Goal: Transaction & Acquisition: Purchase product/service

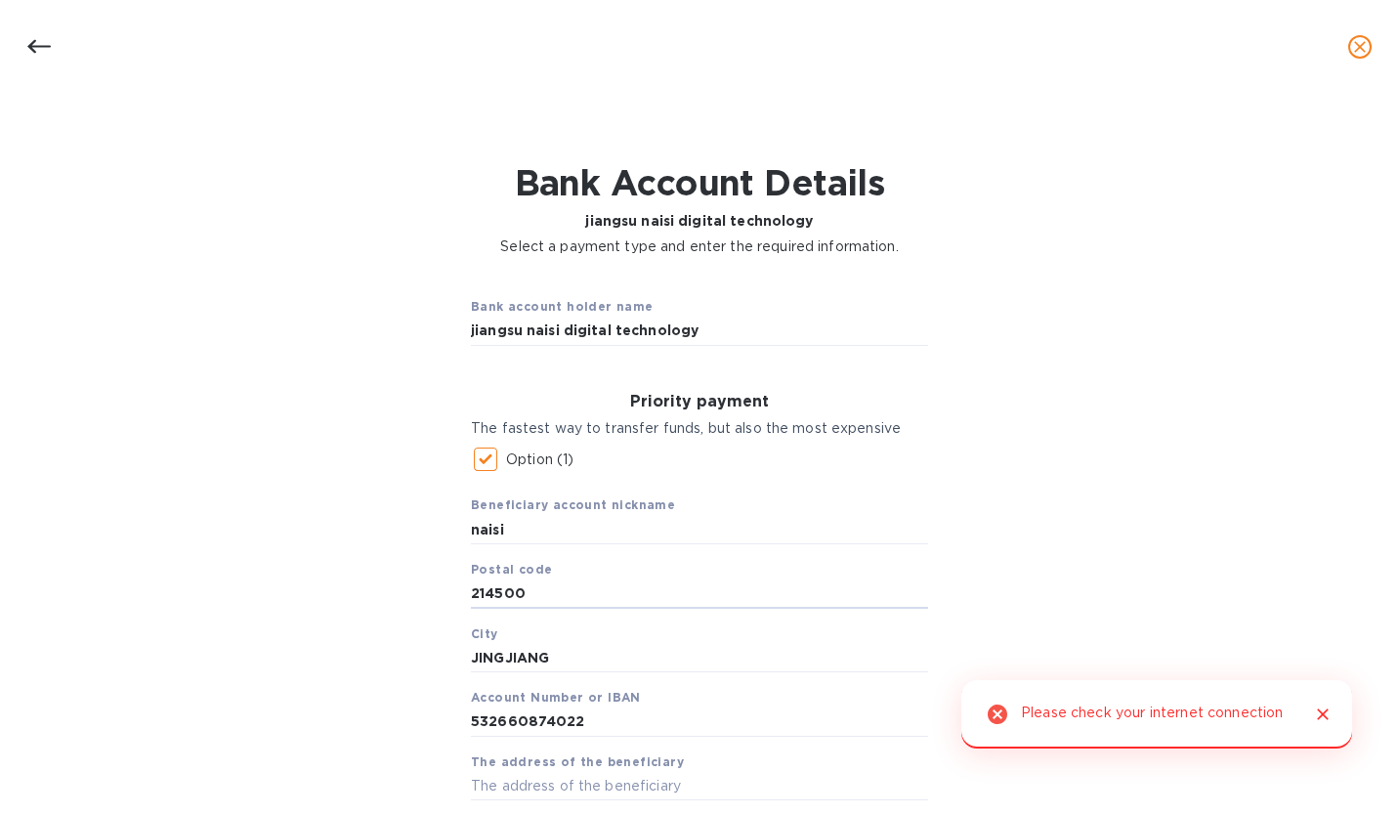
click at [652, 579] on input "214500" at bounding box center [699, 593] width 457 height 29
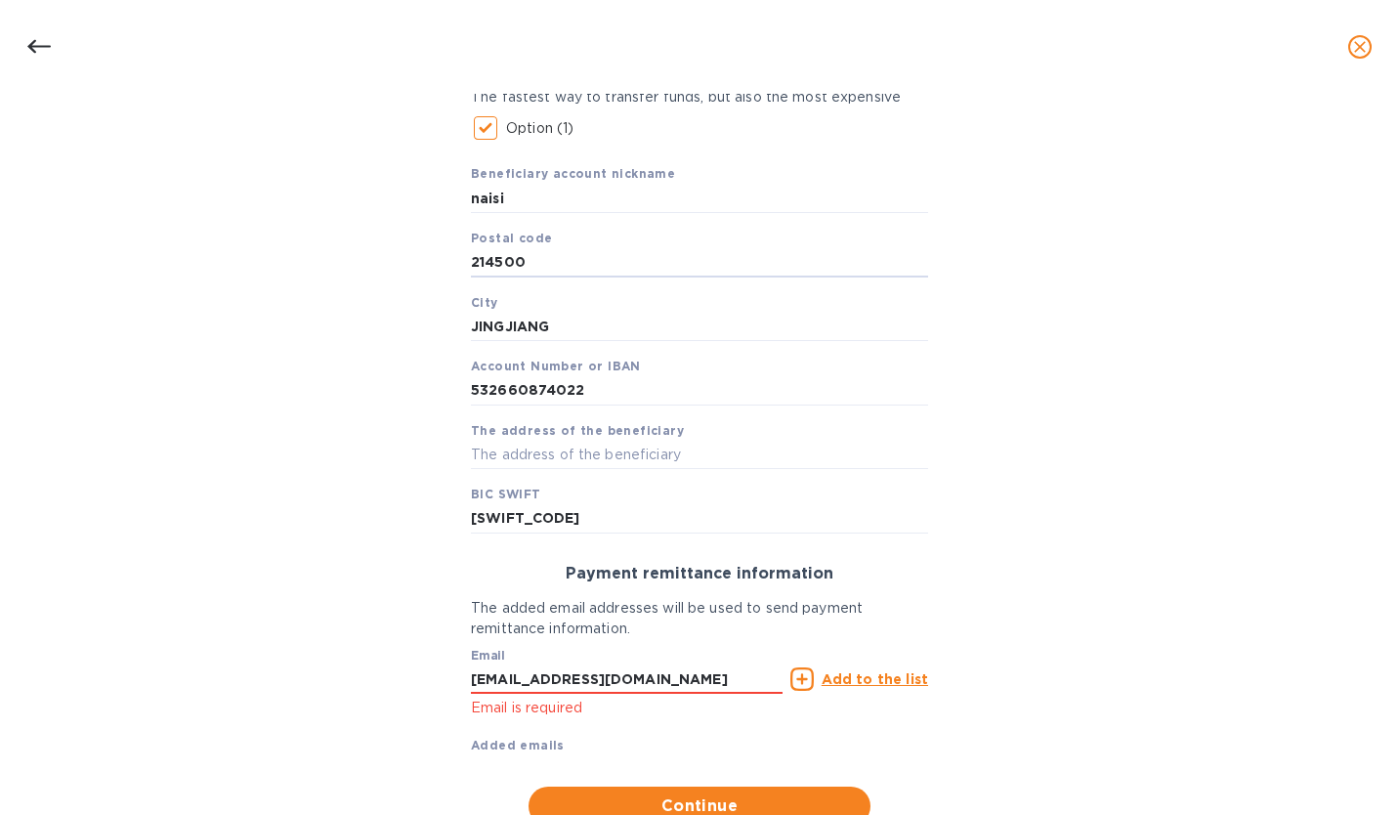
scroll to position [404, 0]
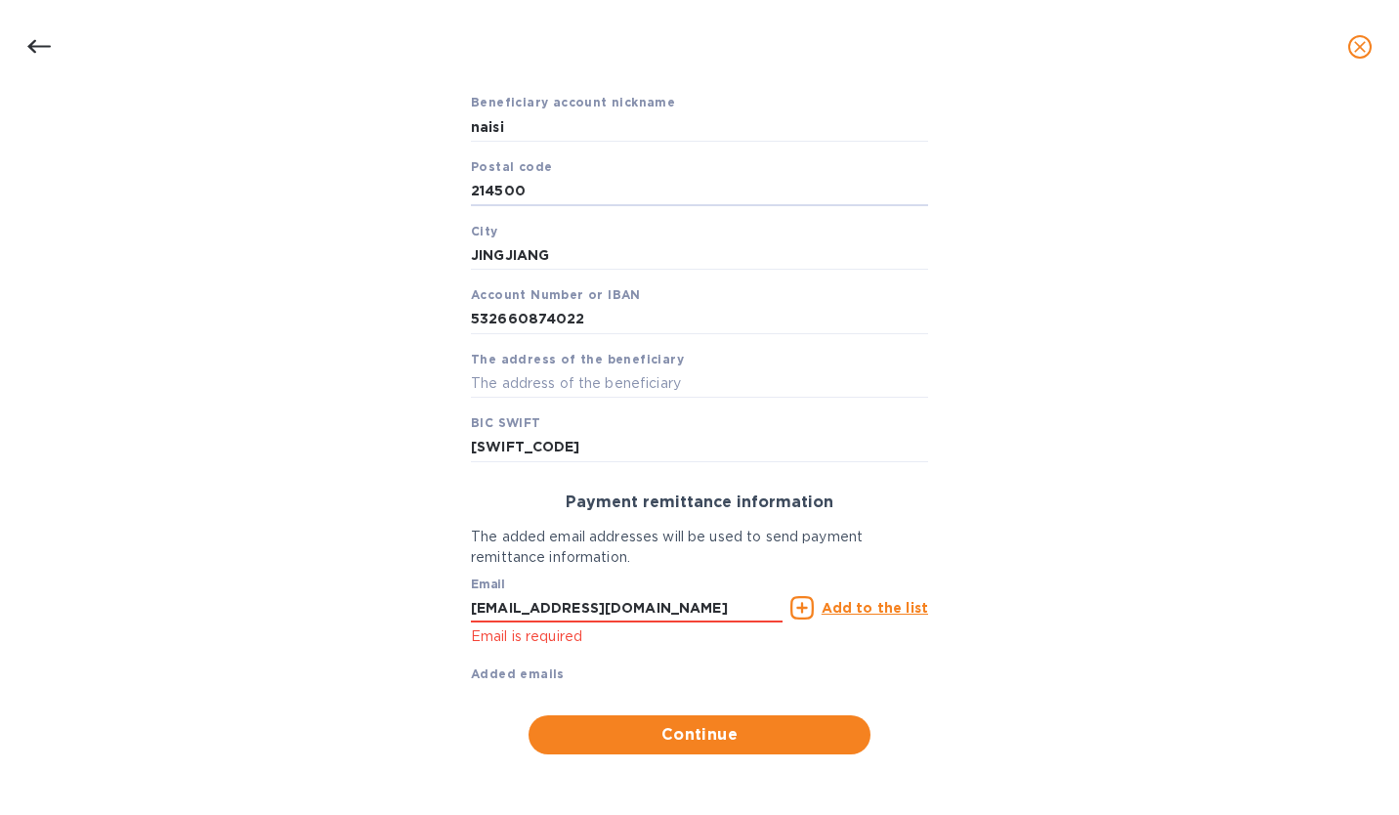
click at [856, 601] on u "Add to the list" at bounding box center [875, 608] width 107 height 16
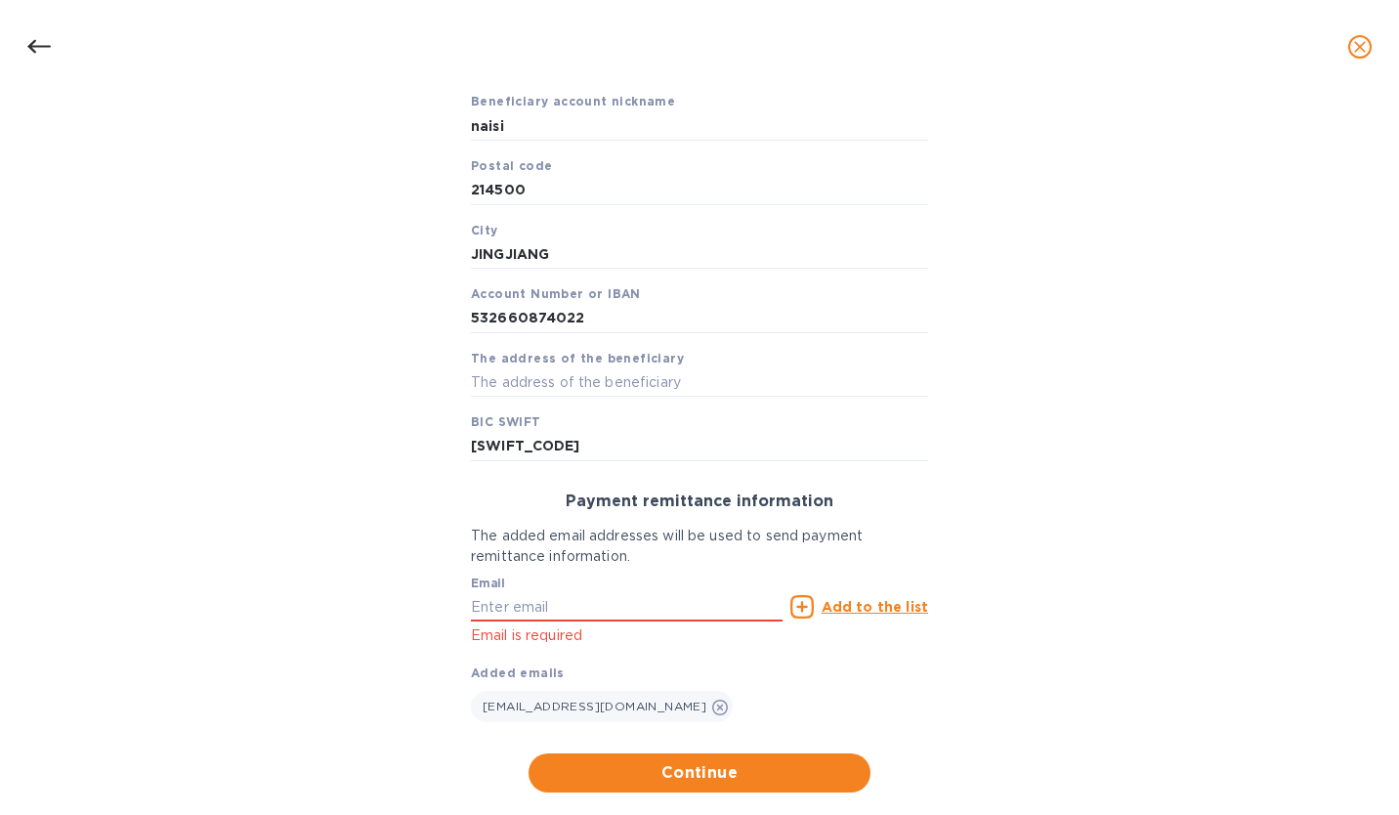
click at [732, 777] on span "Continue" at bounding box center [699, 772] width 311 height 23
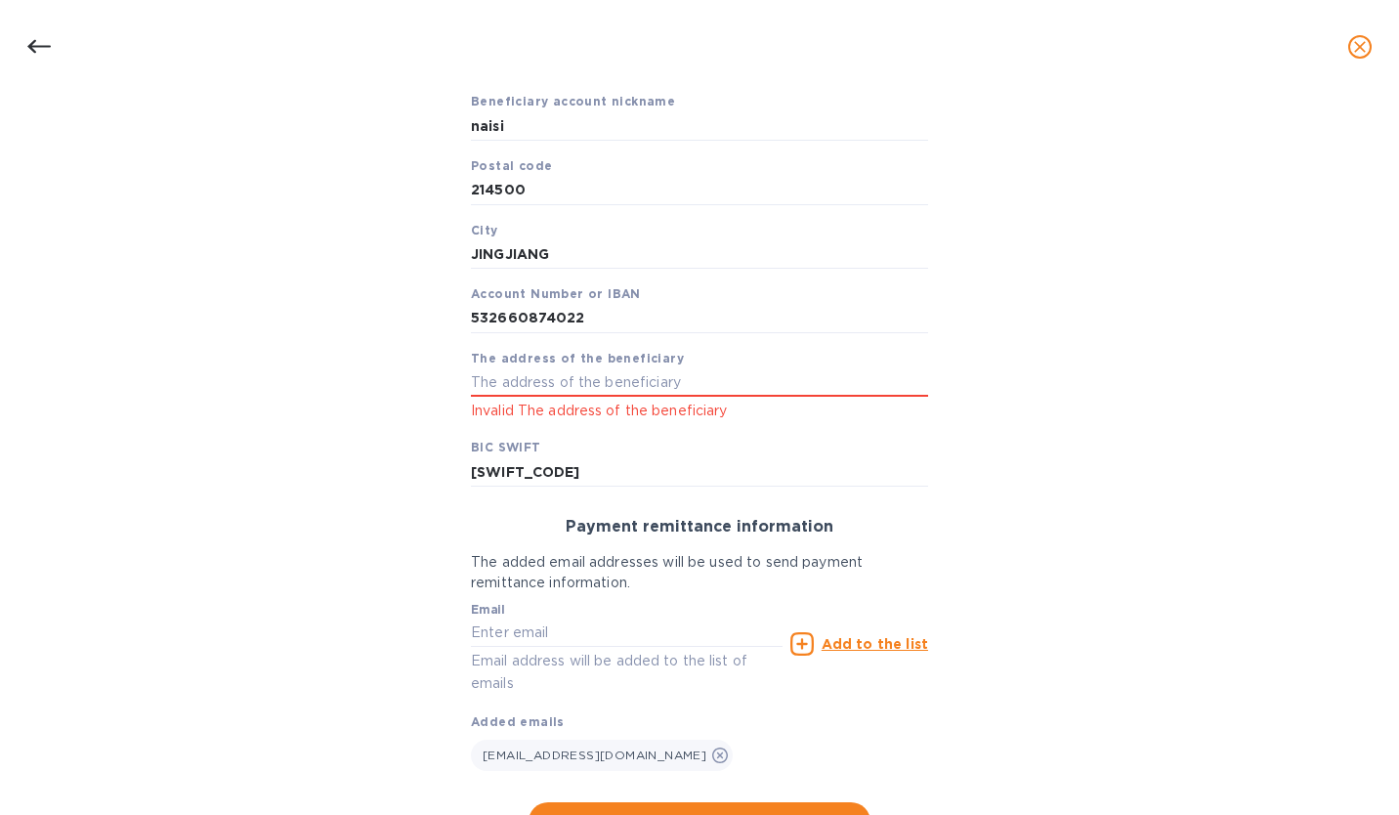
click at [585, 392] on input "text" at bounding box center [699, 381] width 457 height 29
click at [506, 386] on input "text" at bounding box center [699, 381] width 457 height 29
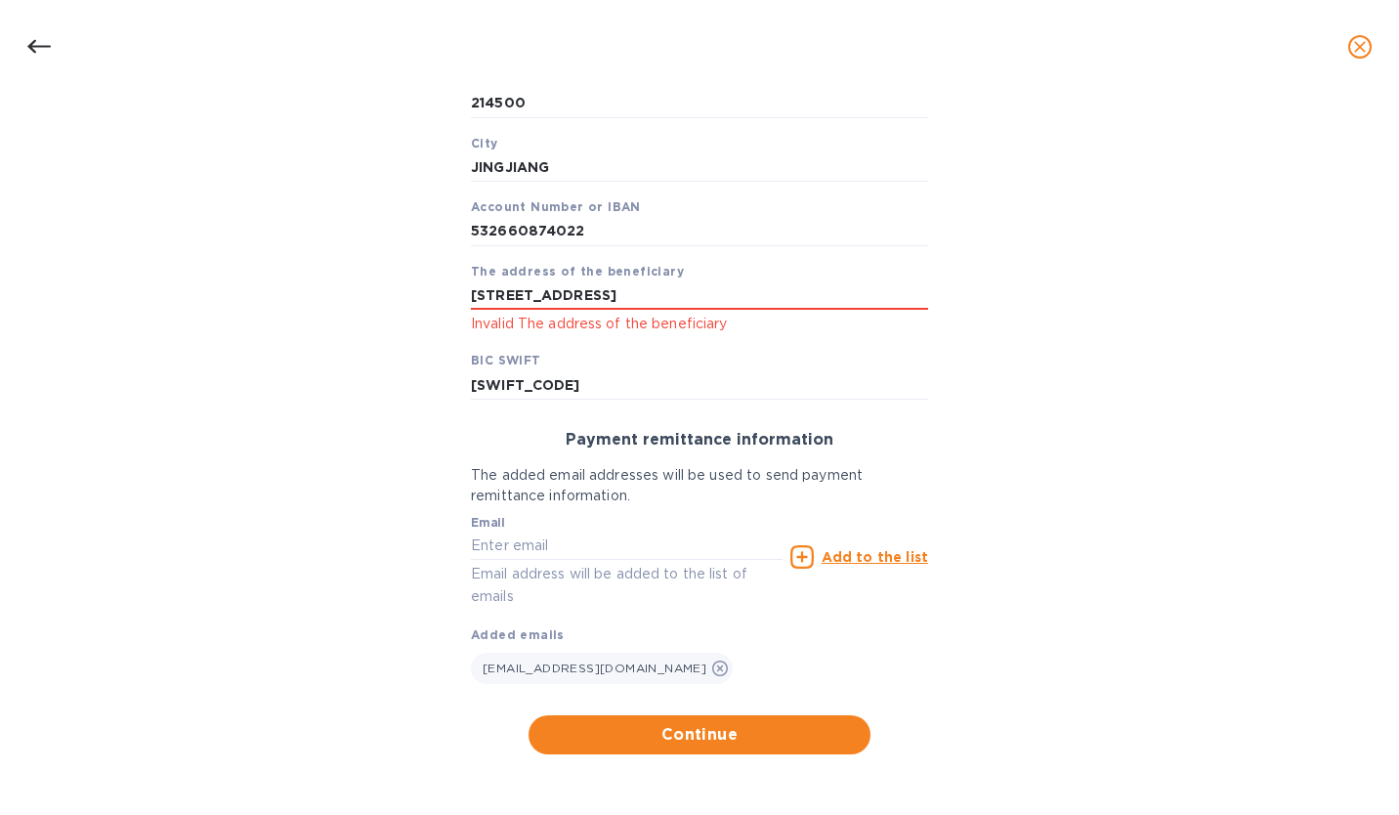
type input "[STREET_ADDRESS]"
click at [653, 739] on span "Continue" at bounding box center [699, 734] width 311 height 23
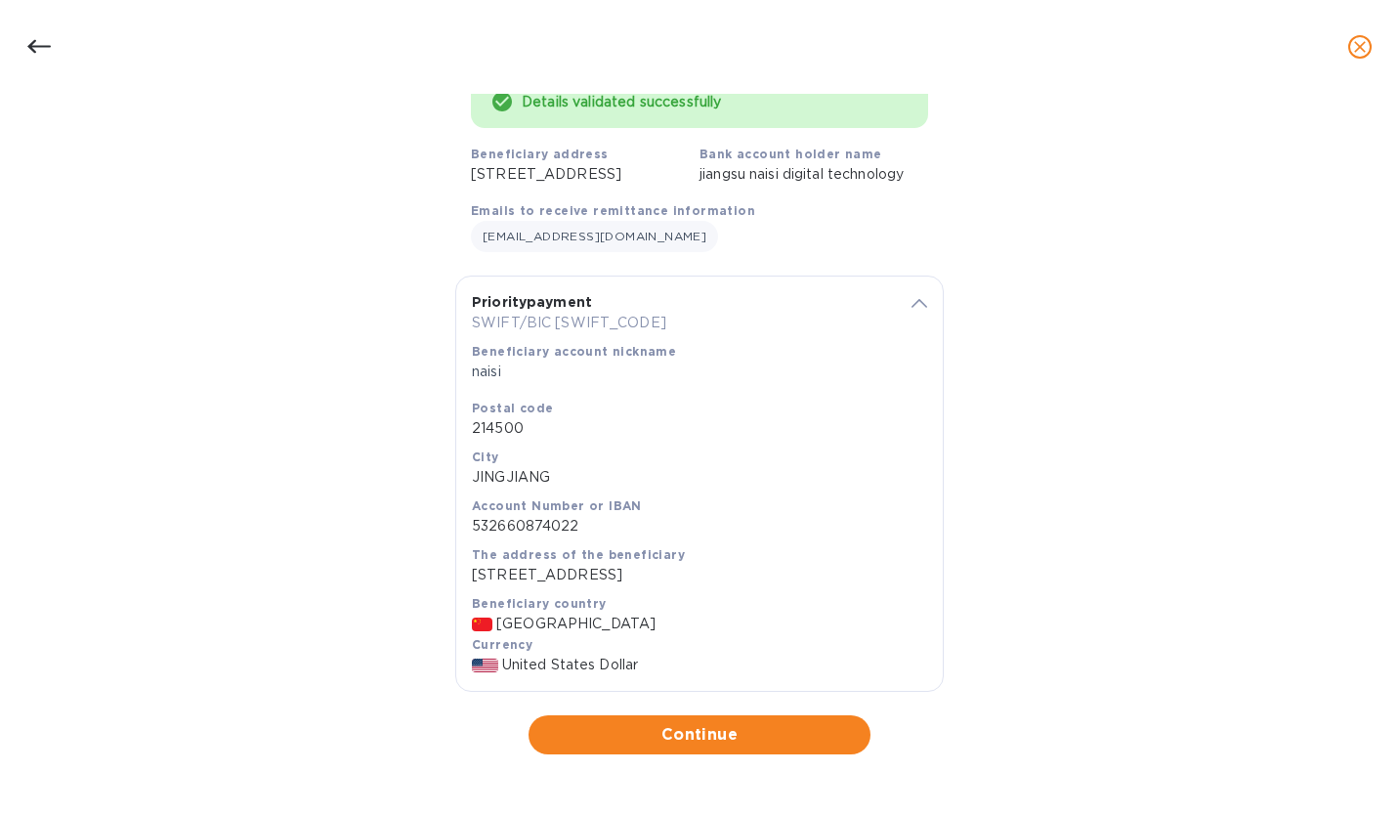
scroll to position [214, 0]
click at [652, 736] on span "Continue" at bounding box center [699, 734] width 311 height 23
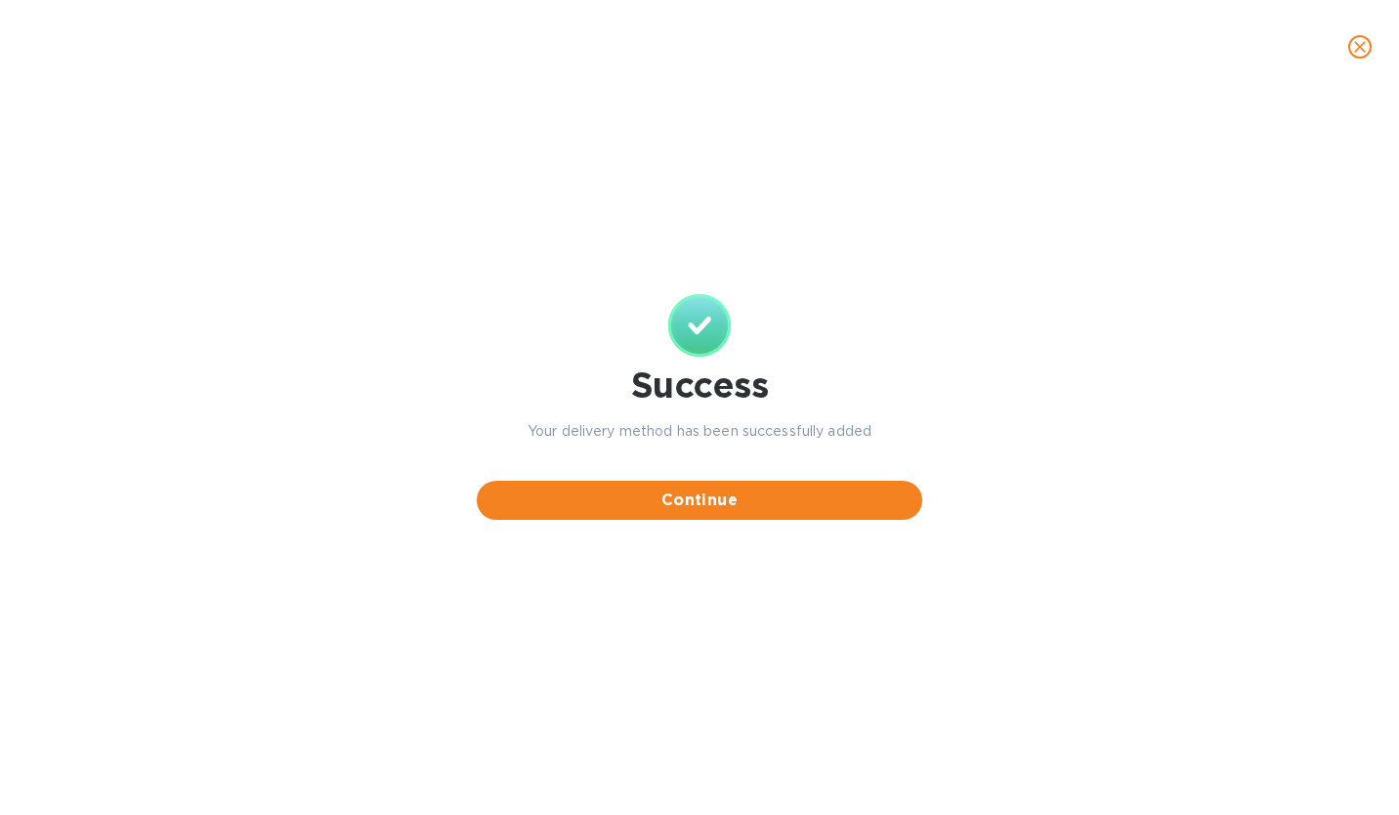
scroll to position [0, 0]
click at [682, 484] on button "Continue" at bounding box center [700, 500] width 446 height 39
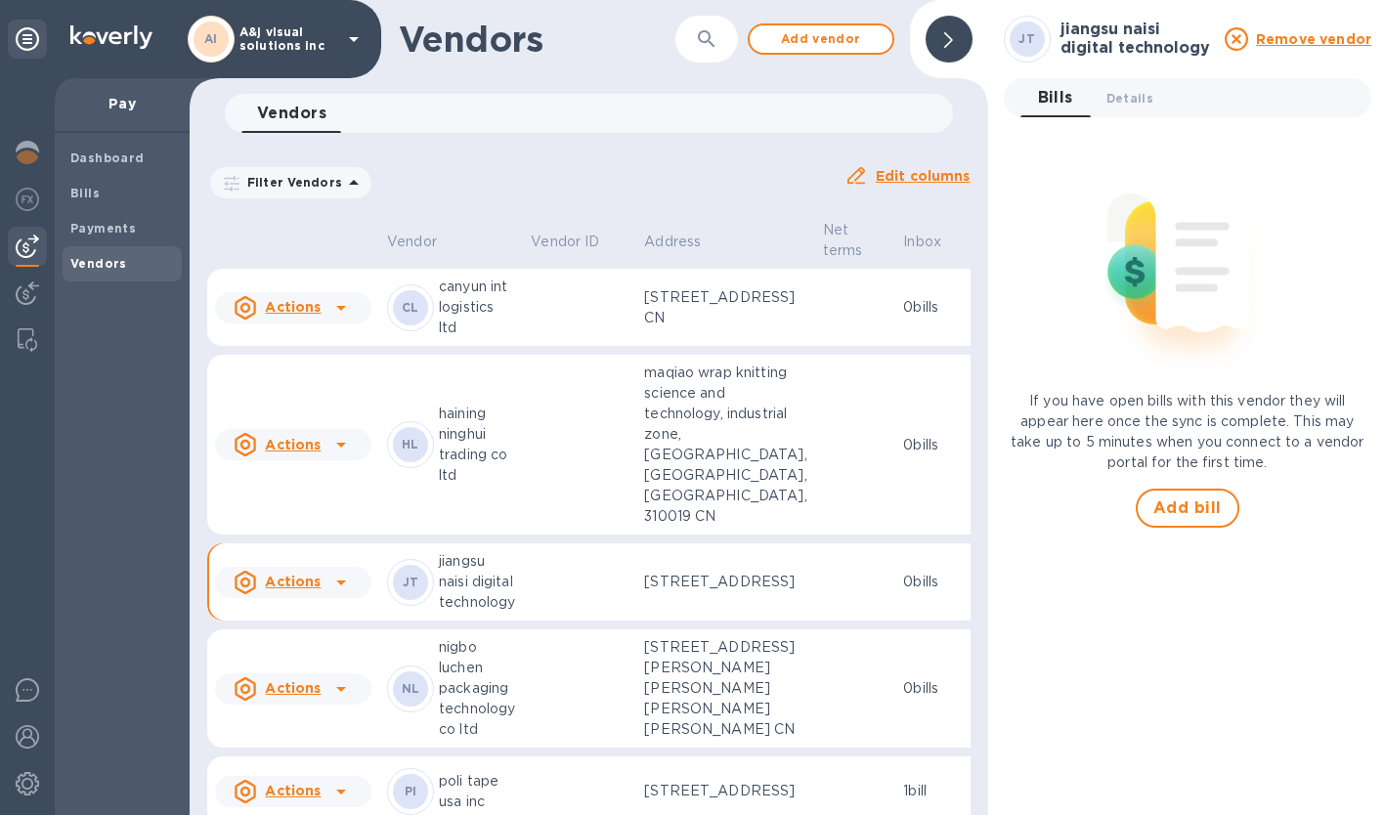
click at [70, 192] on b "Bills" at bounding box center [84, 193] width 29 height 15
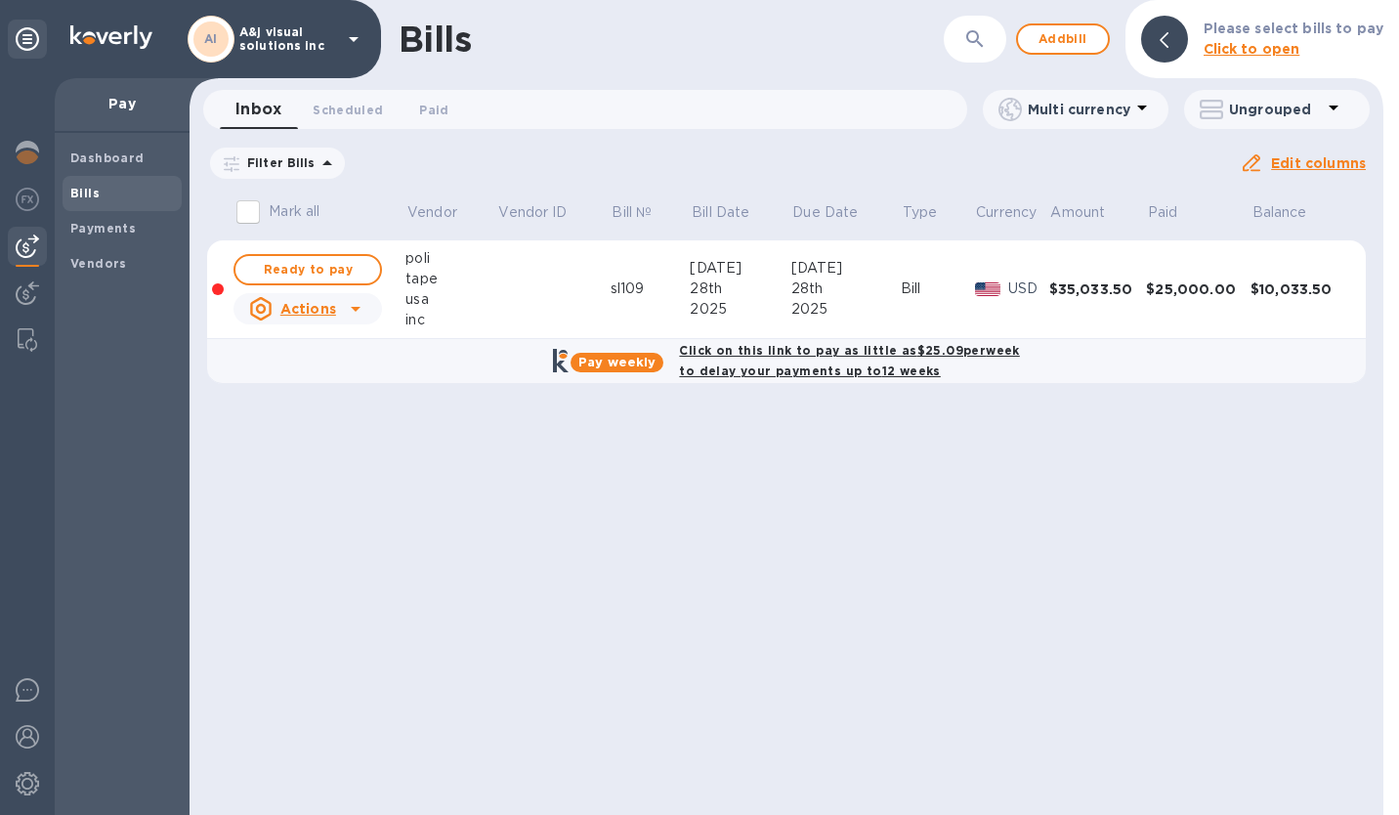
click at [131, 232] on b "Payments" at bounding box center [102, 228] width 65 height 15
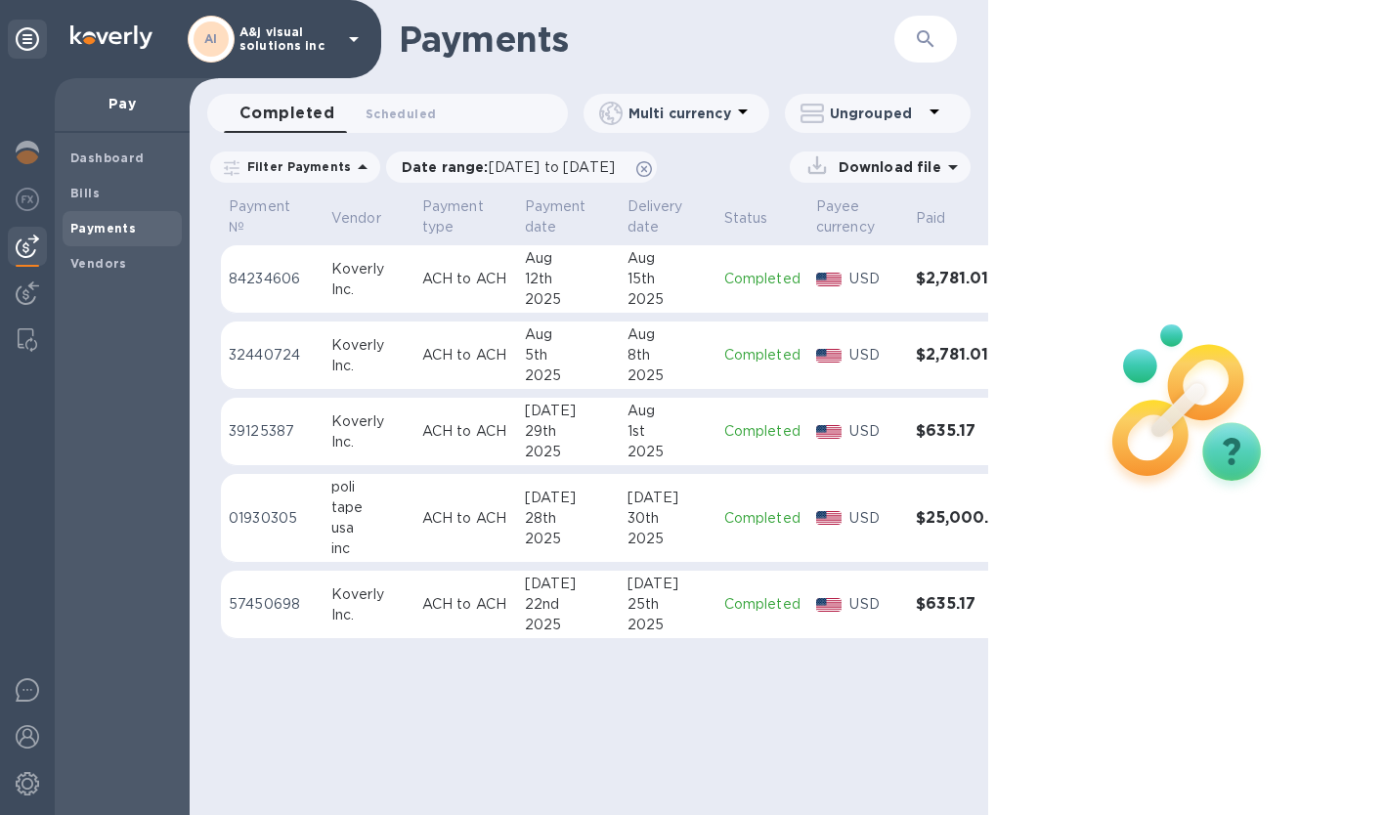
click at [18, 152] on img at bounding box center [27, 152] width 23 height 23
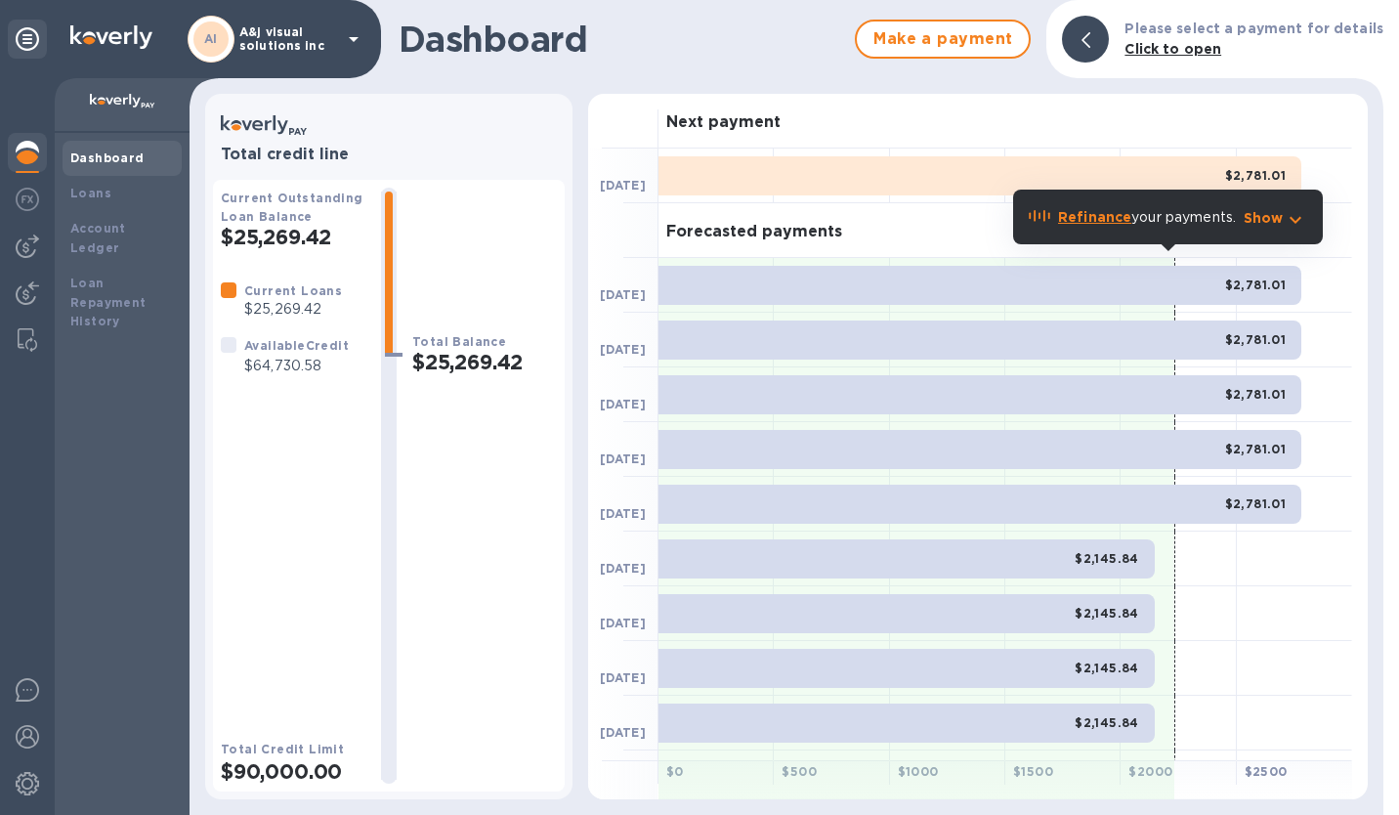
click at [30, 240] on img at bounding box center [27, 246] width 23 height 23
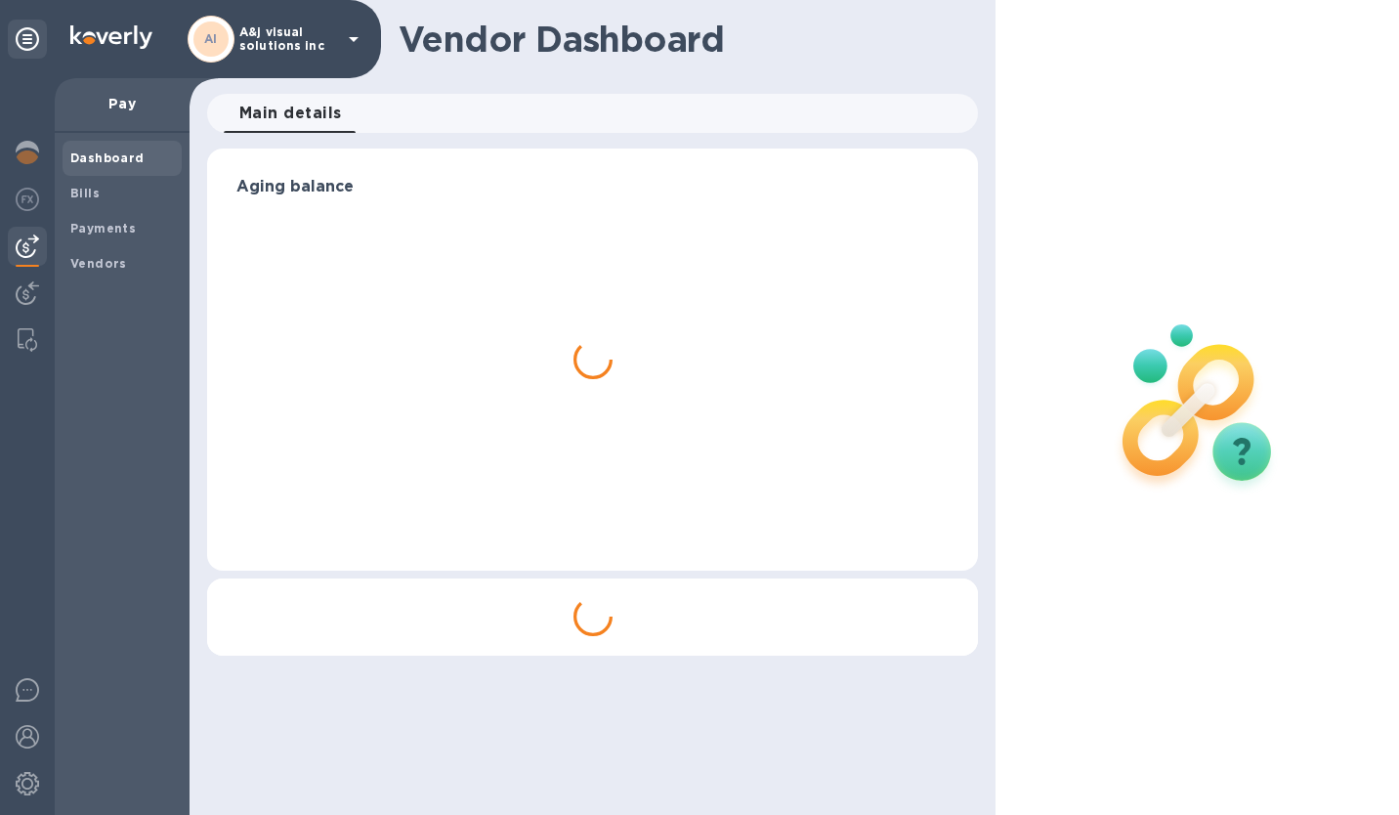
click at [100, 98] on p "Pay" at bounding box center [122, 104] width 104 height 20
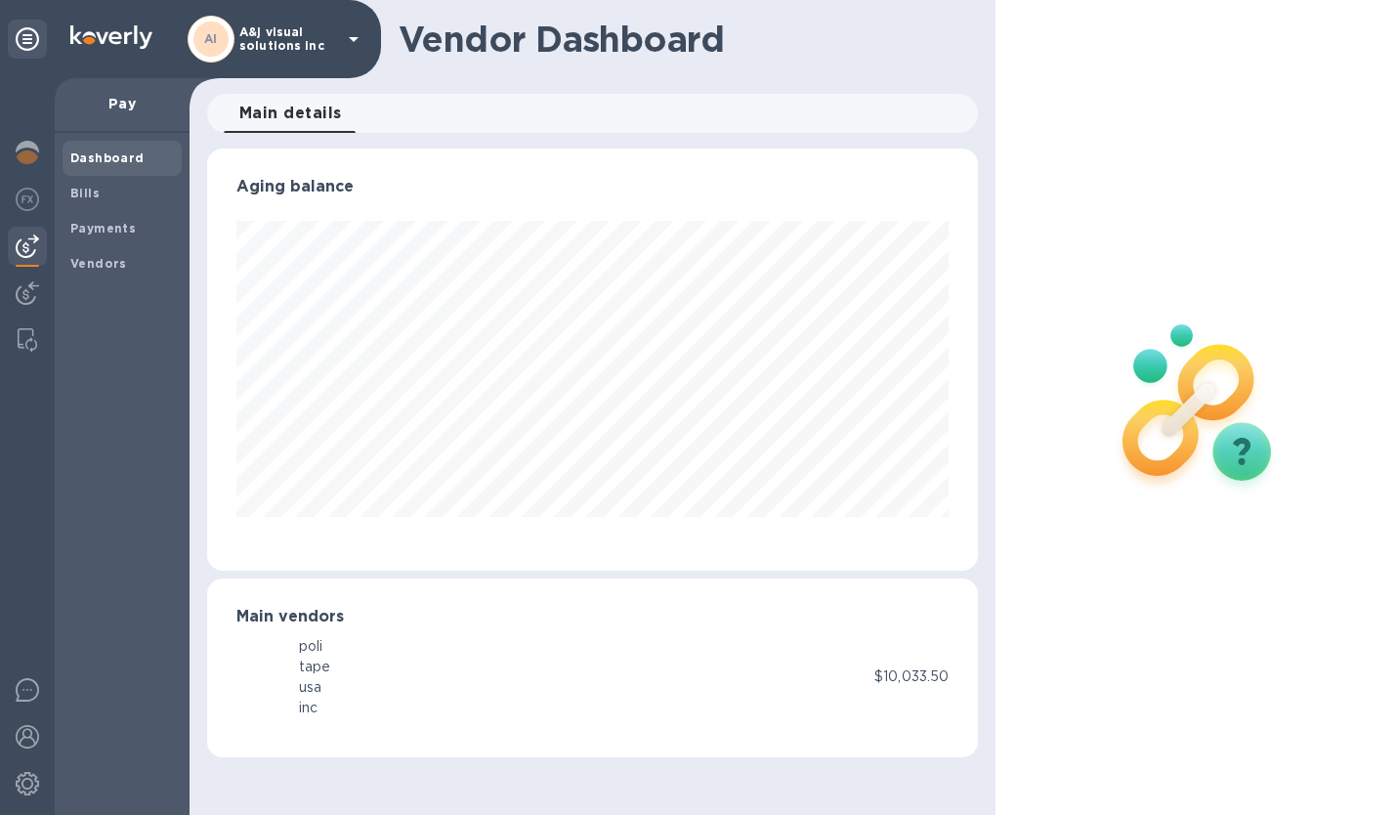
scroll to position [422, 771]
click at [111, 101] on p "Pay" at bounding box center [122, 104] width 104 height 20
click at [102, 240] on div "Payments" at bounding box center [122, 228] width 119 height 35
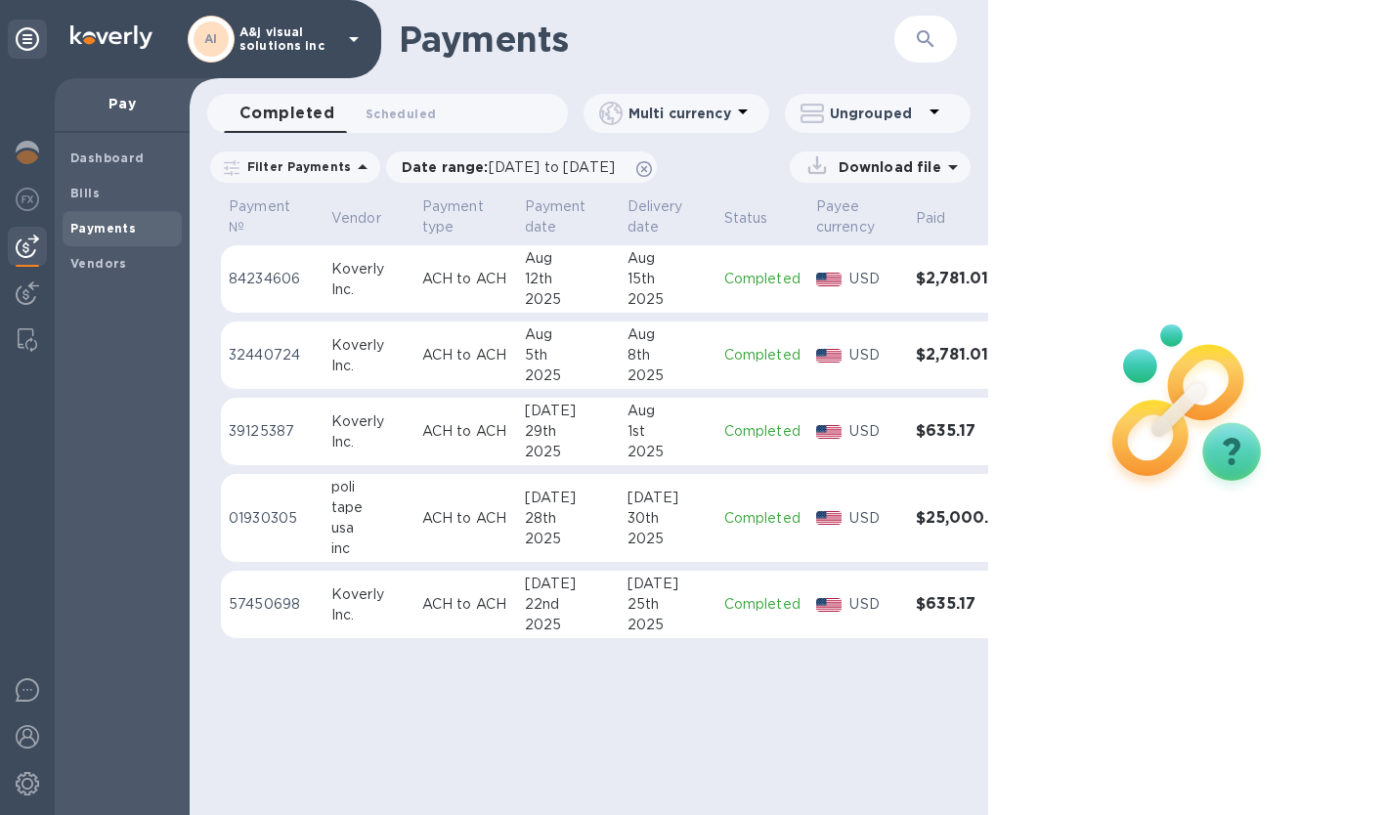
click at [33, 152] on img at bounding box center [27, 152] width 23 height 23
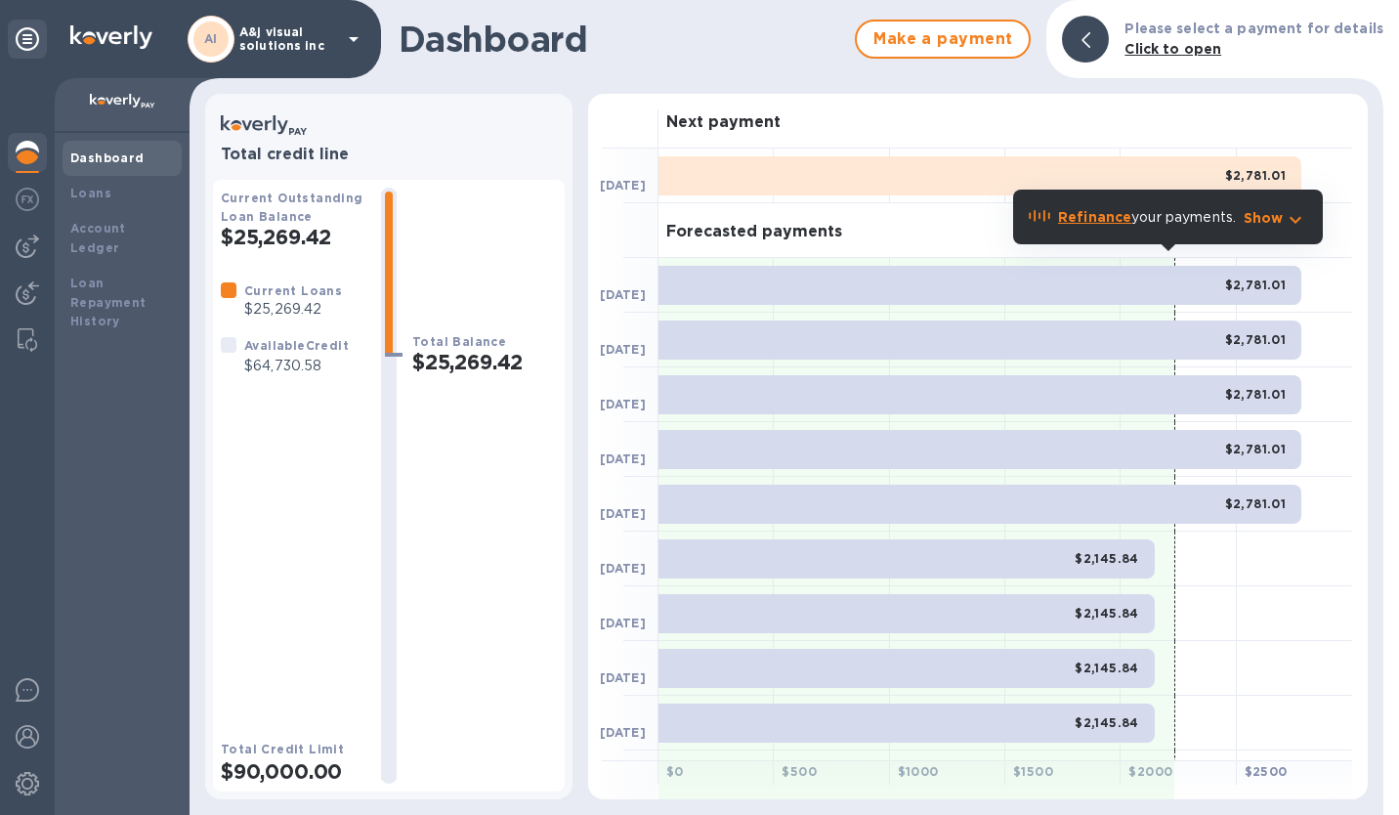
click at [971, 44] on span "Make a payment" at bounding box center [943, 38] width 141 height 23
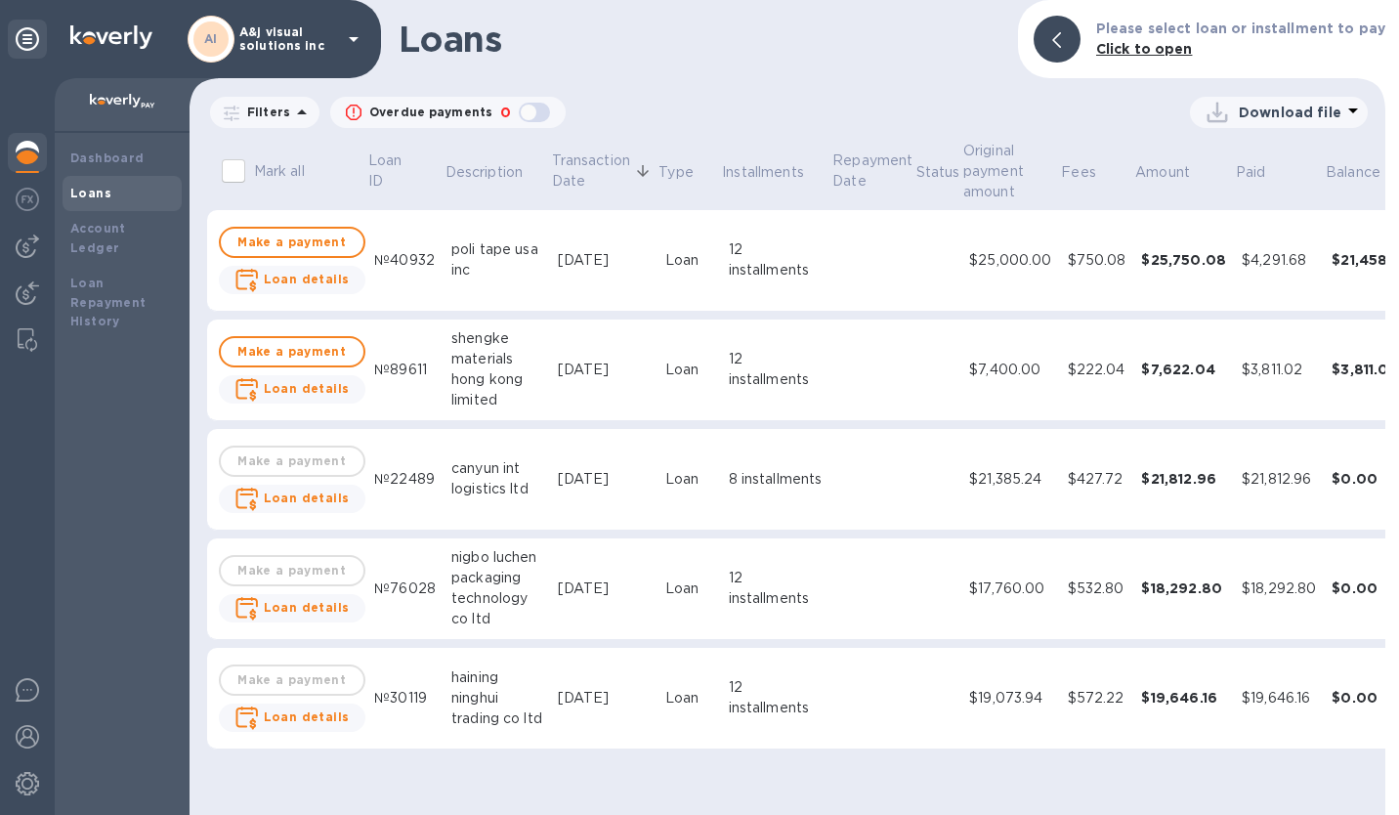
click at [95, 163] on b "Dashboard" at bounding box center [107, 157] width 74 height 15
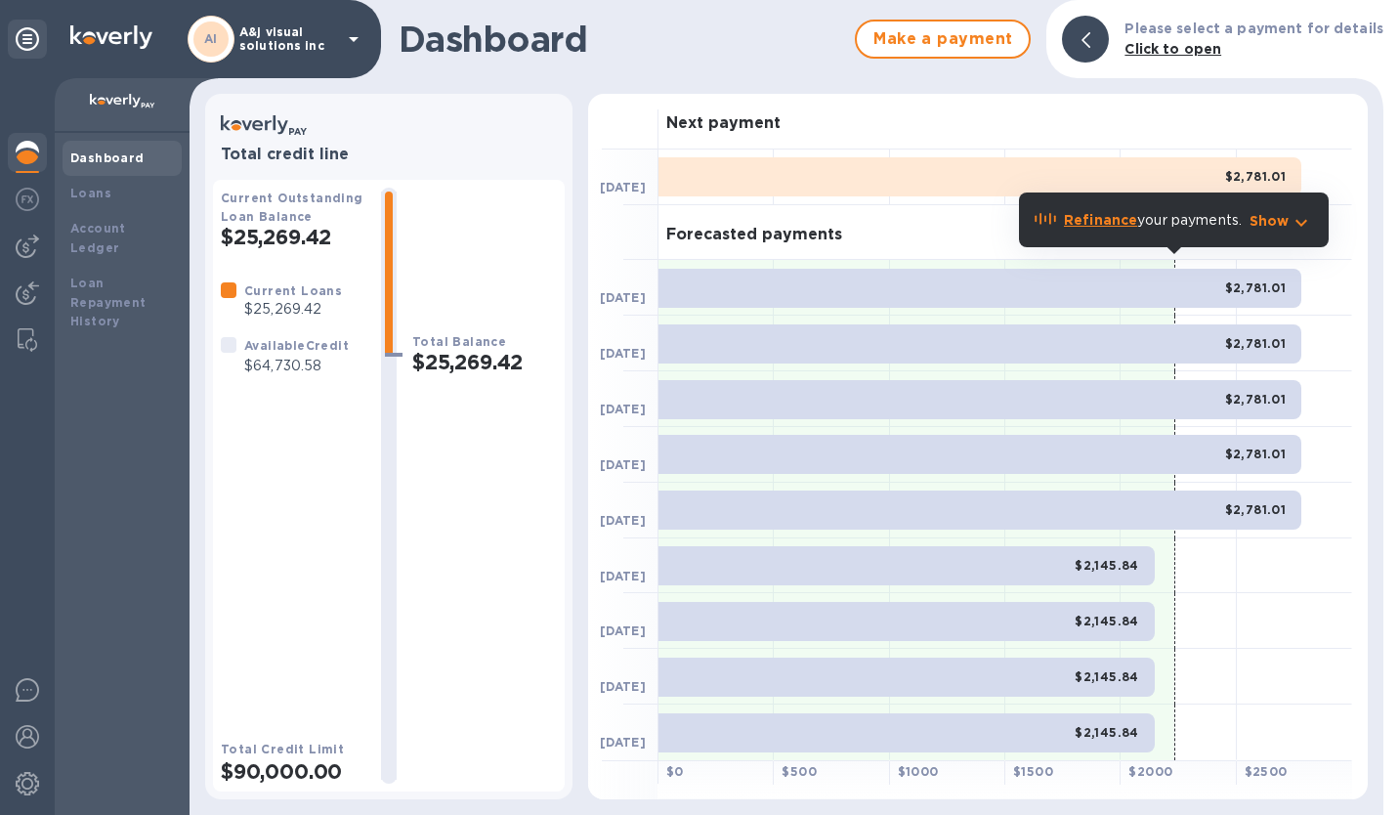
click at [34, 206] on img at bounding box center [27, 199] width 23 height 23
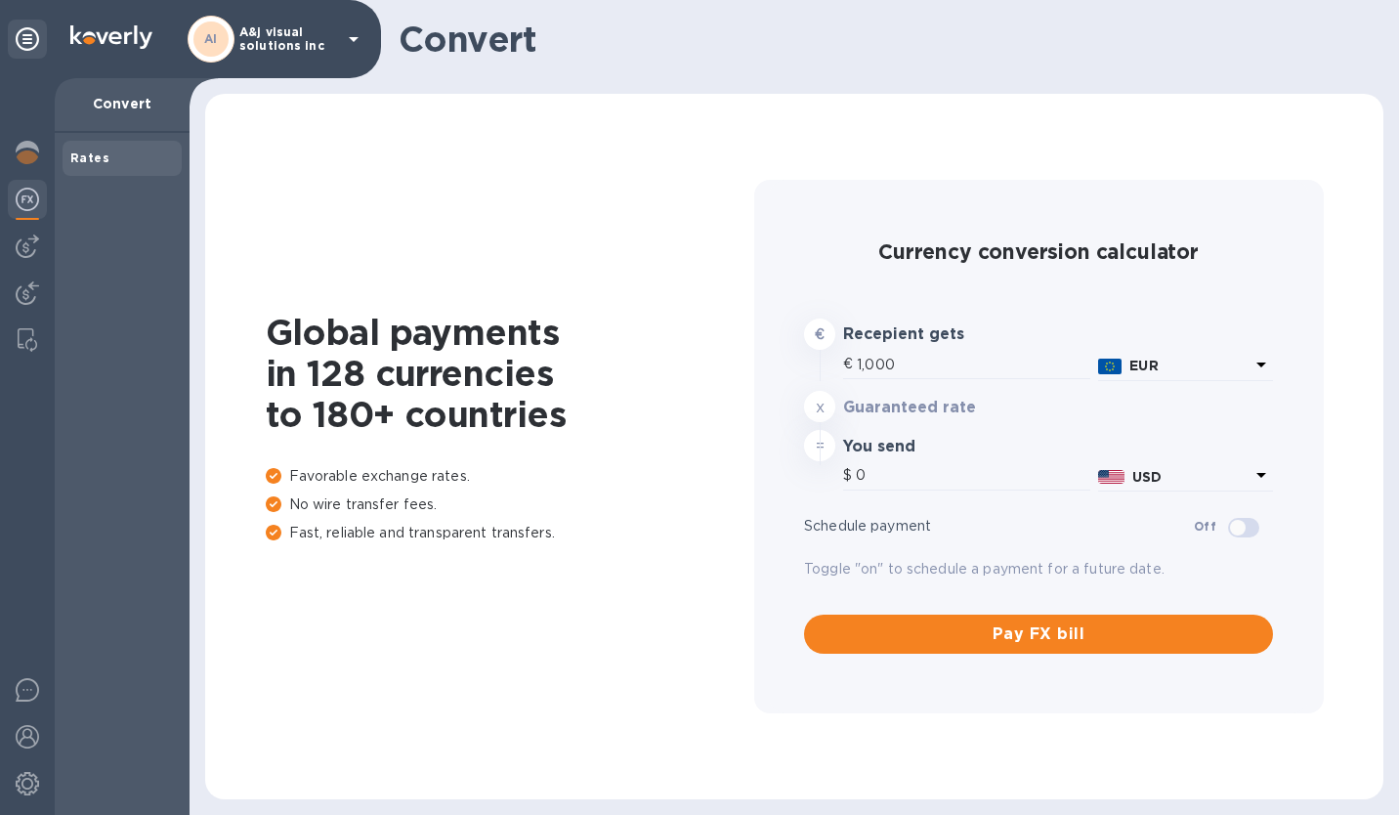
type input "1,173.55"
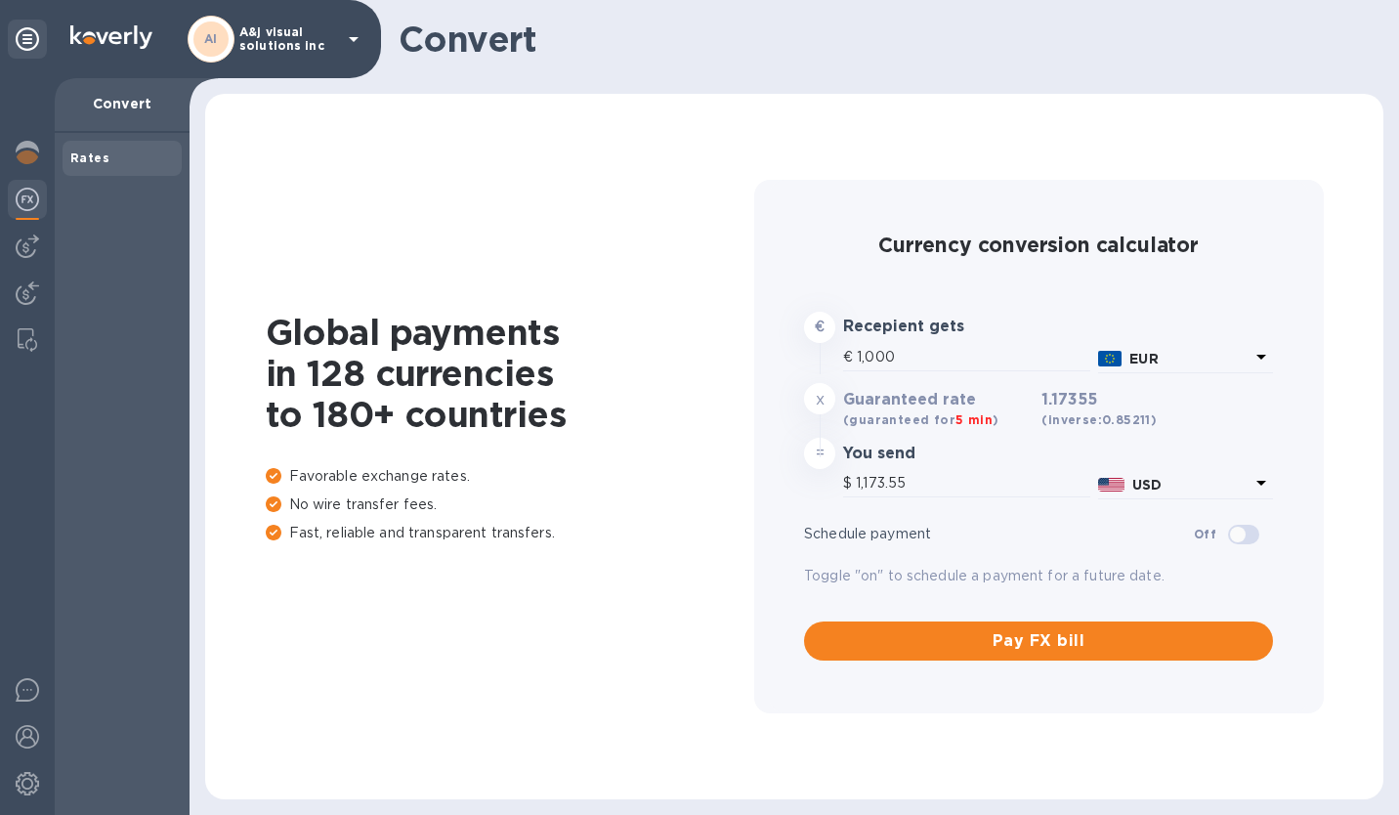
click at [31, 237] on img at bounding box center [27, 246] width 23 height 23
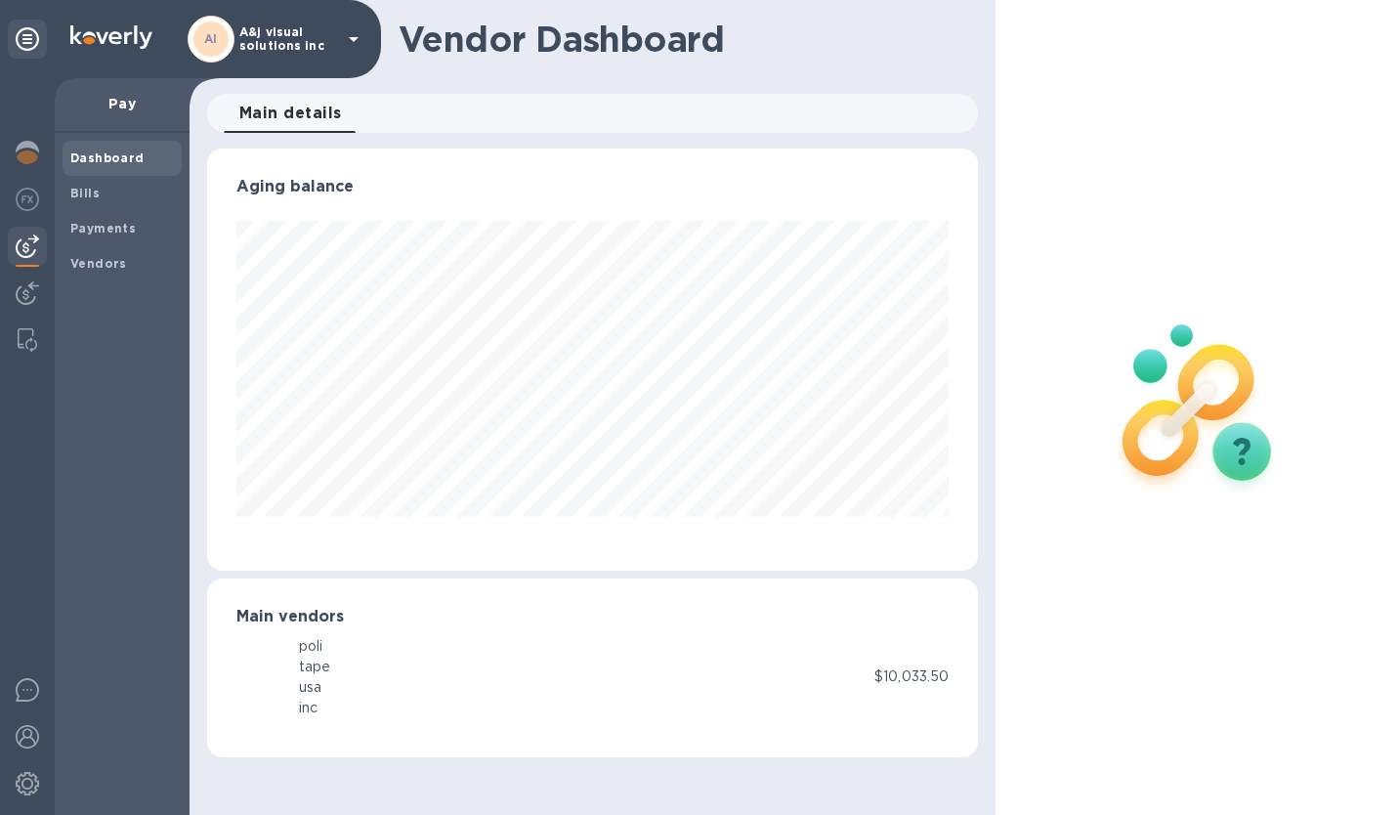
scroll to position [422, 771]
click at [137, 97] on p "Pay" at bounding box center [122, 104] width 104 height 20
click at [116, 104] on p "Pay" at bounding box center [122, 104] width 104 height 20
click at [19, 162] on img at bounding box center [27, 152] width 23 height 23
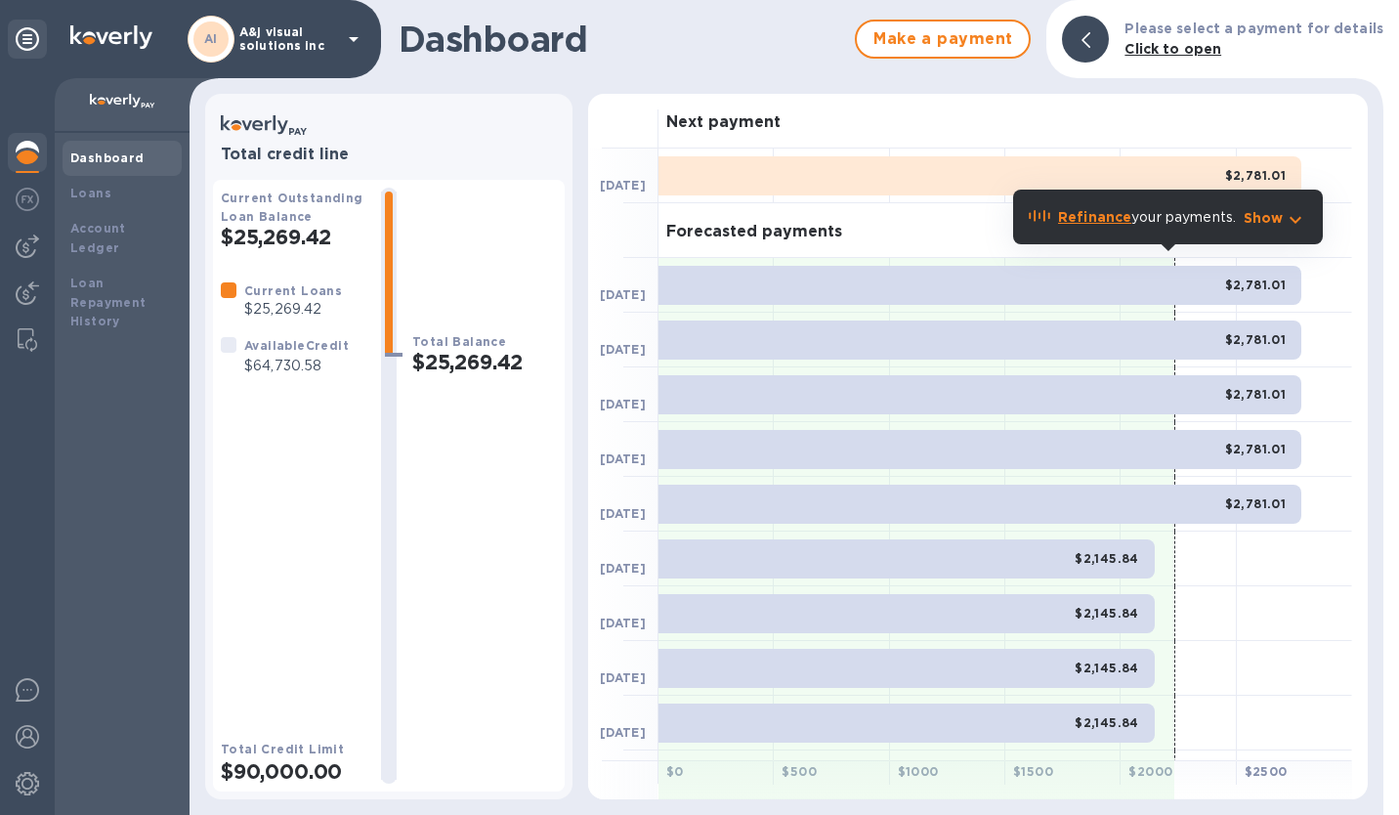
click at [1141, 47] on b "Click to open" at bounding box center [1173, 49] width 97 height 16
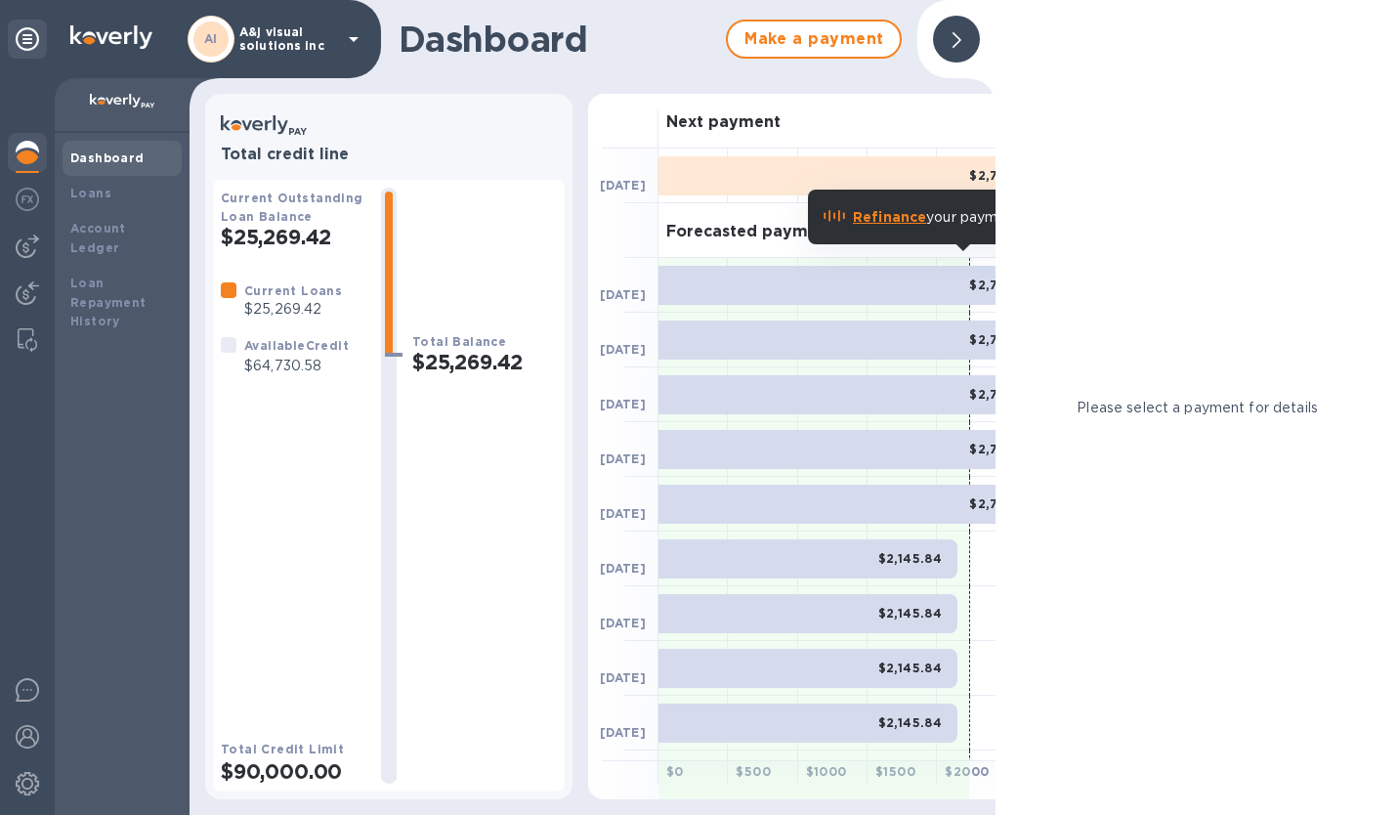
click at [961, 52] on div at bounding box center [956, 39] width 47 height 47
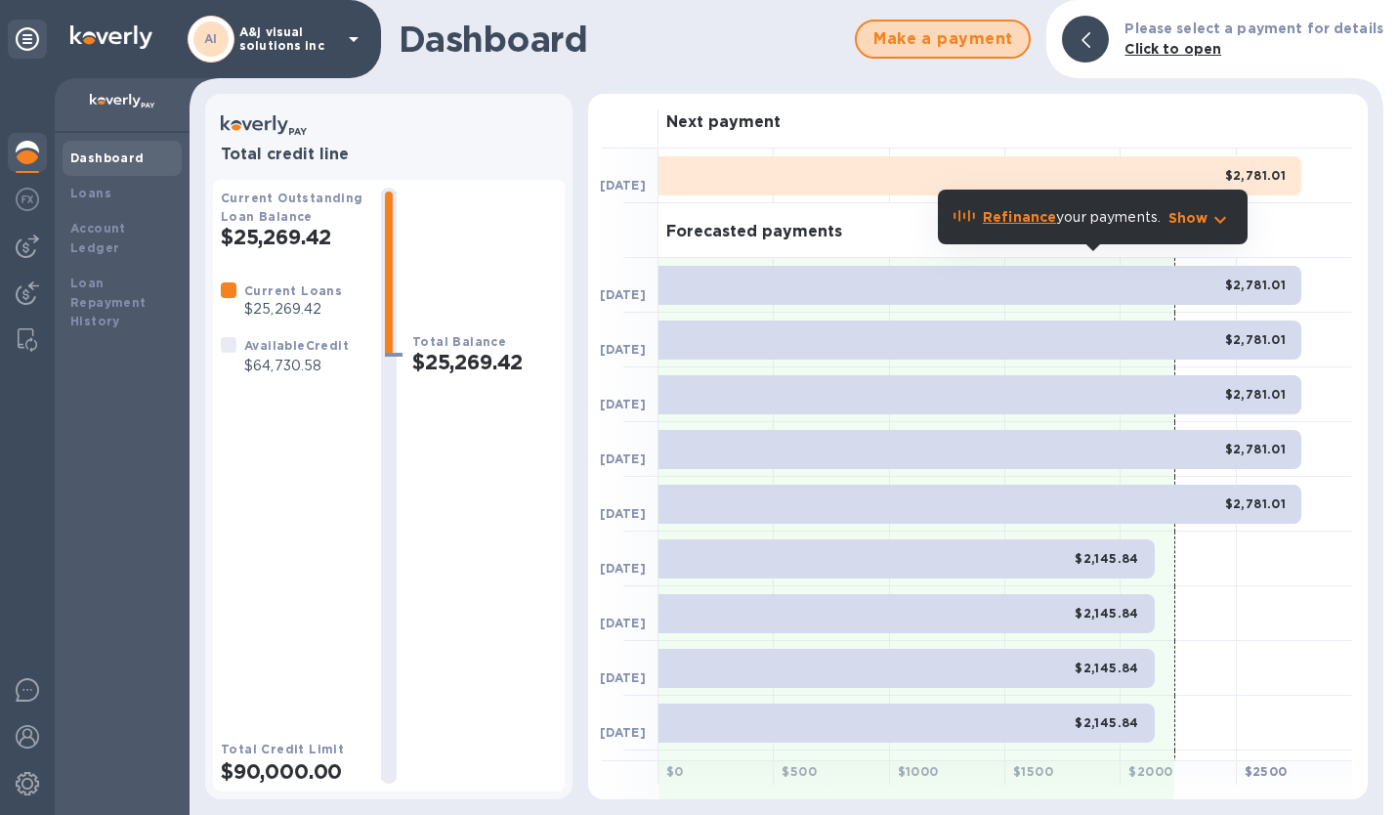
click at [894, 21] on button "Make a payment" at bounding box center [943, 39] width 176 height 39
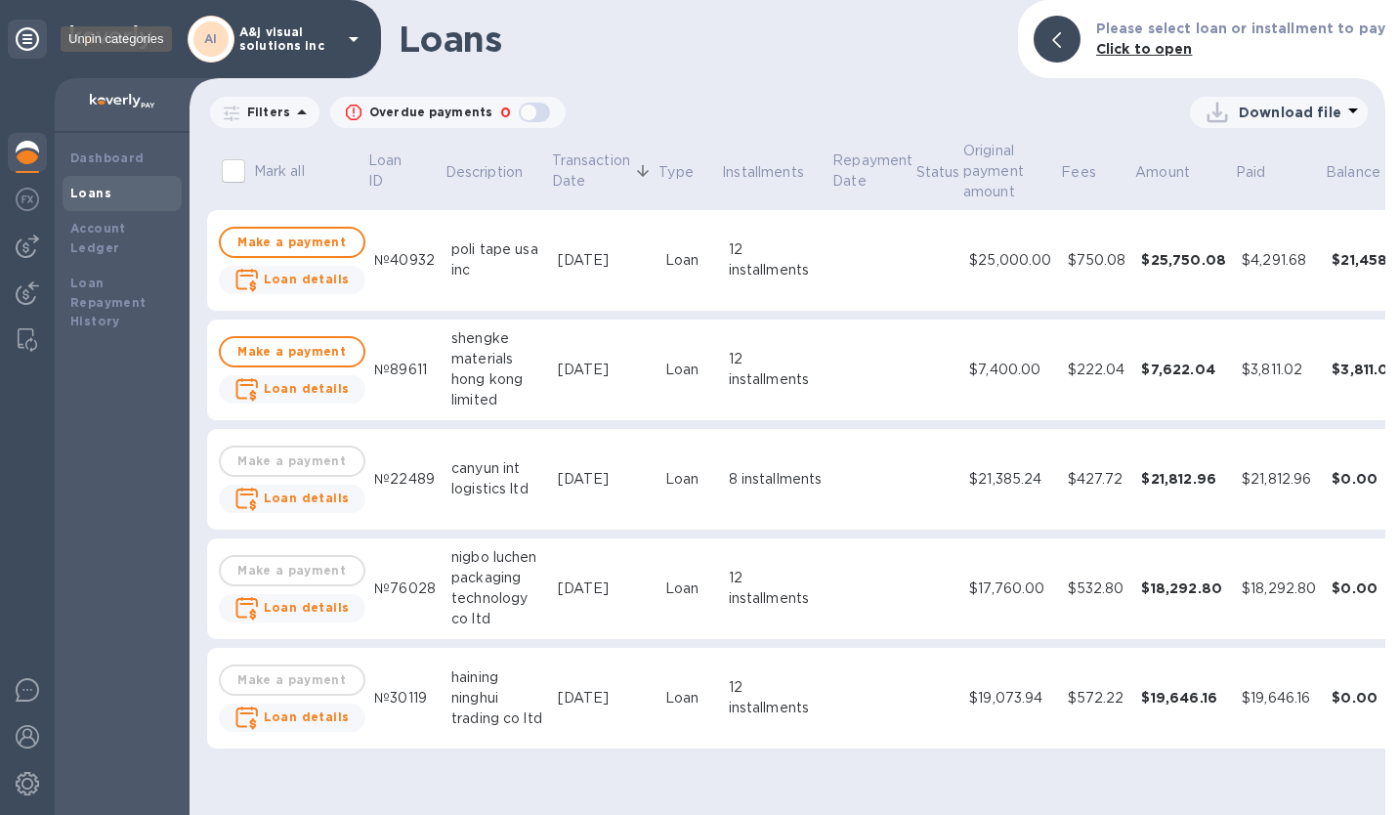
click at [27, 36] on icon at bounding box center [27, 38] width 23 height 23
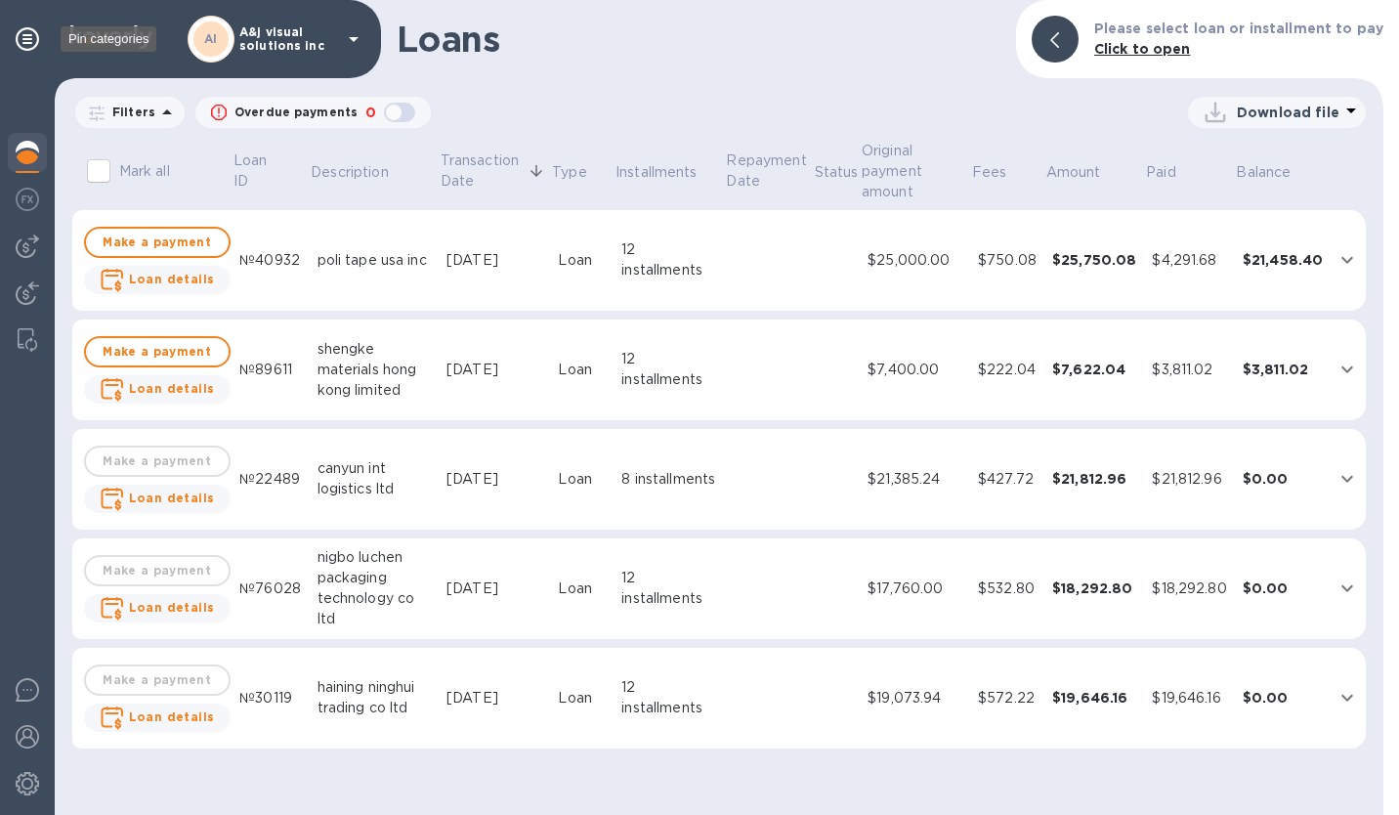
click at [27, 36] on icon at bounding box center [27, 38] width 23 height 23
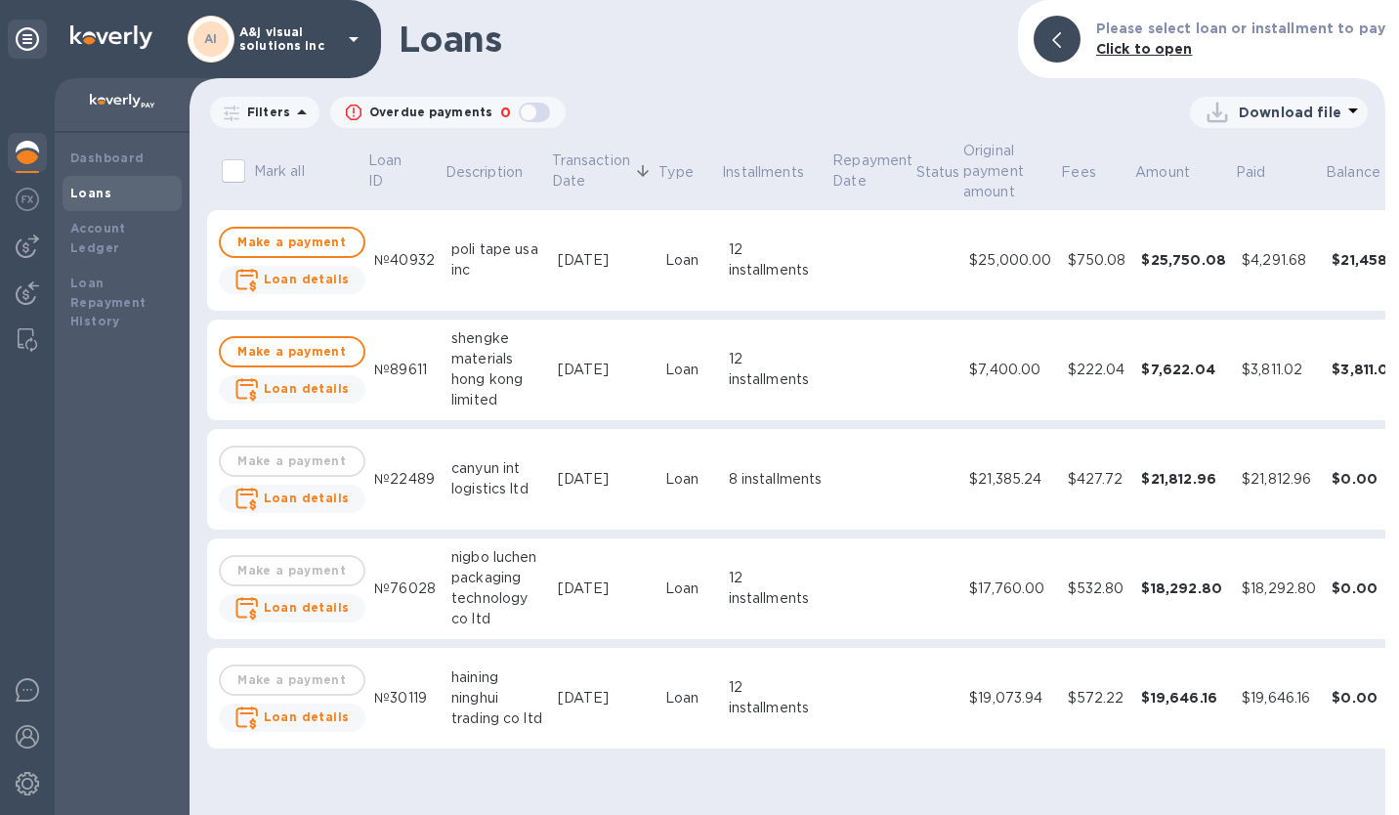
click at [114, 107] on img at bounding box center [122, 102] width 65 height 16
click at [29, 55] on div at bounding box center [27, 39] width 39 height 39
click at [30, 46] on icon at bounding box center [27, 38] width 23 height 23
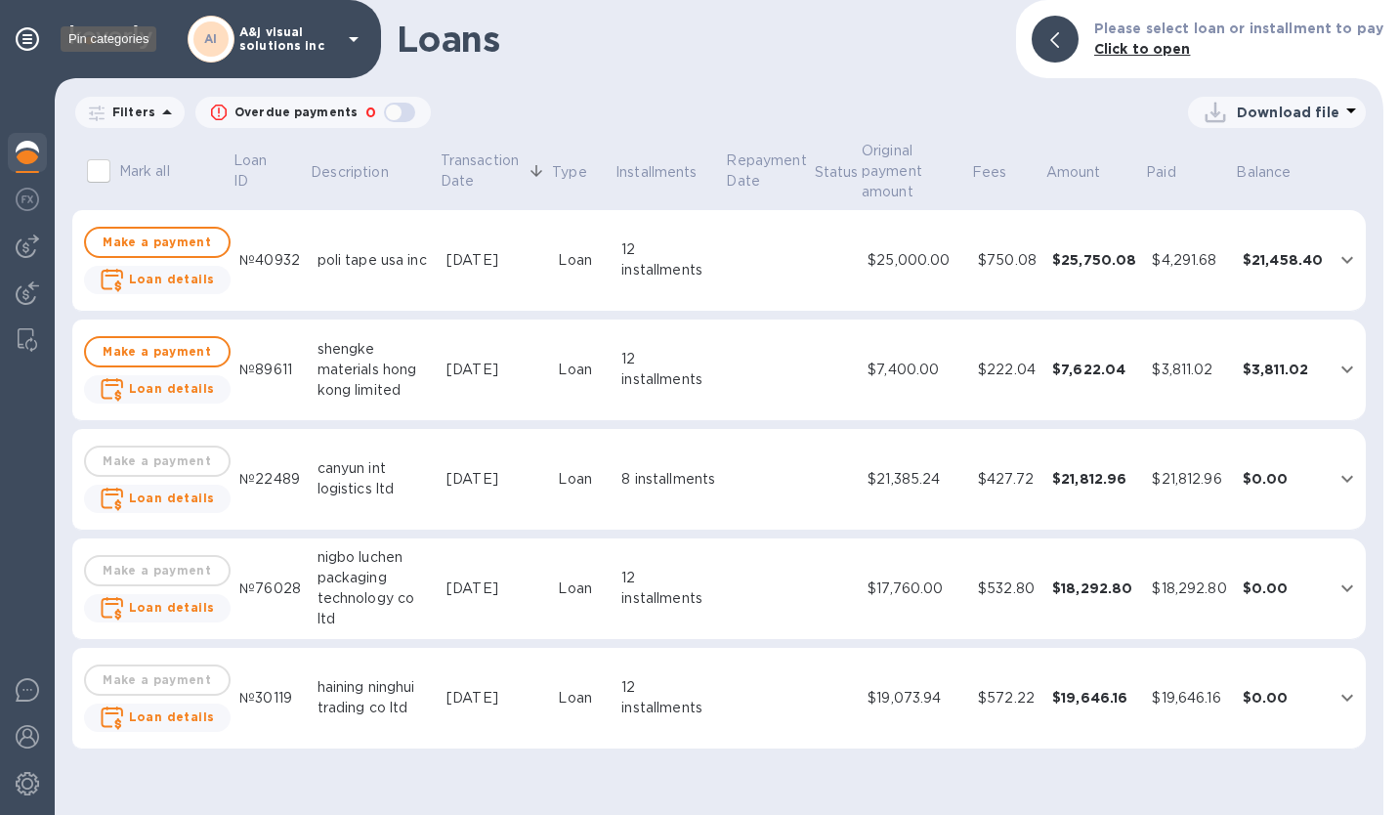
click at [29, 46] on icon at bounding box center [27, 38] width 23 height 23
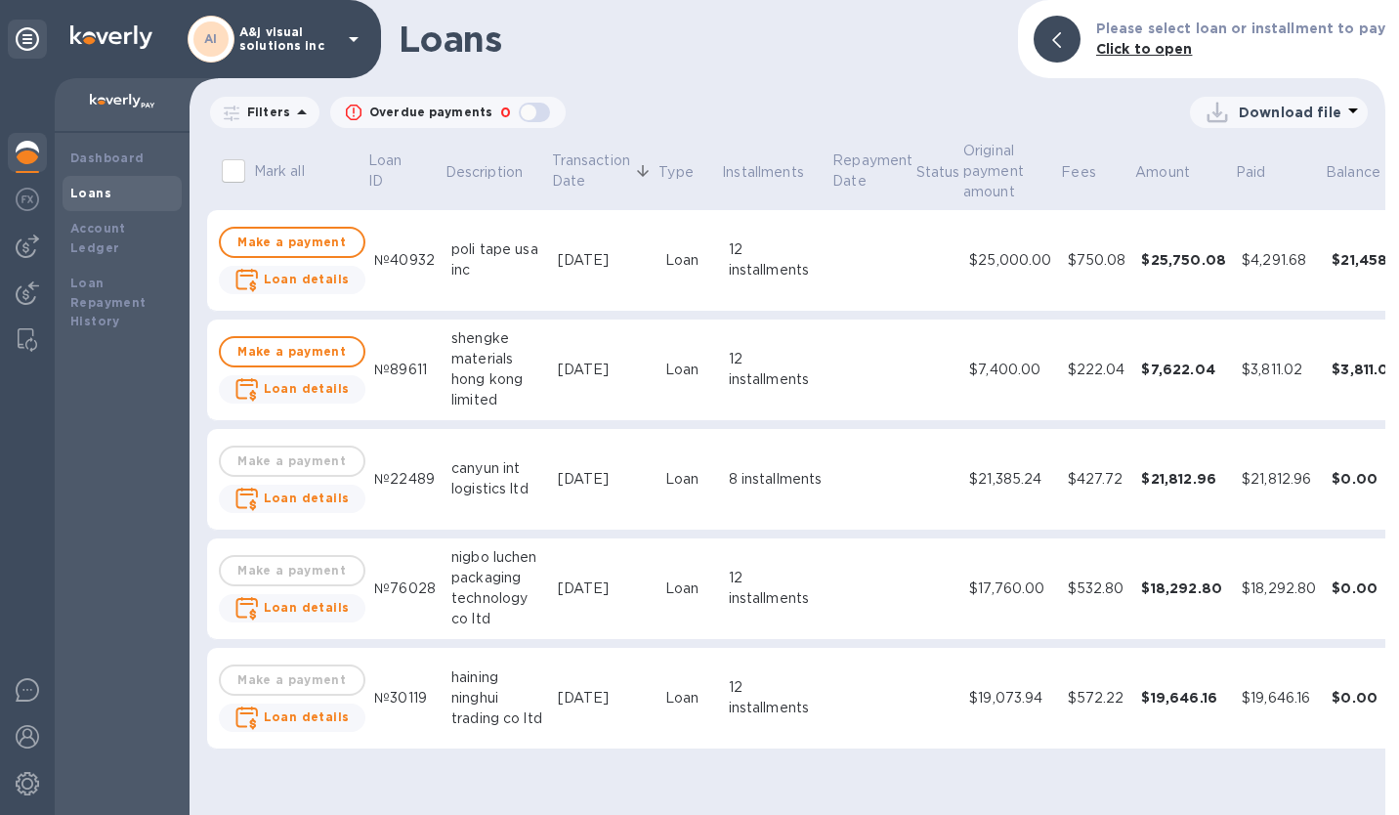
click at [347, 41] on icon at bounding box center [353, 38] width 23 height 23
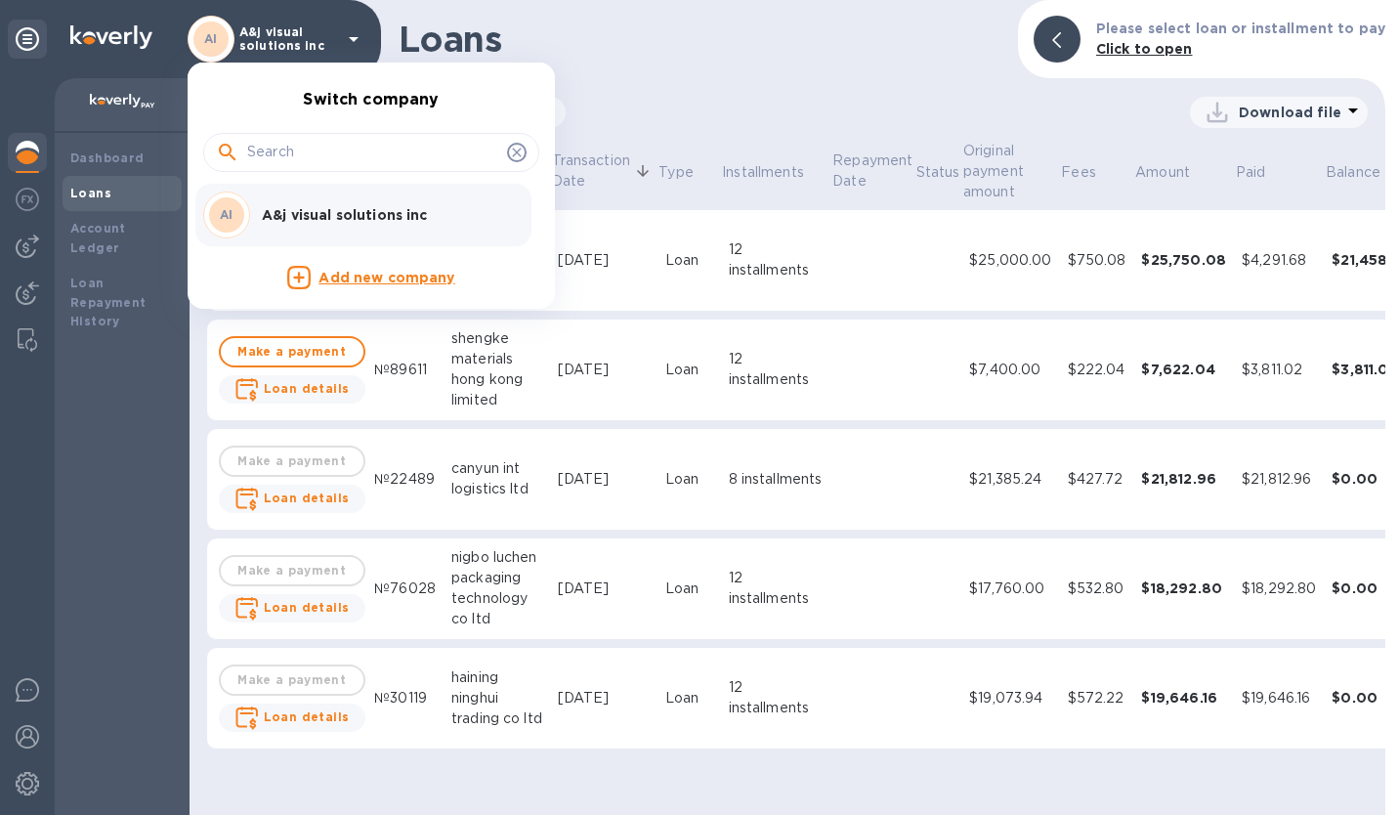
click at [347, 41] on div at bounding box center [699, 407] width 1399 height 815
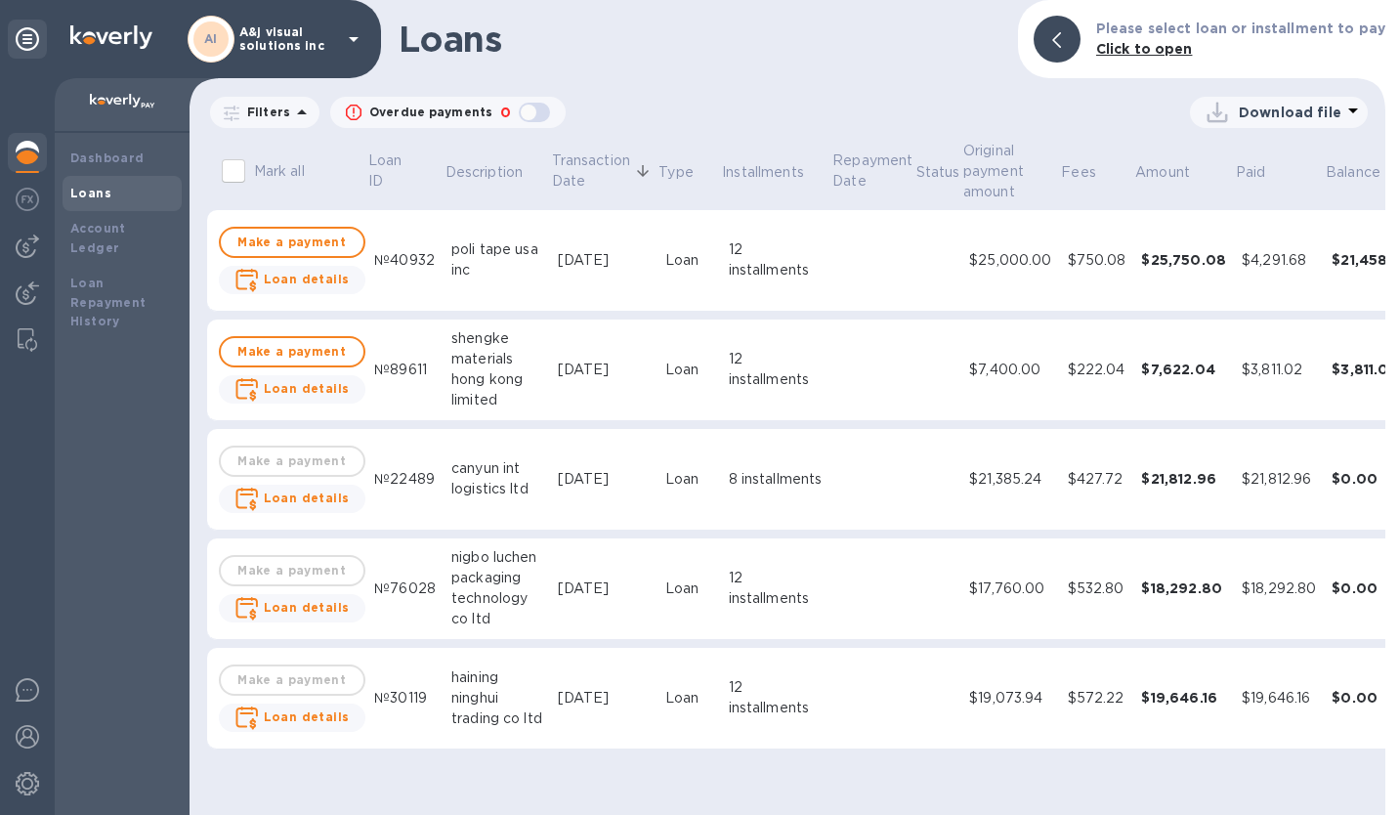
click at [88, 161] on b "Dashboard" at bounding box center [107, 157] width 74 height 15
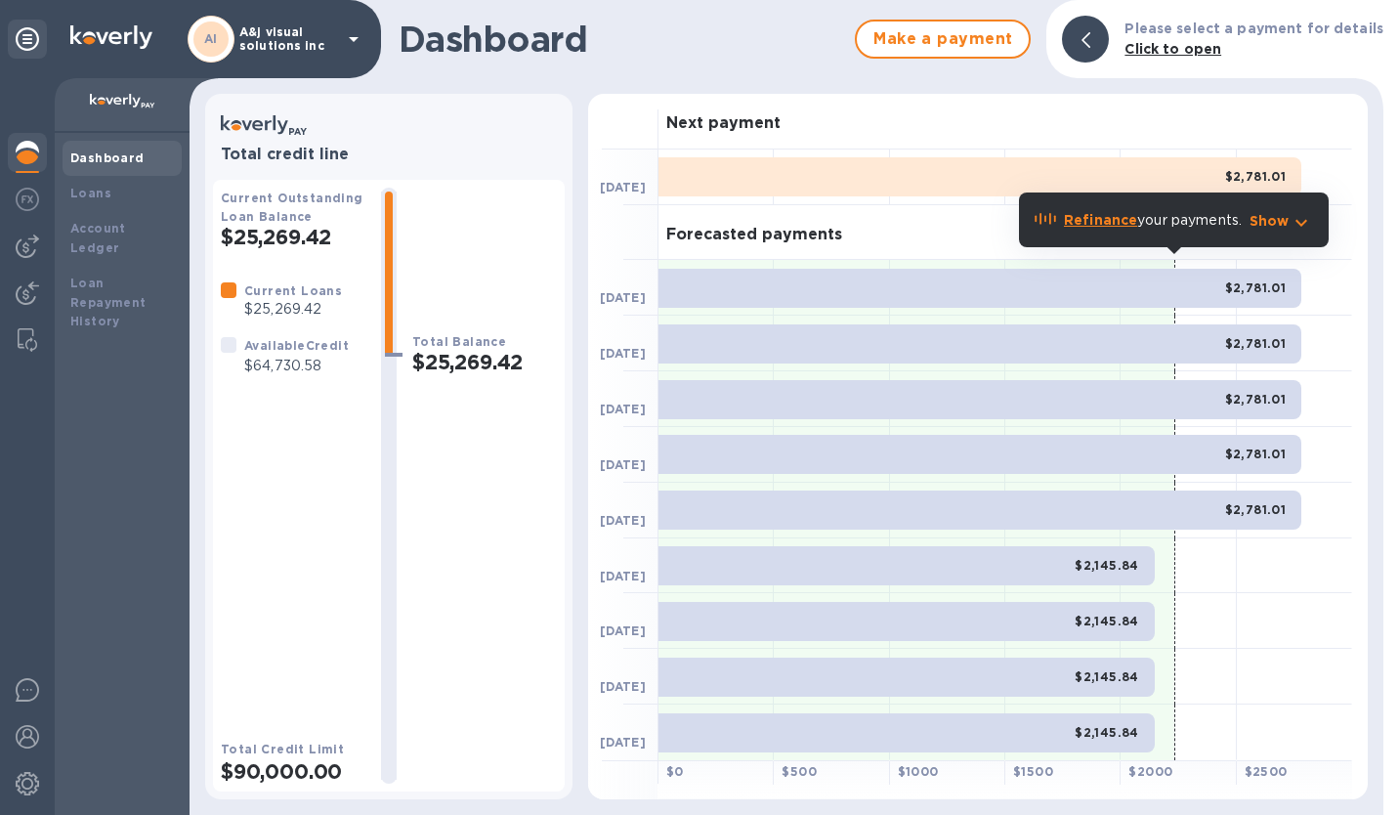
click at [25, 249] on img at bounding box center [27, 246] width 23 height 23
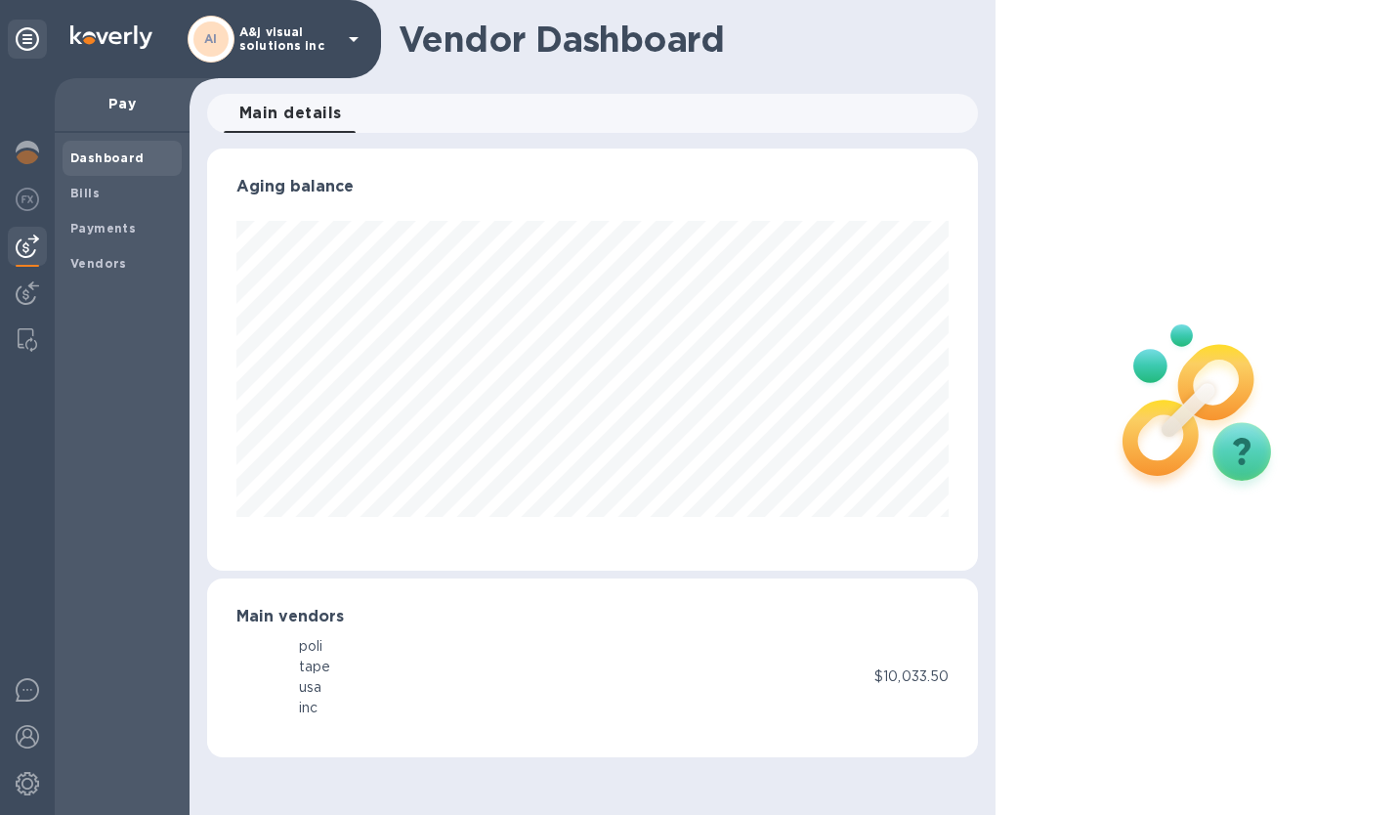
scroll to position [422, 771]
click at [26, 294] on img at bounding box center [27, 292] width 23 height 23
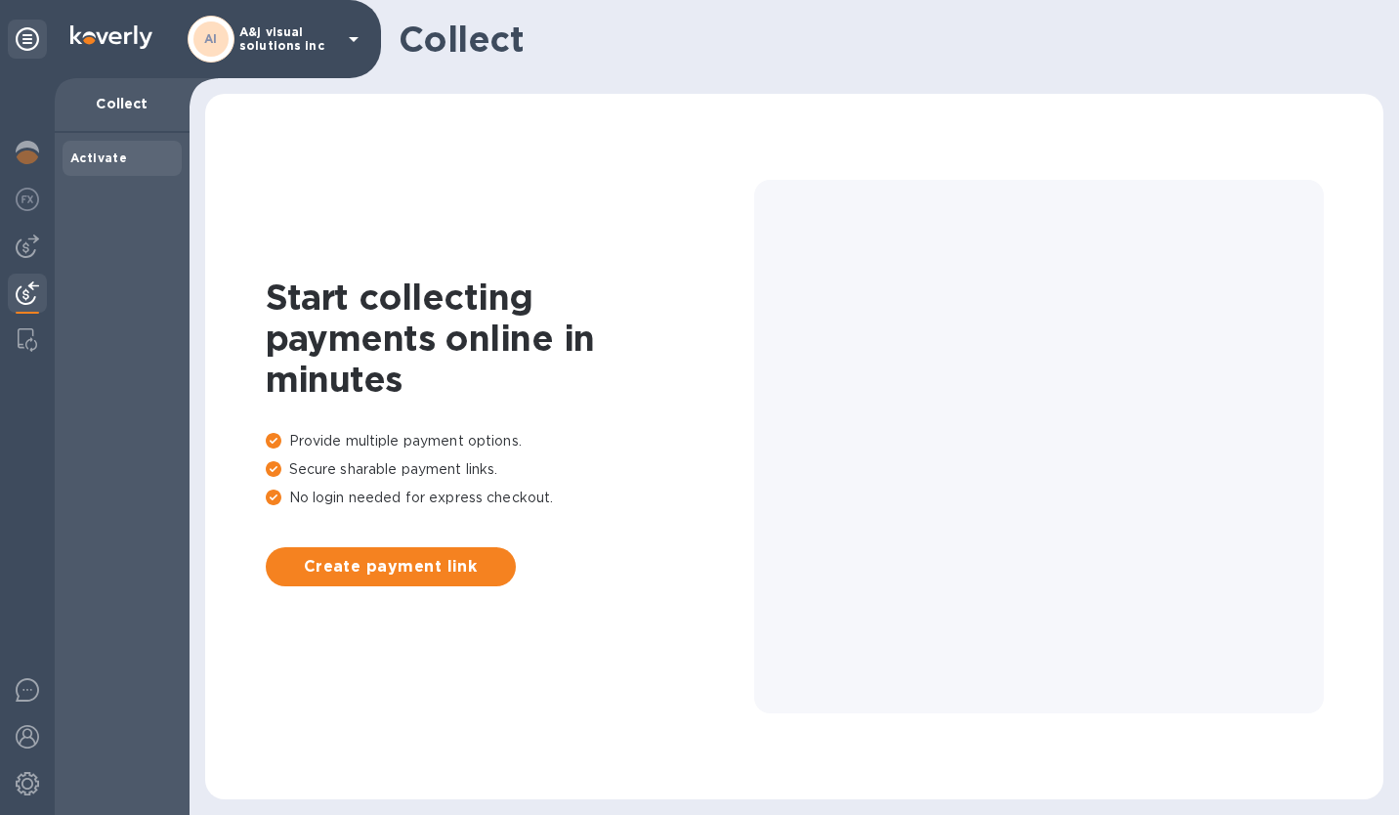
click at [29, 240] on img at bounding box center [27, 246] width 23 height 23
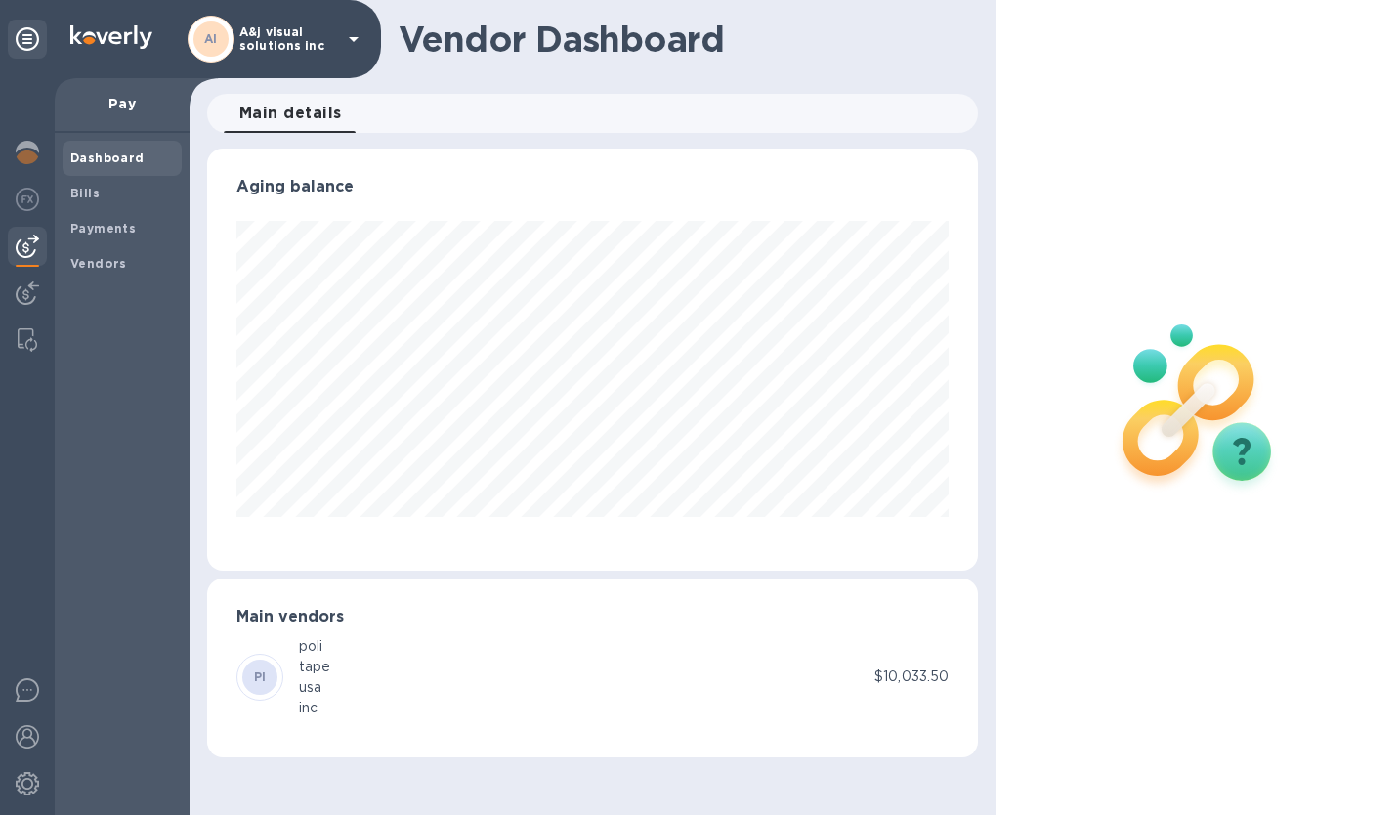
scroll to position [422, 771]
click at [16, 151] on img at bounding box center [27, 152] width 23 height 23
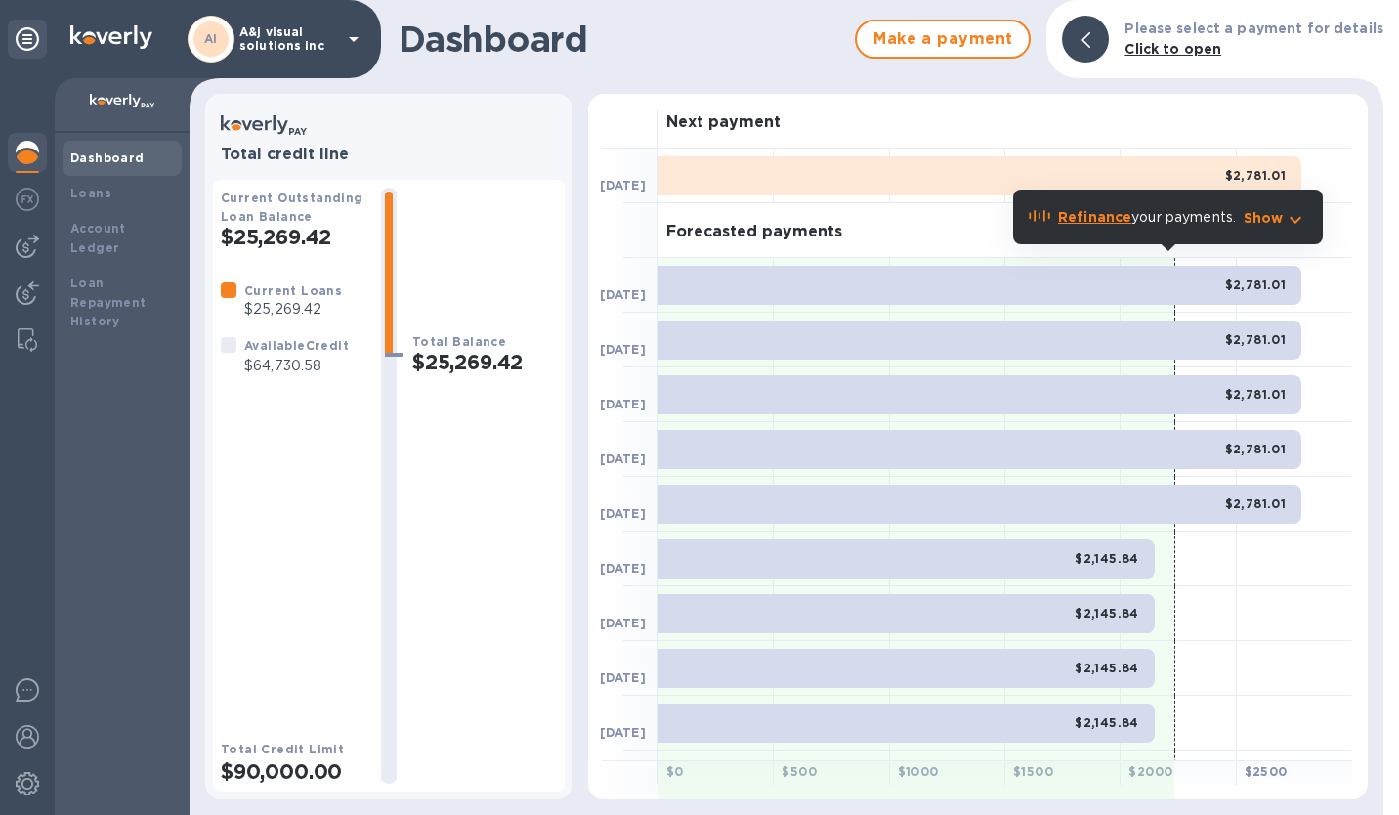
click at [356, 38] on icon at bounding box center [354, 39] width 10 height 5
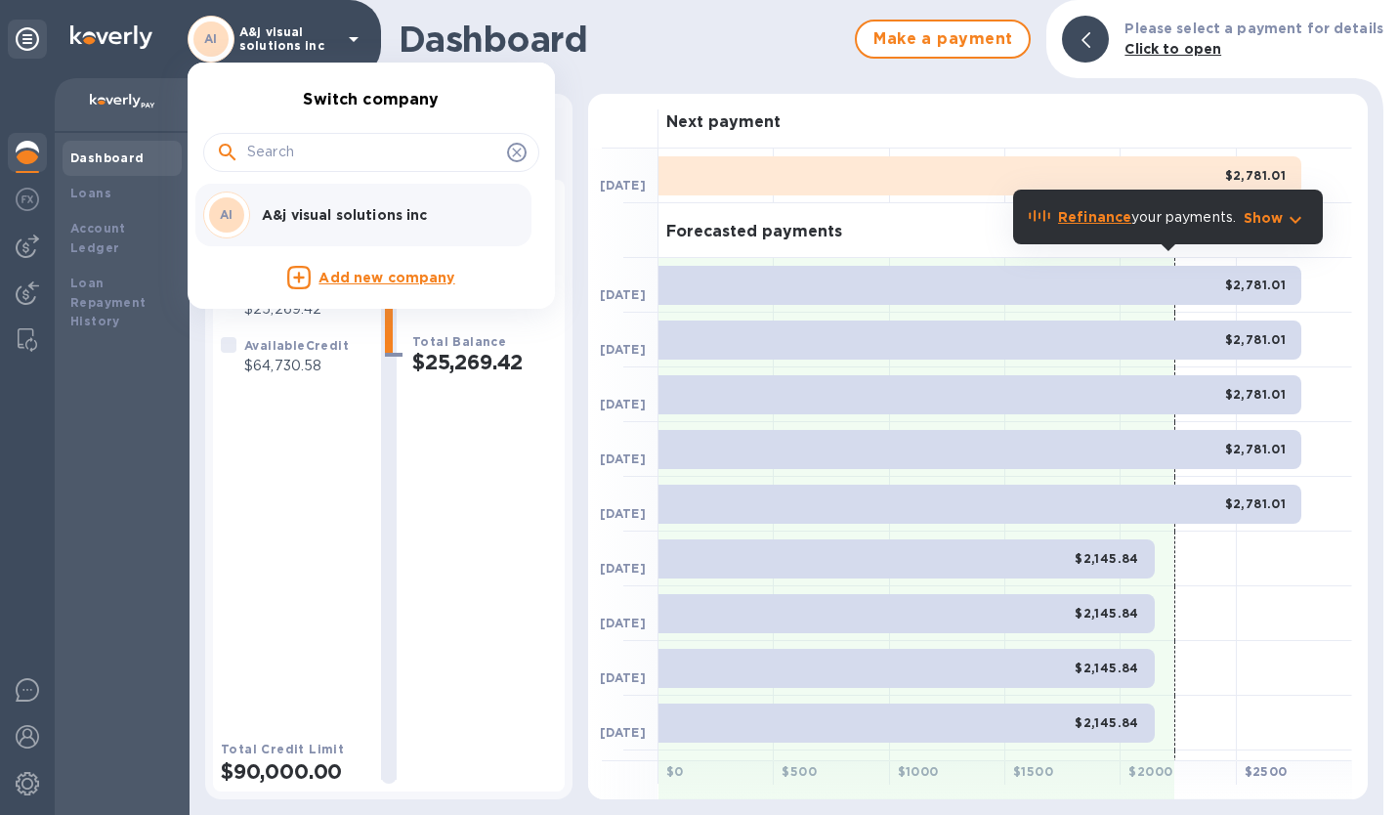
click at [356, 38] on div at bounding box center [699, 407] width 1399 height 815
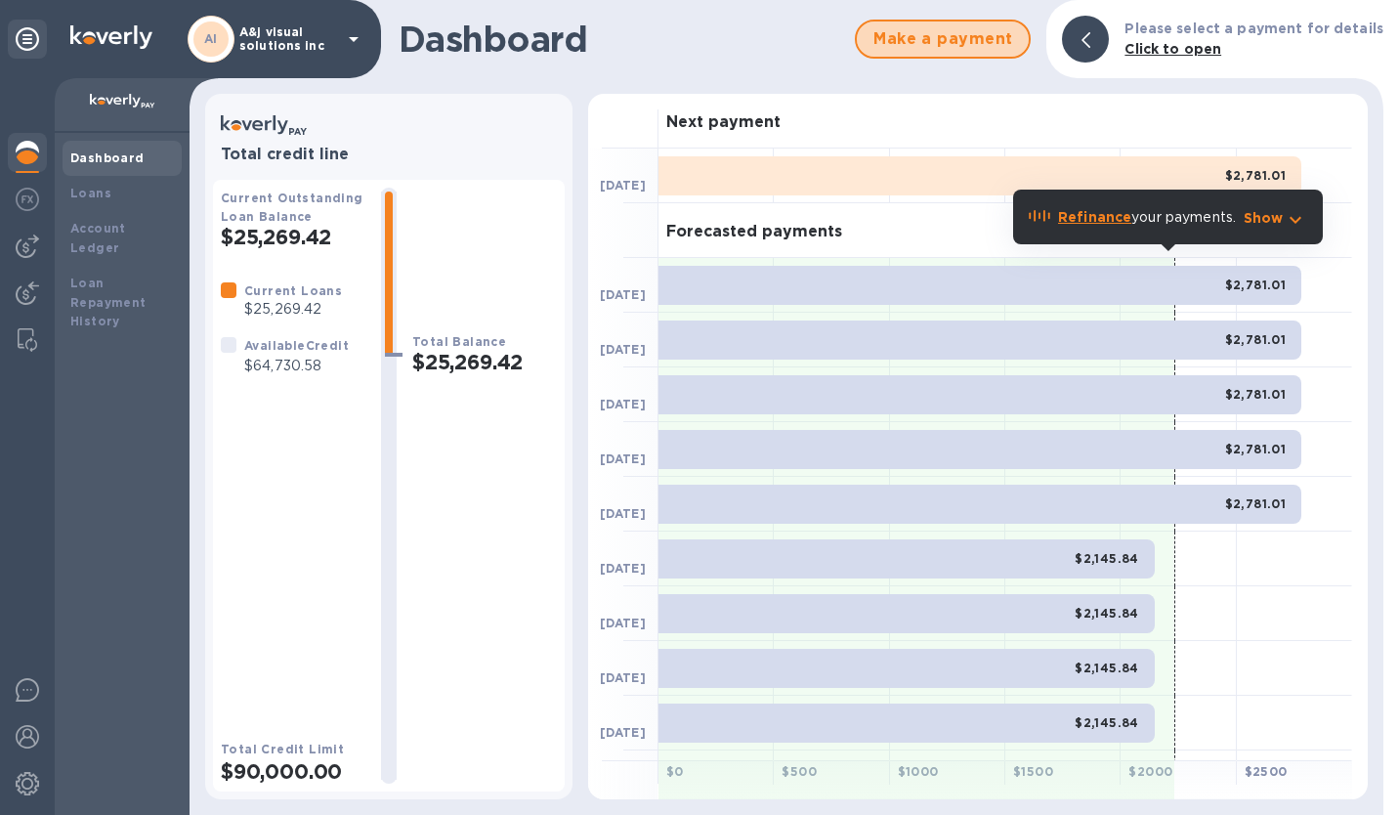
click at [961, 45] on span "Make a payment" at bounding box center [943, 38] width 141 height 23
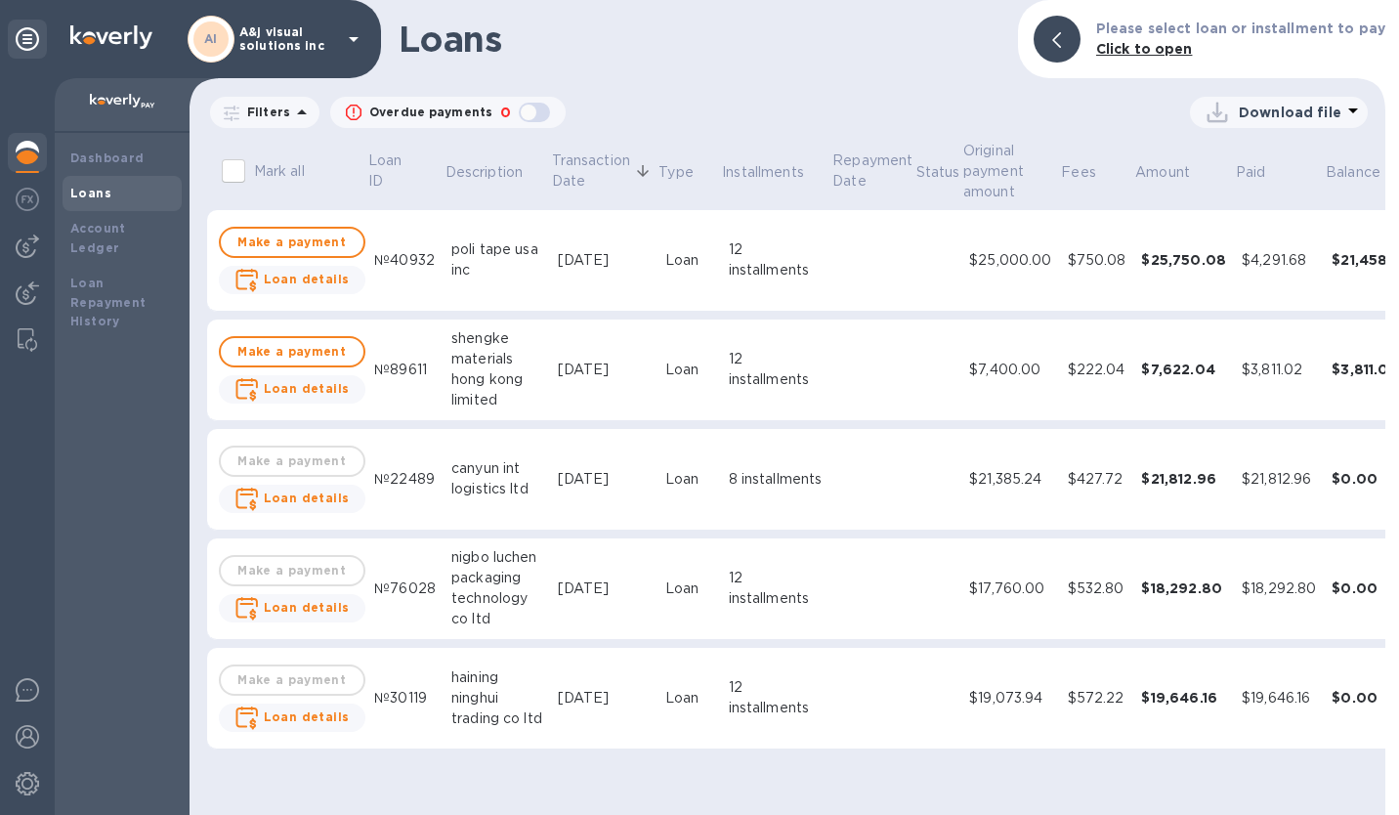
click at [31, 198] on img at bounding box center [27, 199] width 23 height 23
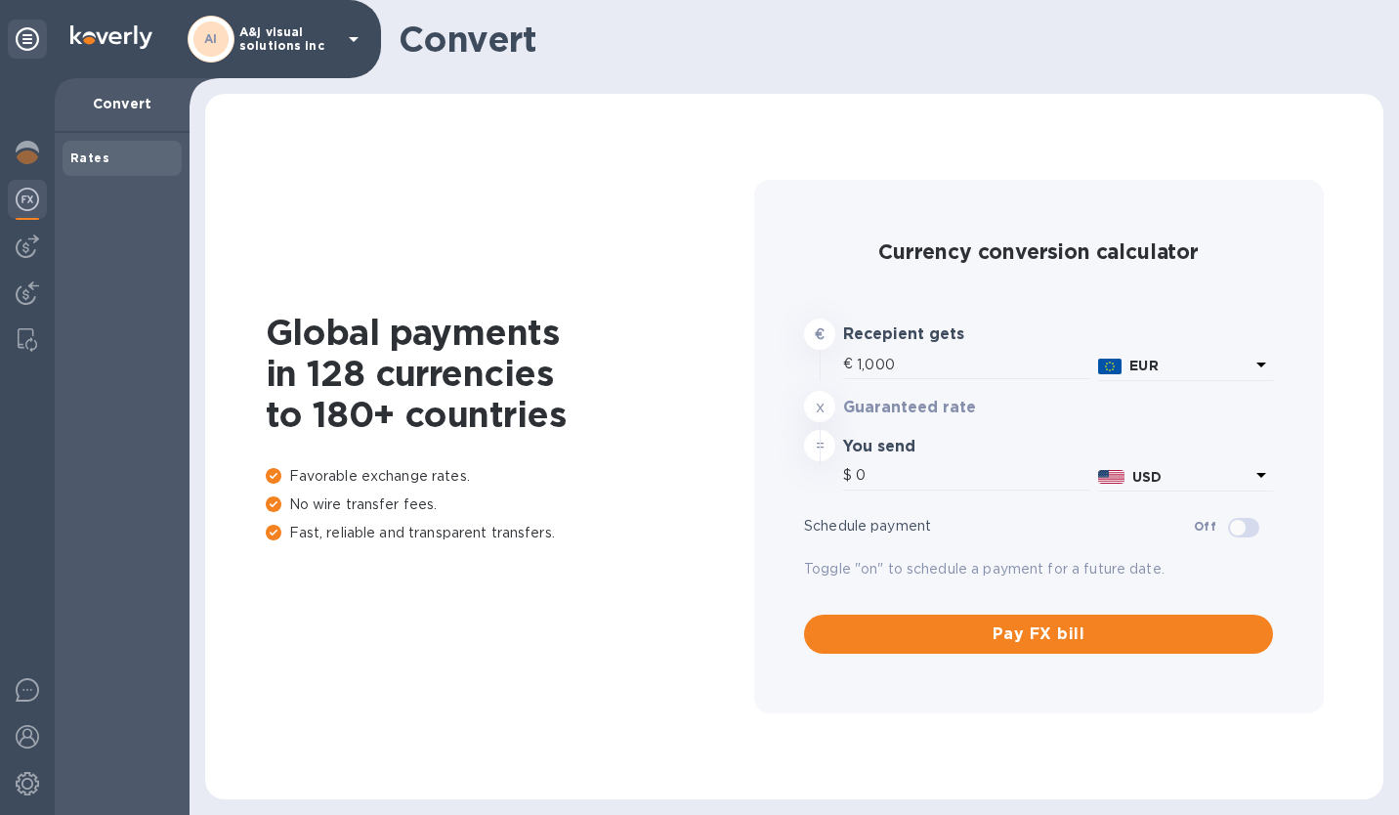
type input "1,173.55"
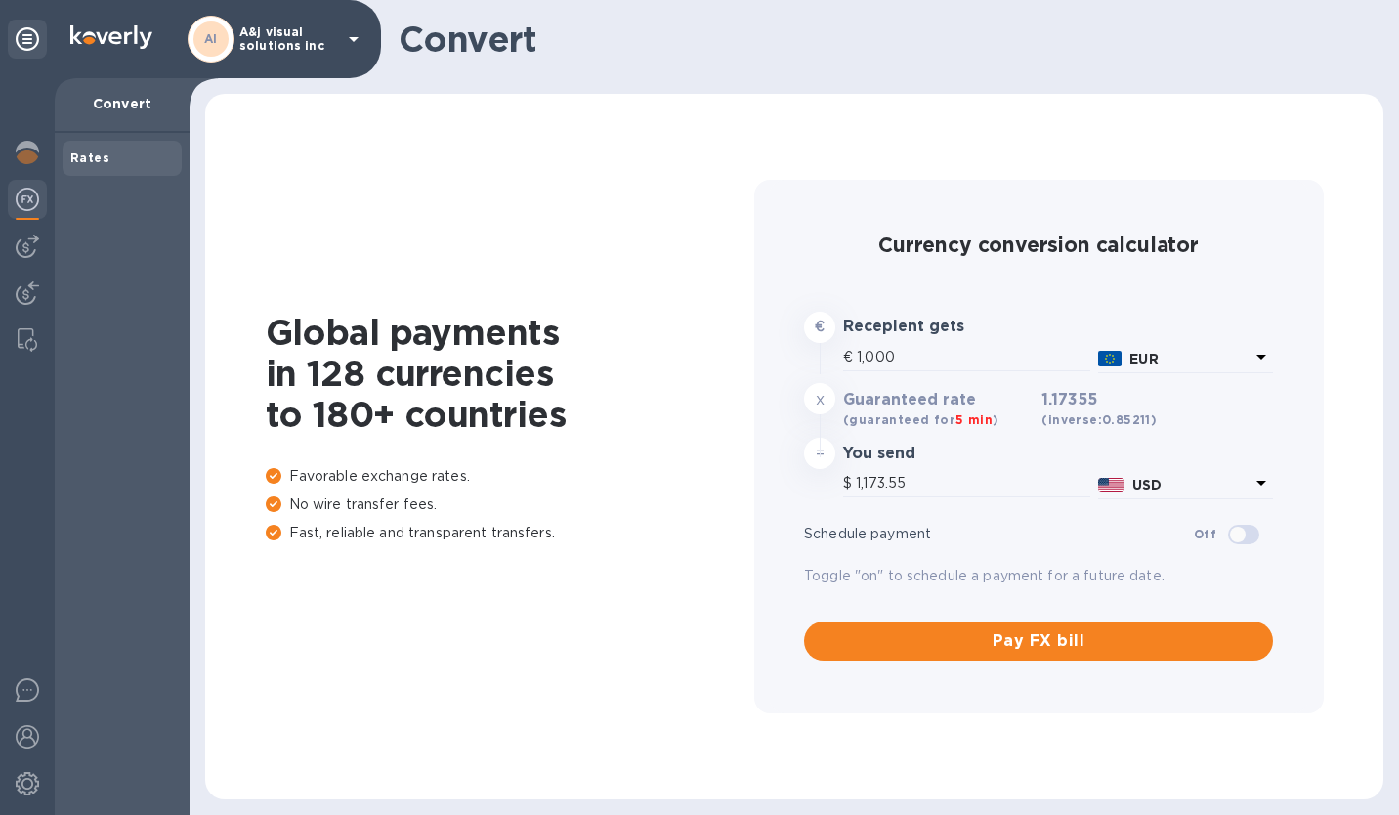
click at [22, 235] on img at bounding box center [27, 246] width 23 height 23
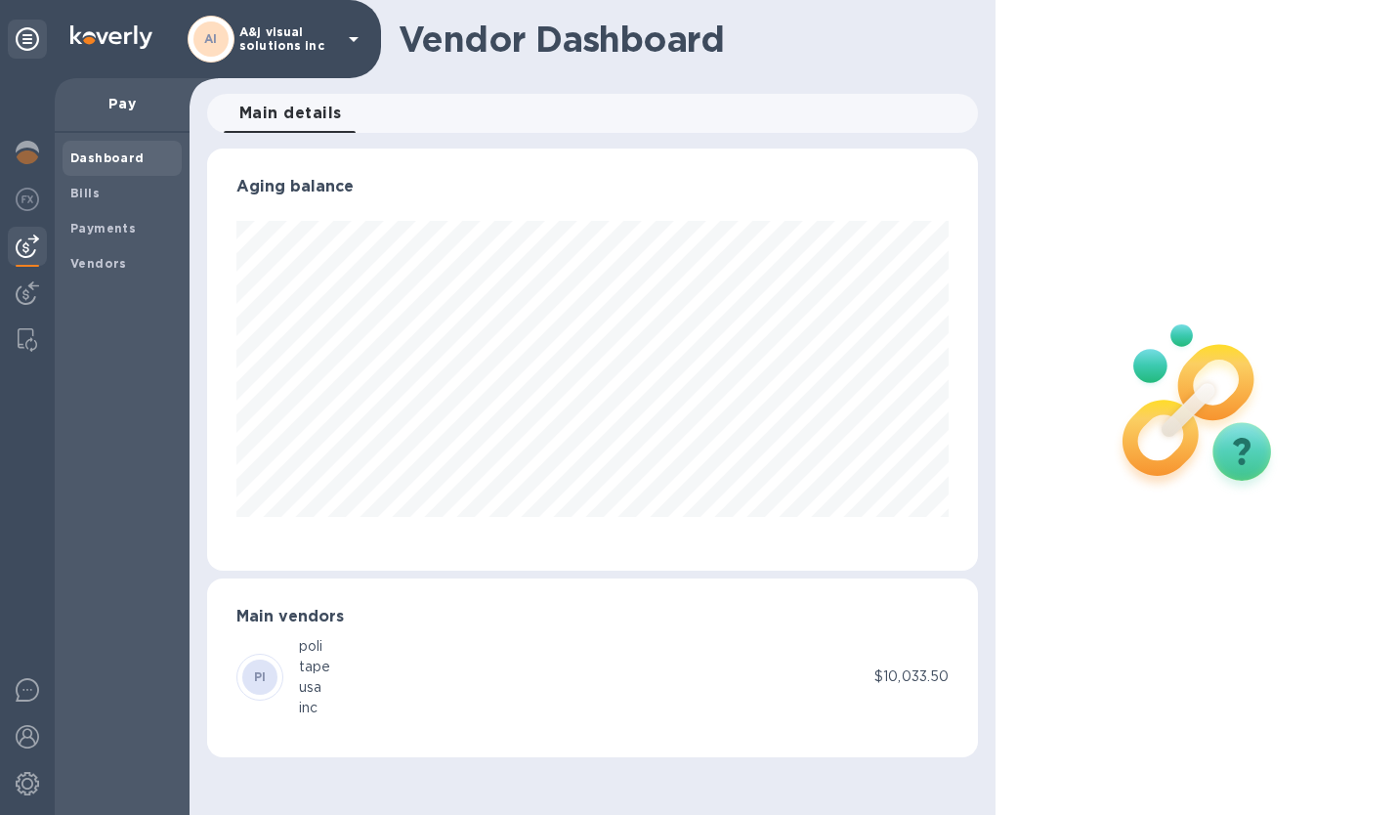
scroll to position [422, 771]
click at [97, 199] on b "Bills" at bounding box center [84, 193] width 29 height 15
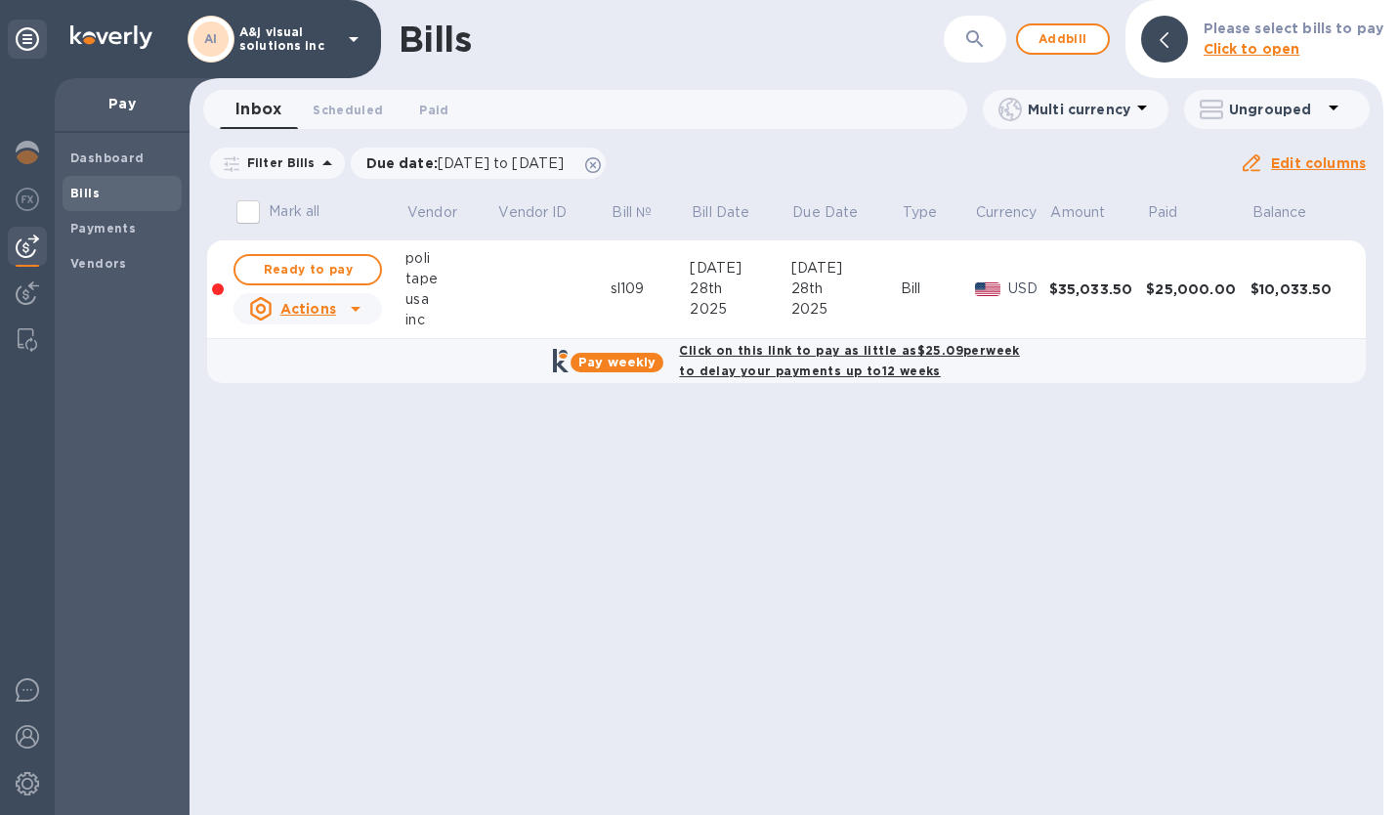
click at [118, 198] on span "Bills" at bounding box center [122, 194] width 104 height 20
click at [1052, 45] on span "Add bill" at bounding box center [1063, 38] width 59 height 23
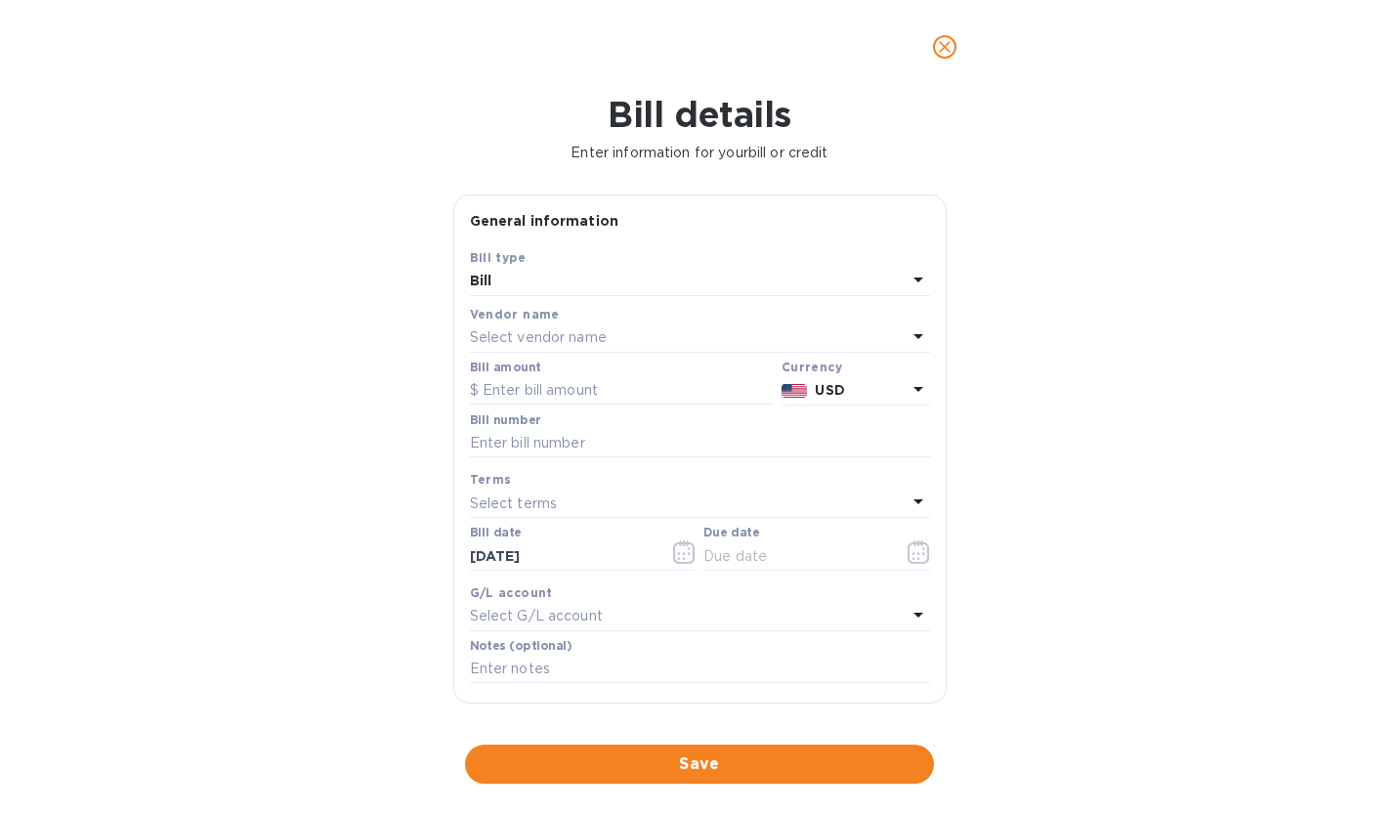
click at [781, 337] on div "Select vendor name" at bounding box center [688, 337] width 437 height 27
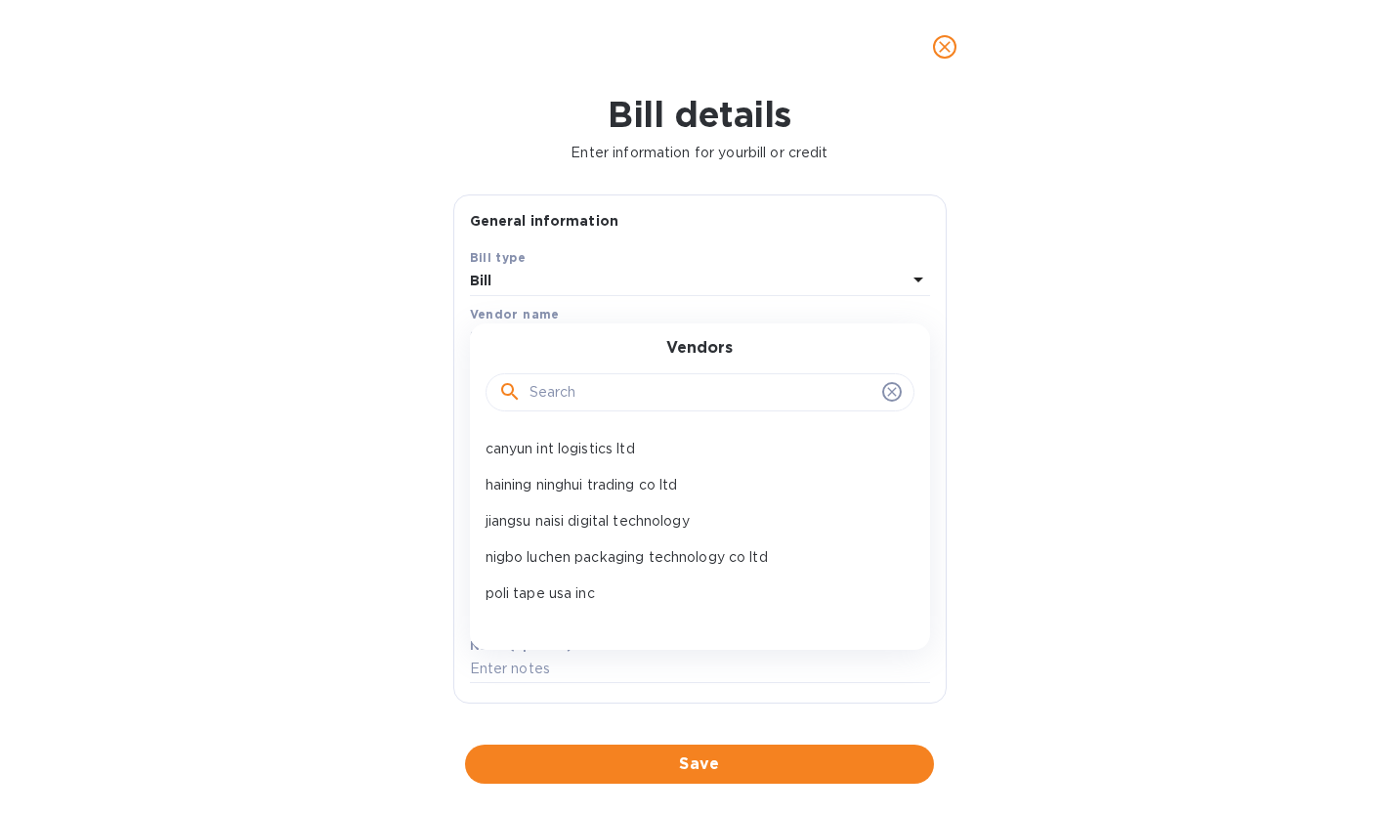
scroll to position [29, 0]
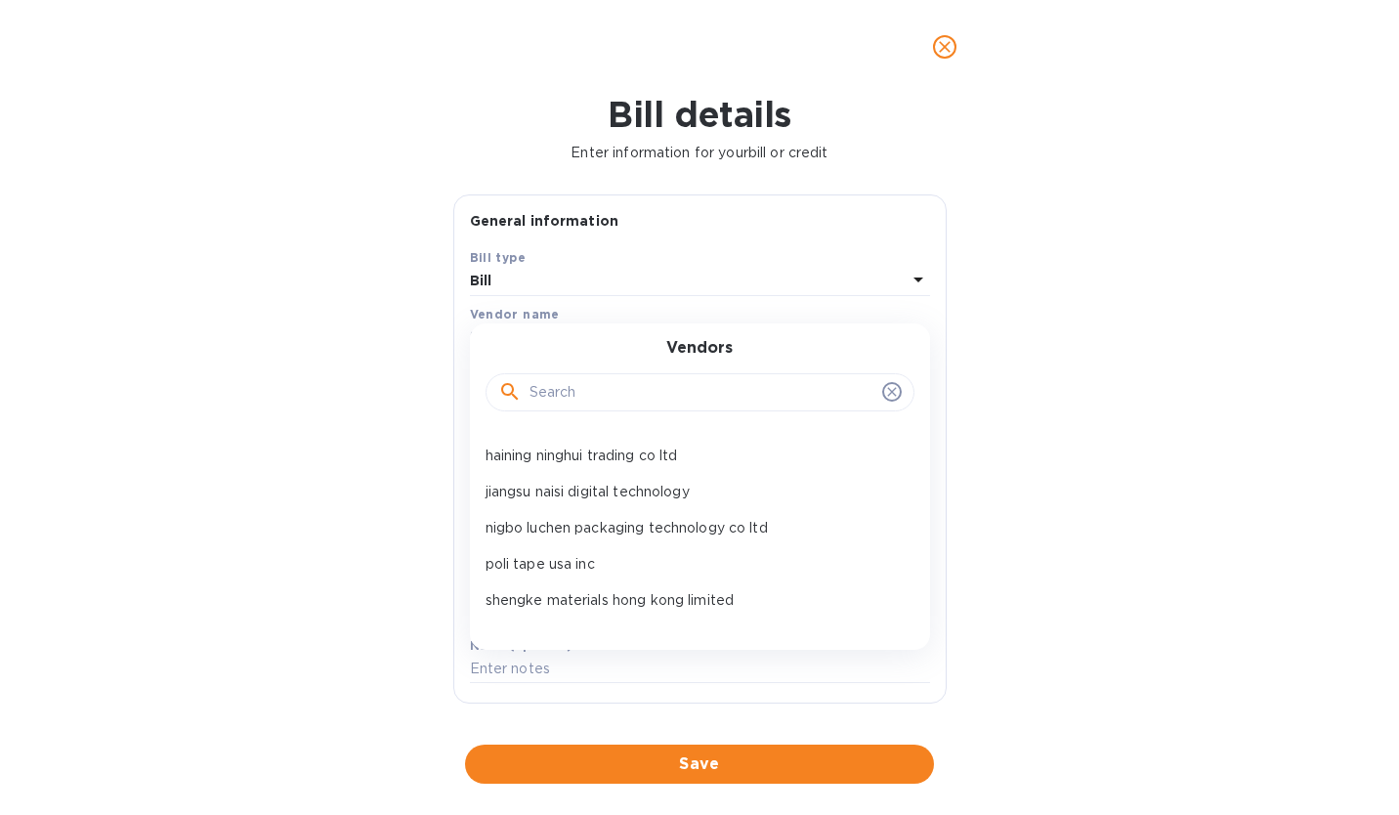
click at [556, 497] on p "jiangsu naisi digital technology" at bounding box center [692, 492] width 413 height 21
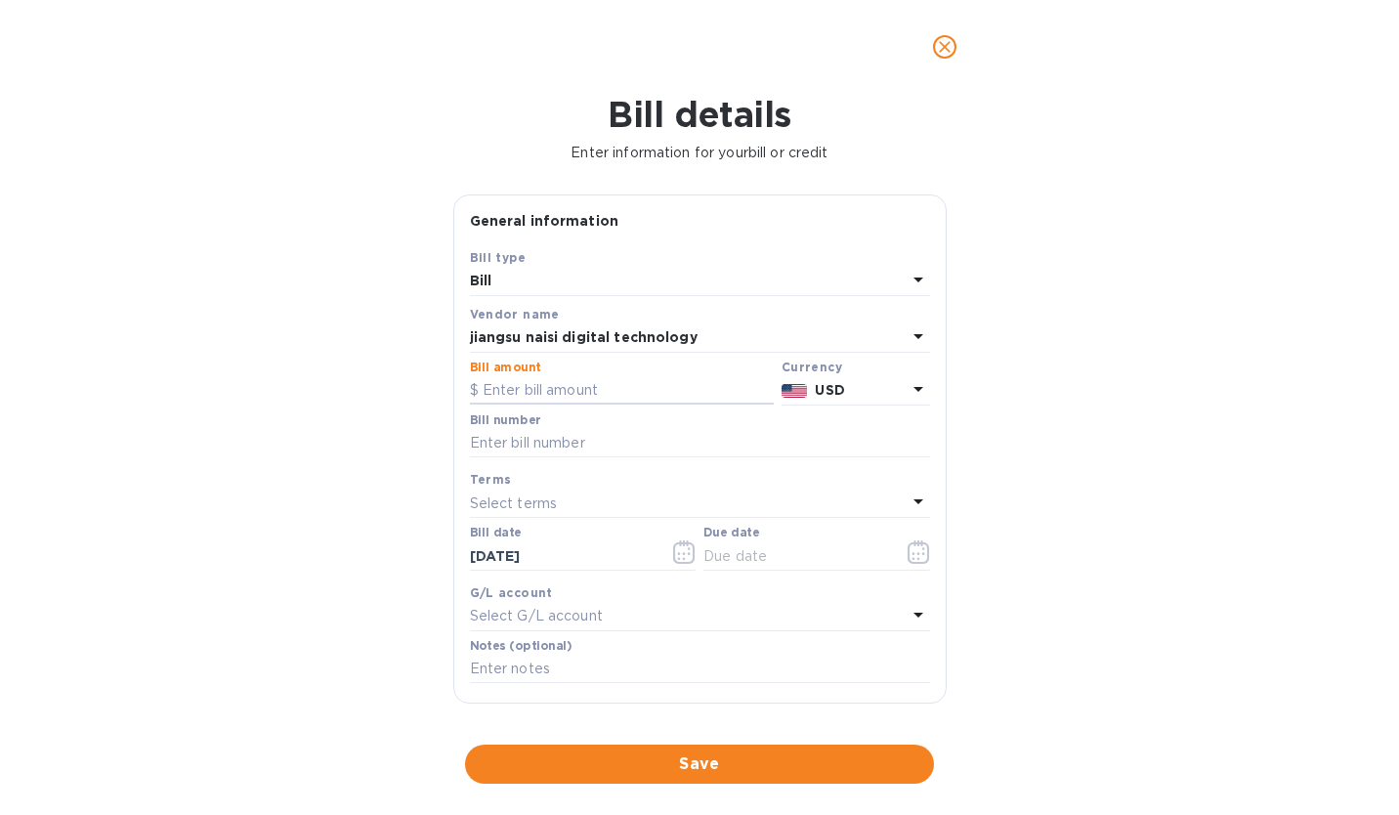
click at [583, 390] on input "text" at bounding box center [622, 390] width 304 height 29
type input "5,000"
click at [510, 451] on input "text" at bounding box center [700, 443] width 460 height 29
type input "13437"
click at [500, 508] on p "Select terms" at bounding box center [514, 503] width 88 height 21
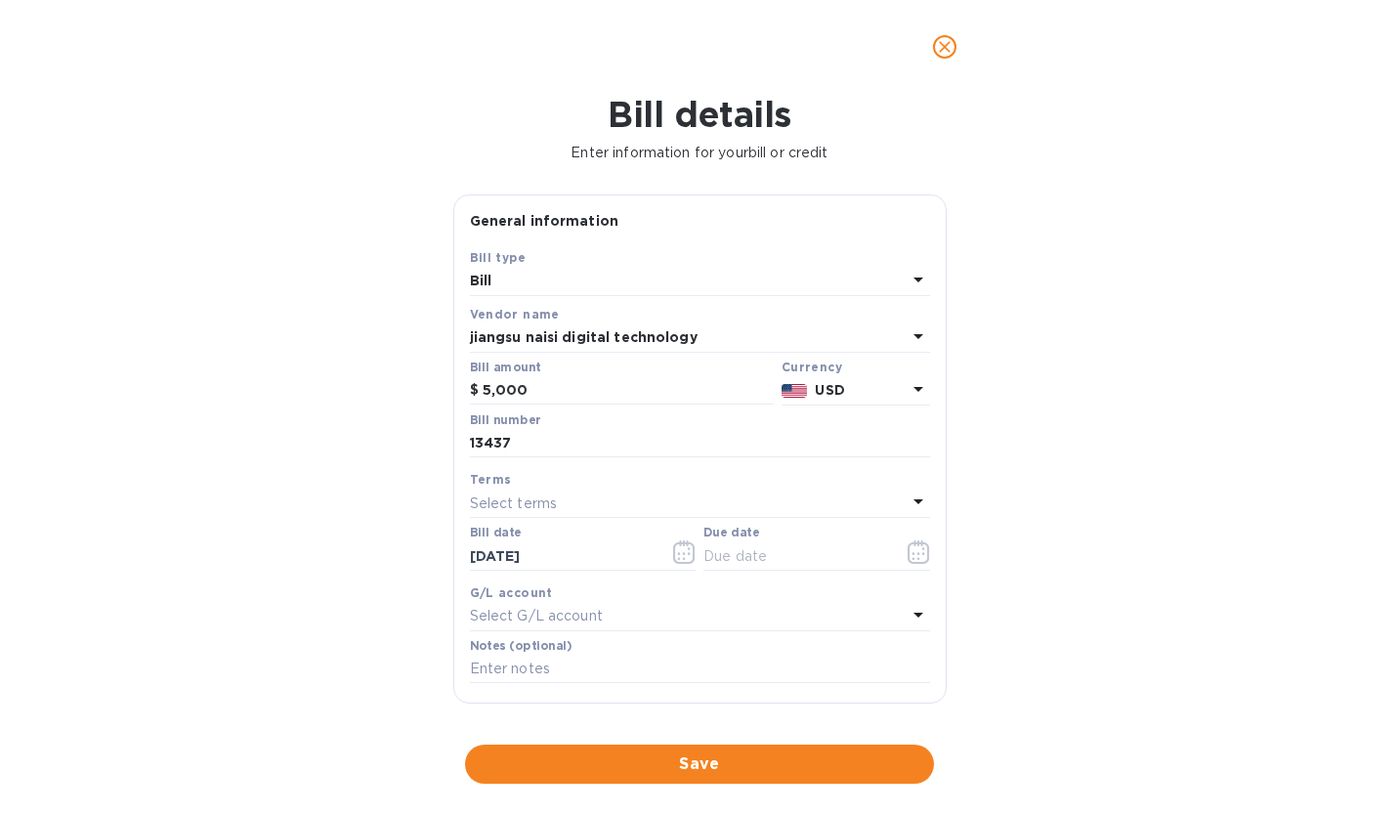
click at [509, 475] on div "Terms" at bounding box center [700, 479] width 460 height 21
click at [917, 555] on icon "button" at bounding box center [918, 553] width 3 height 3
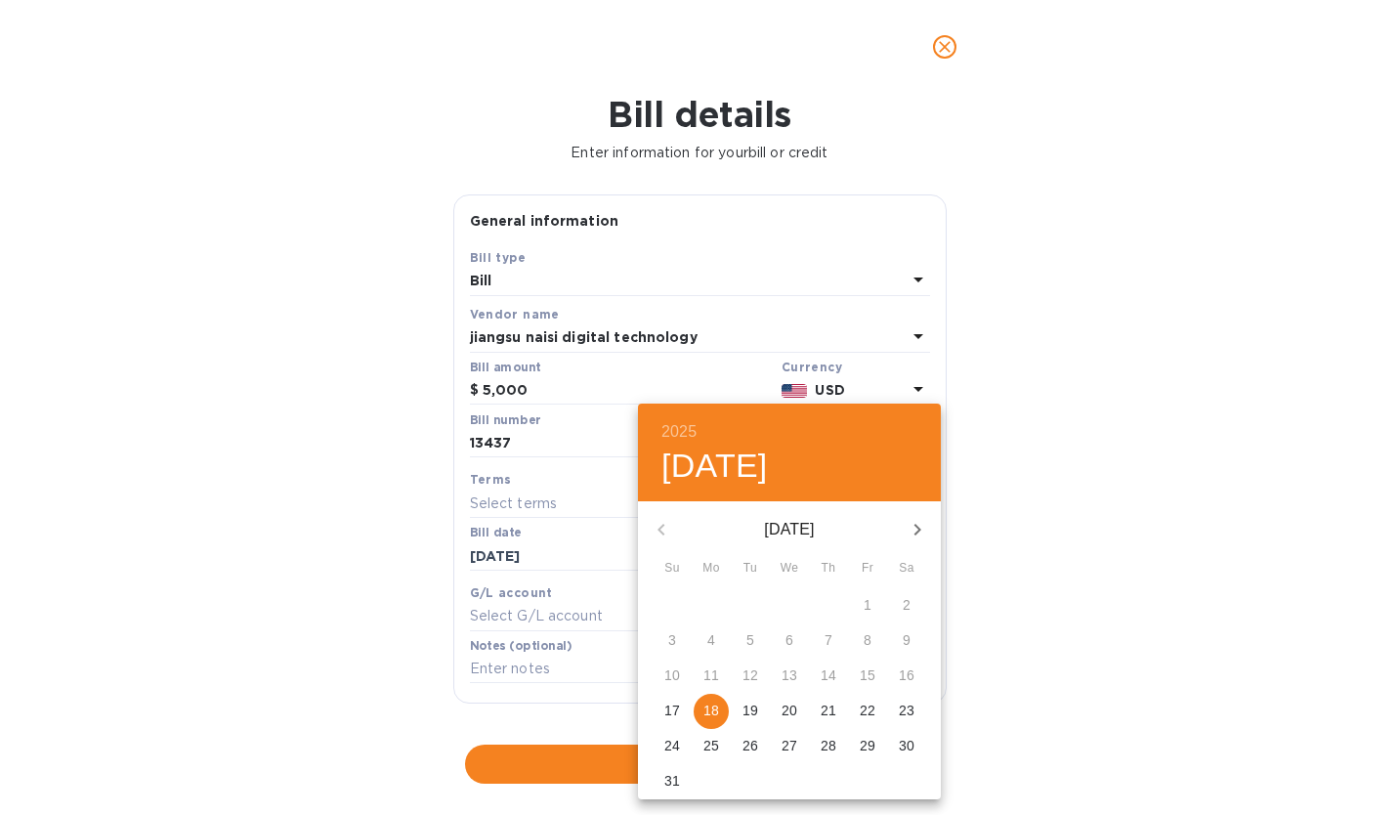
click at [705, 709] on p "18" at bounding box center [712, 711] width 16 height 20
type input "[DATE]"
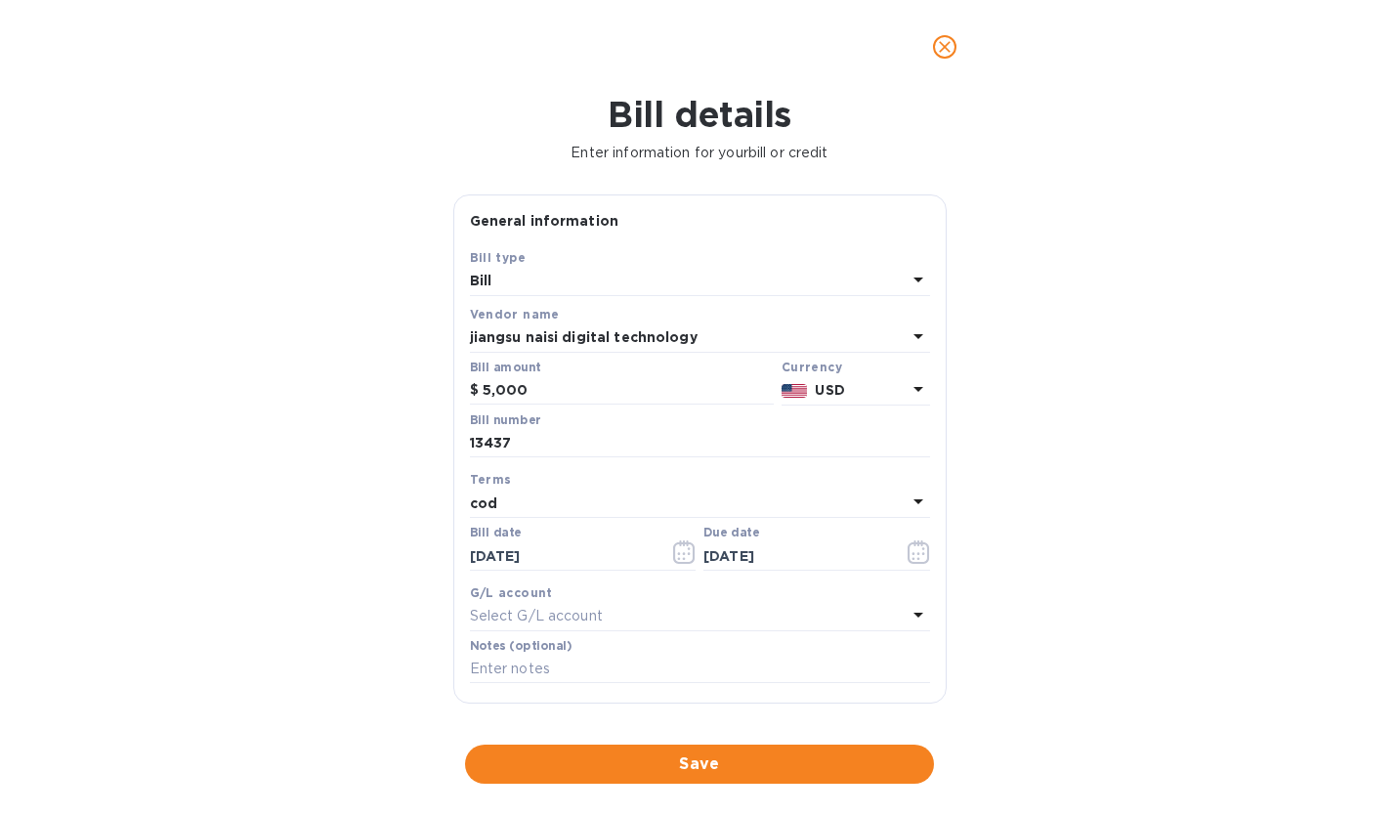
click at [645, 611] on div "Select G/L account" at bounding box center [688, 616] width 437 height 27
click at [645, 611] on div "Accounts No options" at bounding box center [700, 681] width 460 height 159
drag, startPoint x: 691, startPoint y: 763, endPoint x: 688, endPoint y: 639, distance: 124.1
click at [688, 639] on div "Bill details Enter information for your bill or credit General information Save…" at bounding box center [699, 454] width 1399 height 721
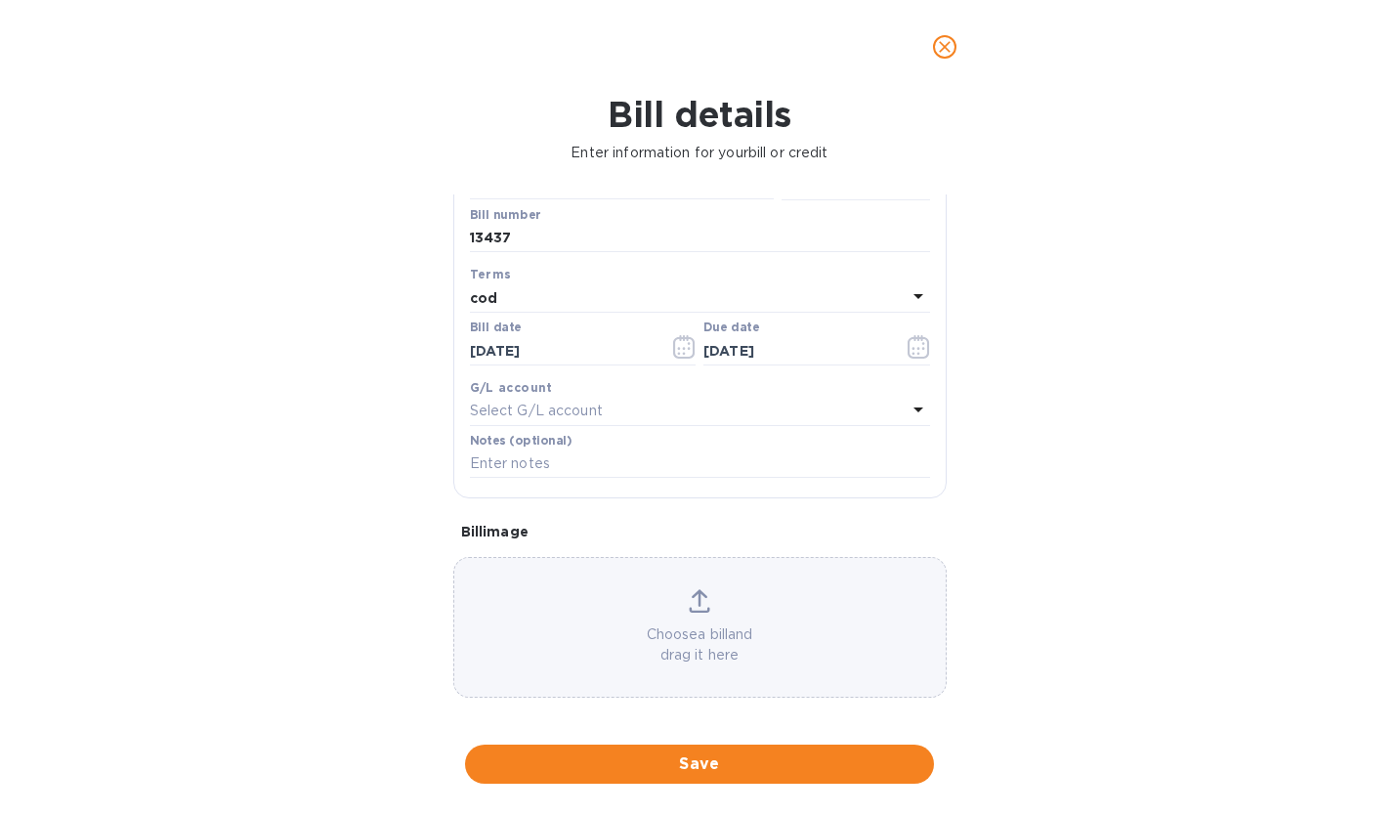
scroll to position [216, 0]
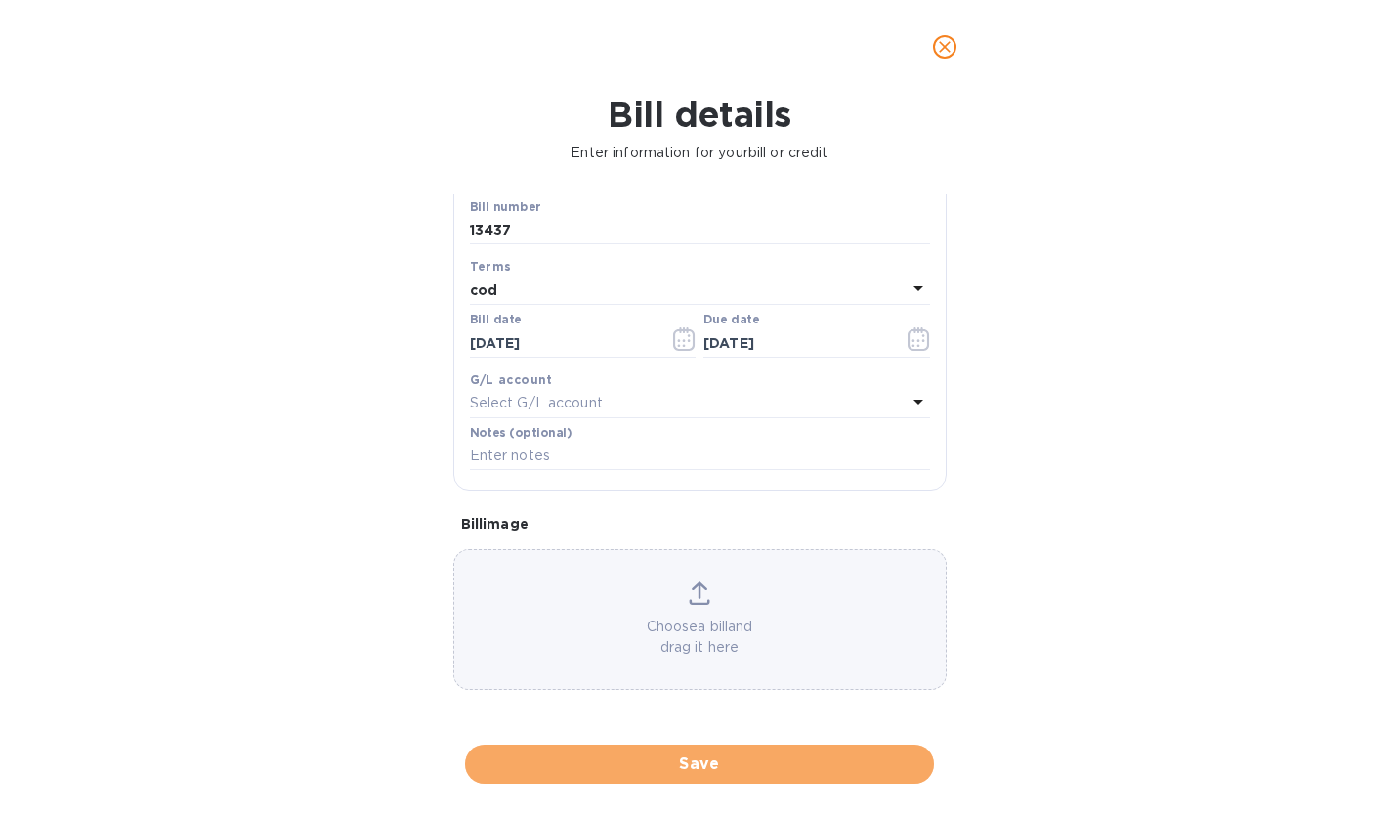
click at [644, 760] on span "Save" at bounding box center [700, 763] width 438 height 23
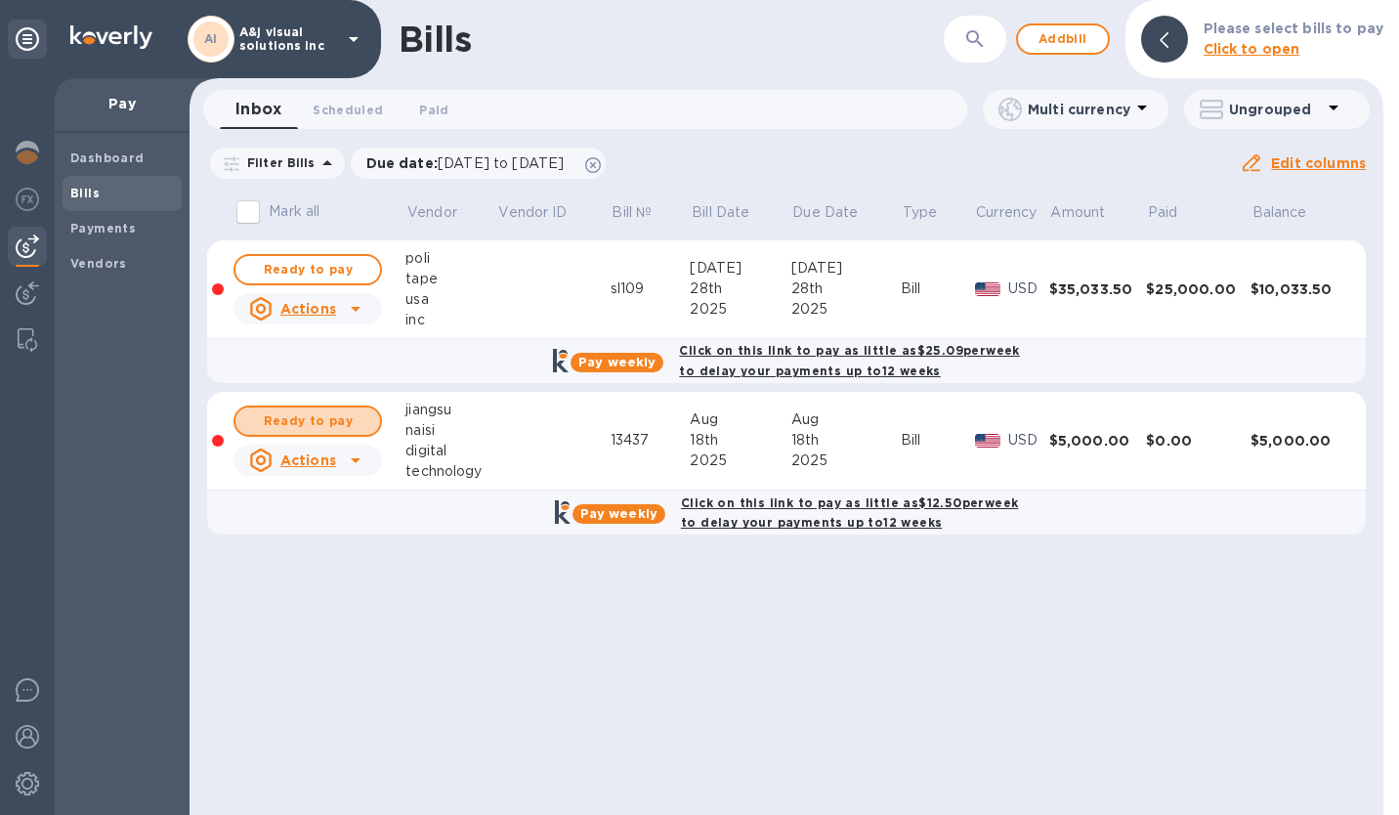
click at [295, 415] on span "Ready to pay" at bounding box center [307, 420] width 113 height 23
click at [350, 455] on icon at bounding box center [355, 459] width 23 height 23
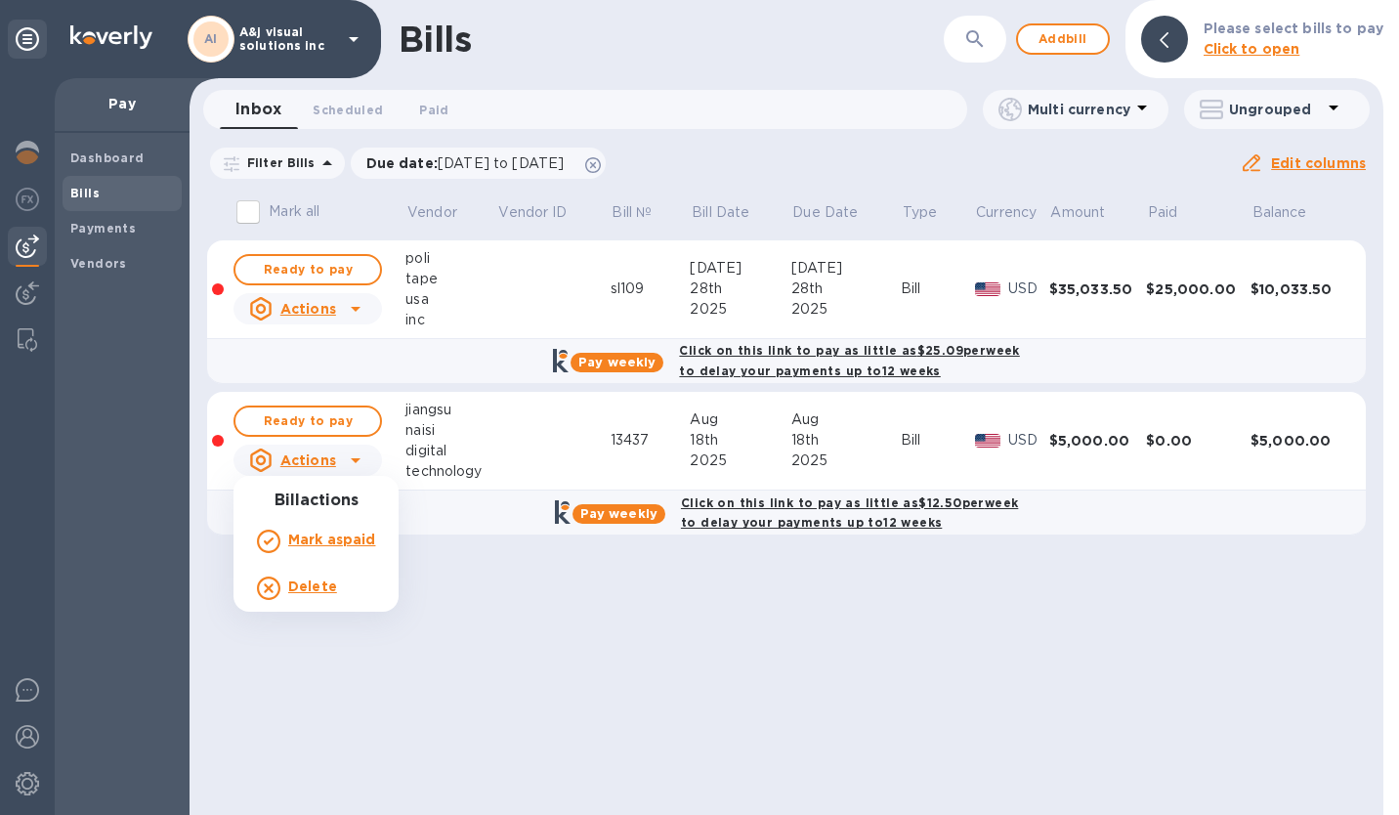
click at [313, 414] on div at bounding box center [699, 407] width 1399 height 815
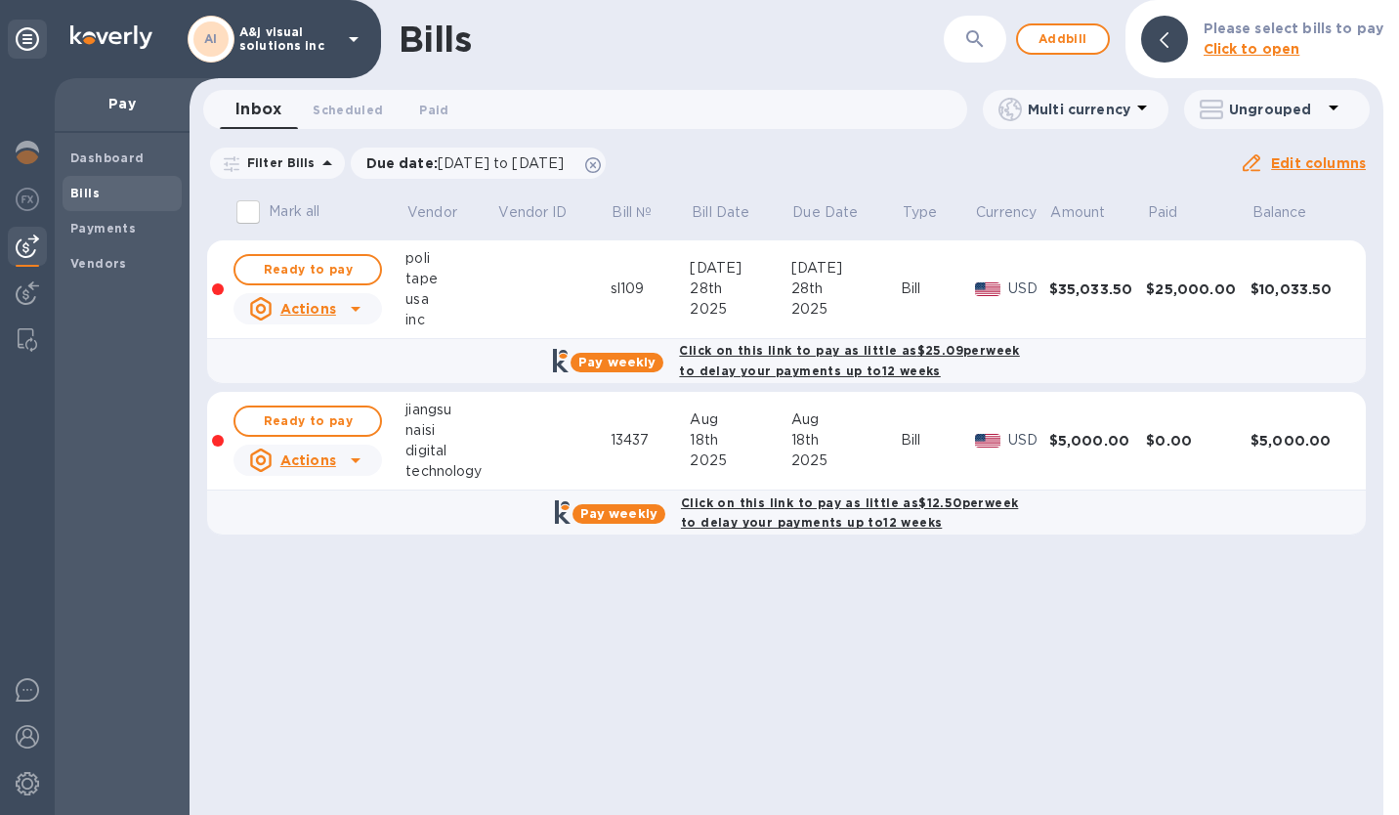
click at [307, 410] on span "Ready to pay" at bounding box center [307, 420] width 113 height 23
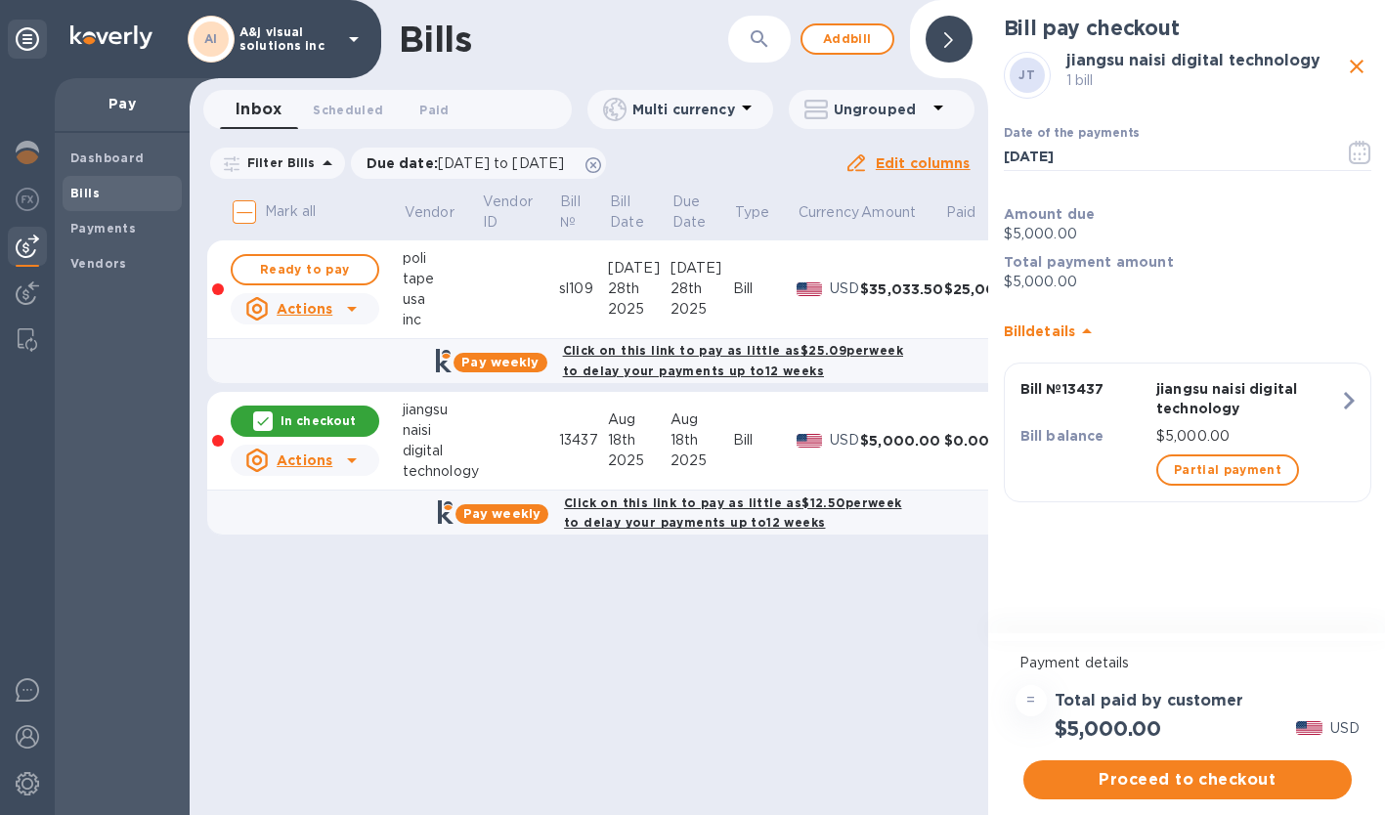
click at [1159, 769] on span "Proceed to checkout" at bounding box center [1187, 779] width 297 height 23
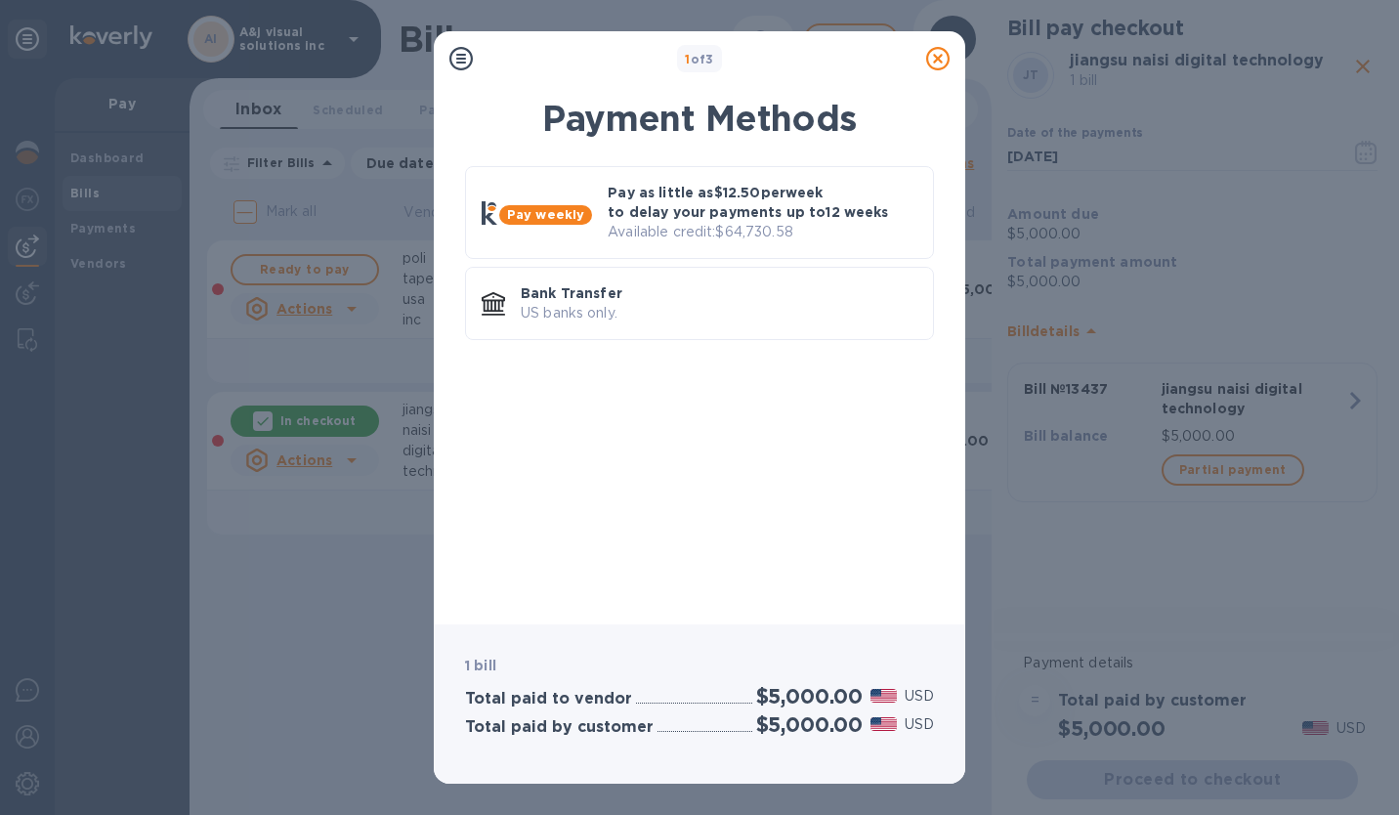
click at [653, 208] on p "Pay as little as $12.50 per week to delay your payments up to 12 weeks" at bounding box center [763, 202] width 310 height 39
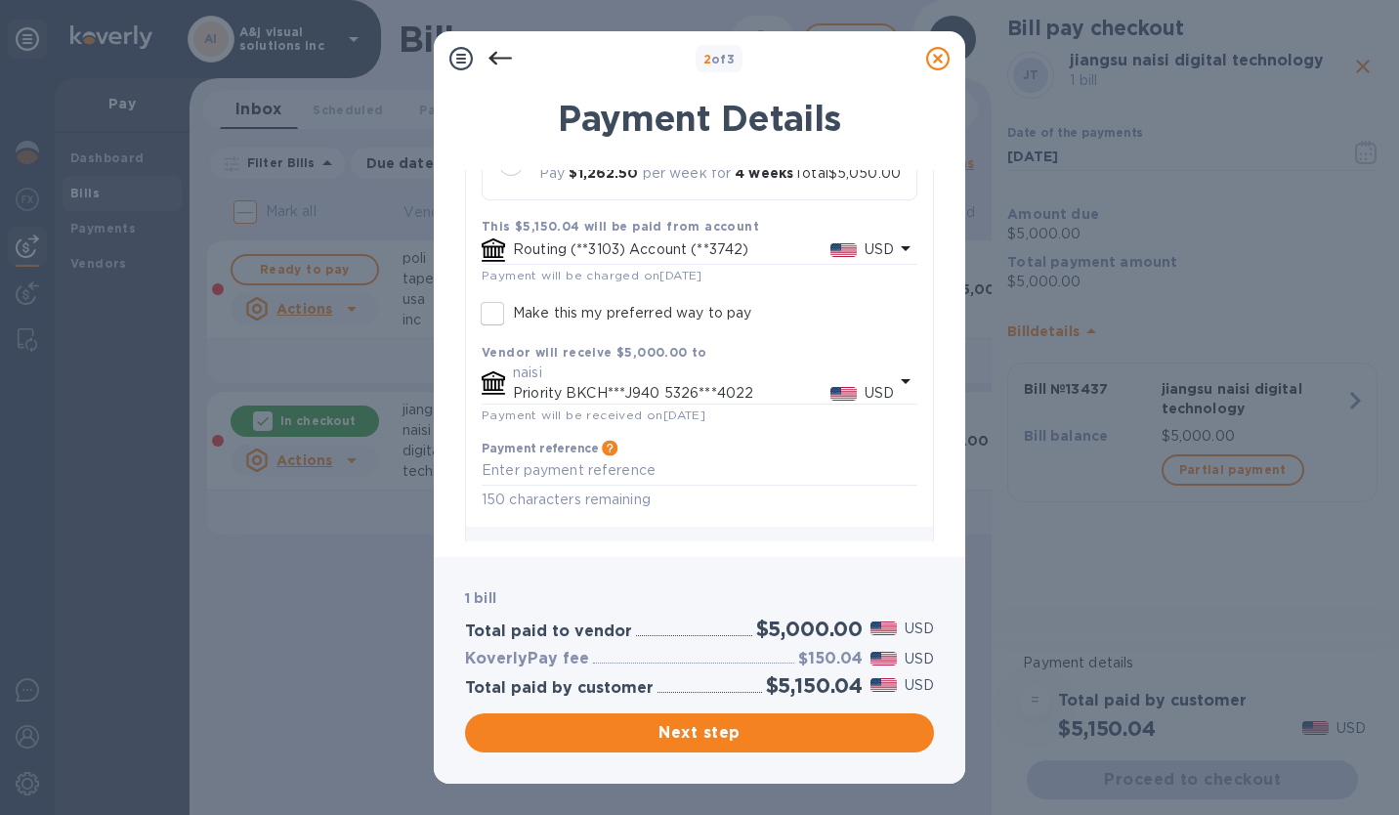
scroll to position [429, 0]
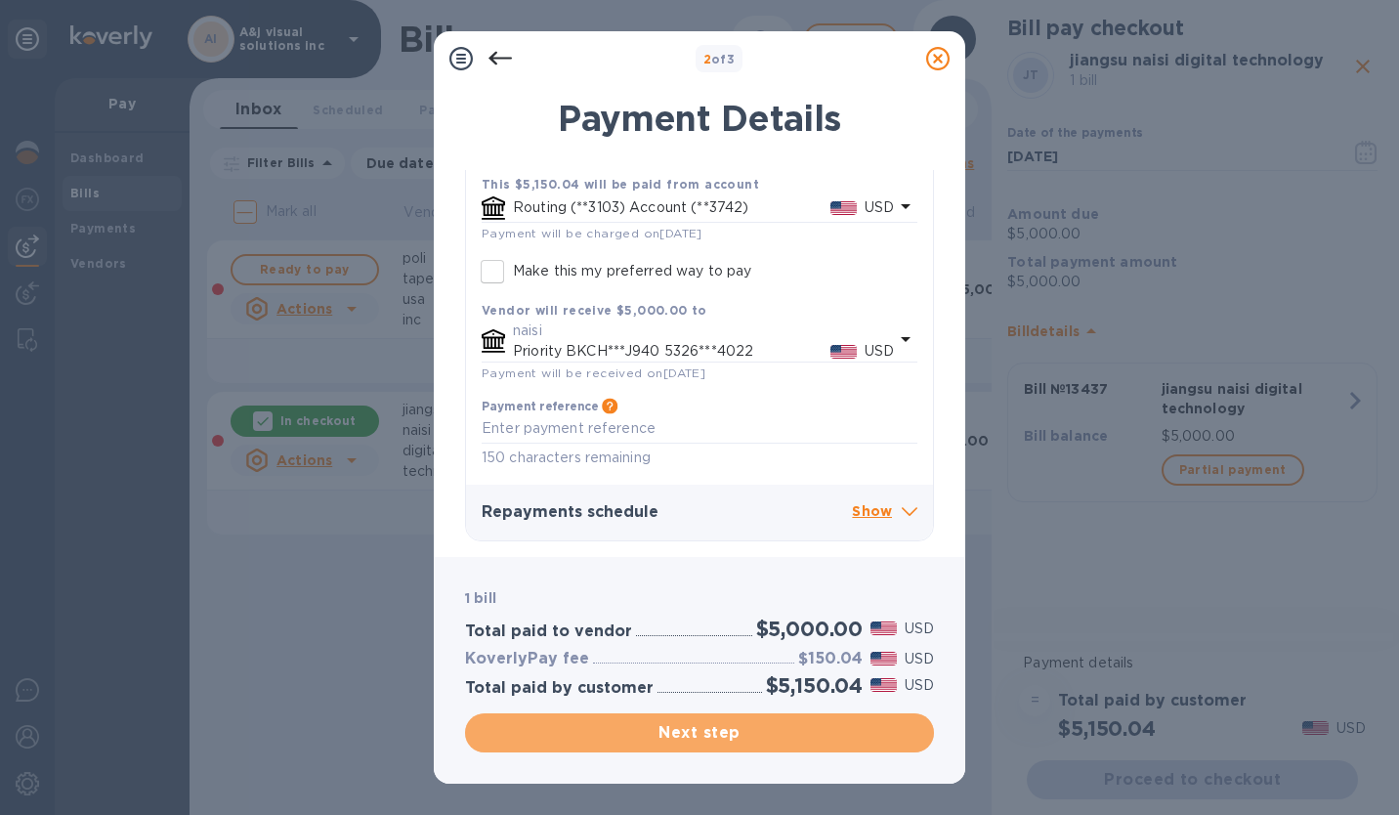
click at [687, 738] on span "Next step" at bounding box center [700, 732] width 438 height 23
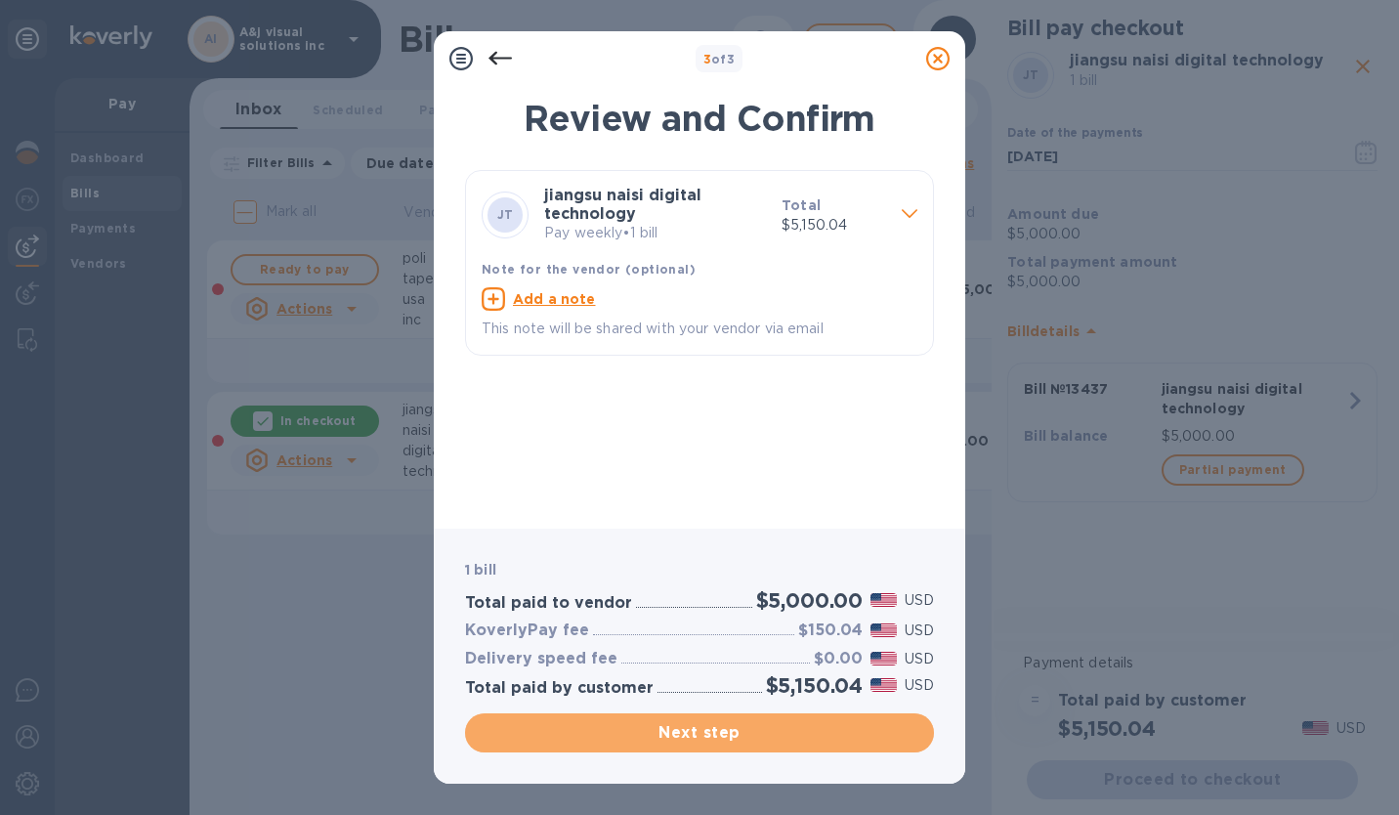
click at [685, 740] on span "Next step" at bounding box center [700, 732] width 438 height 23
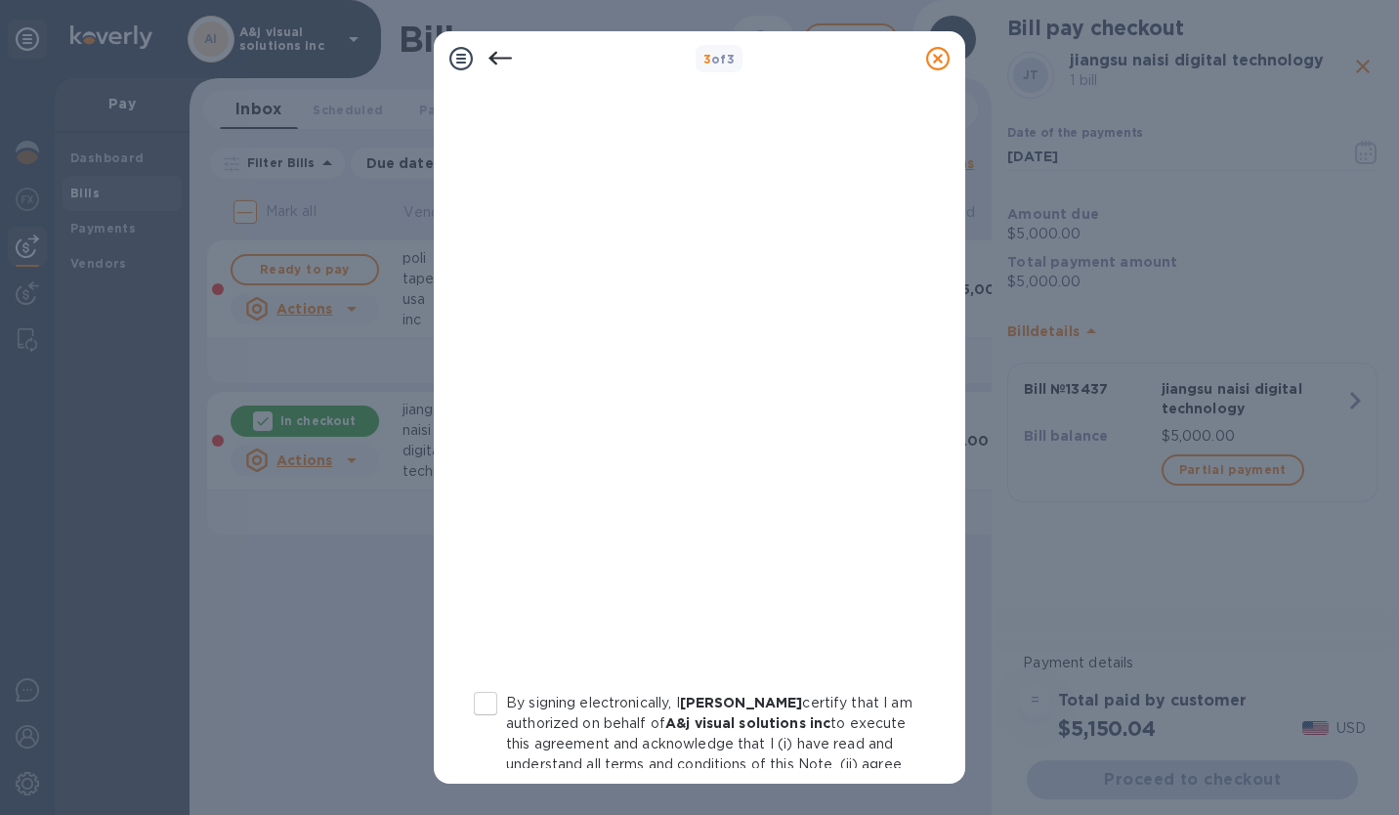
scroll to position [297, 0]
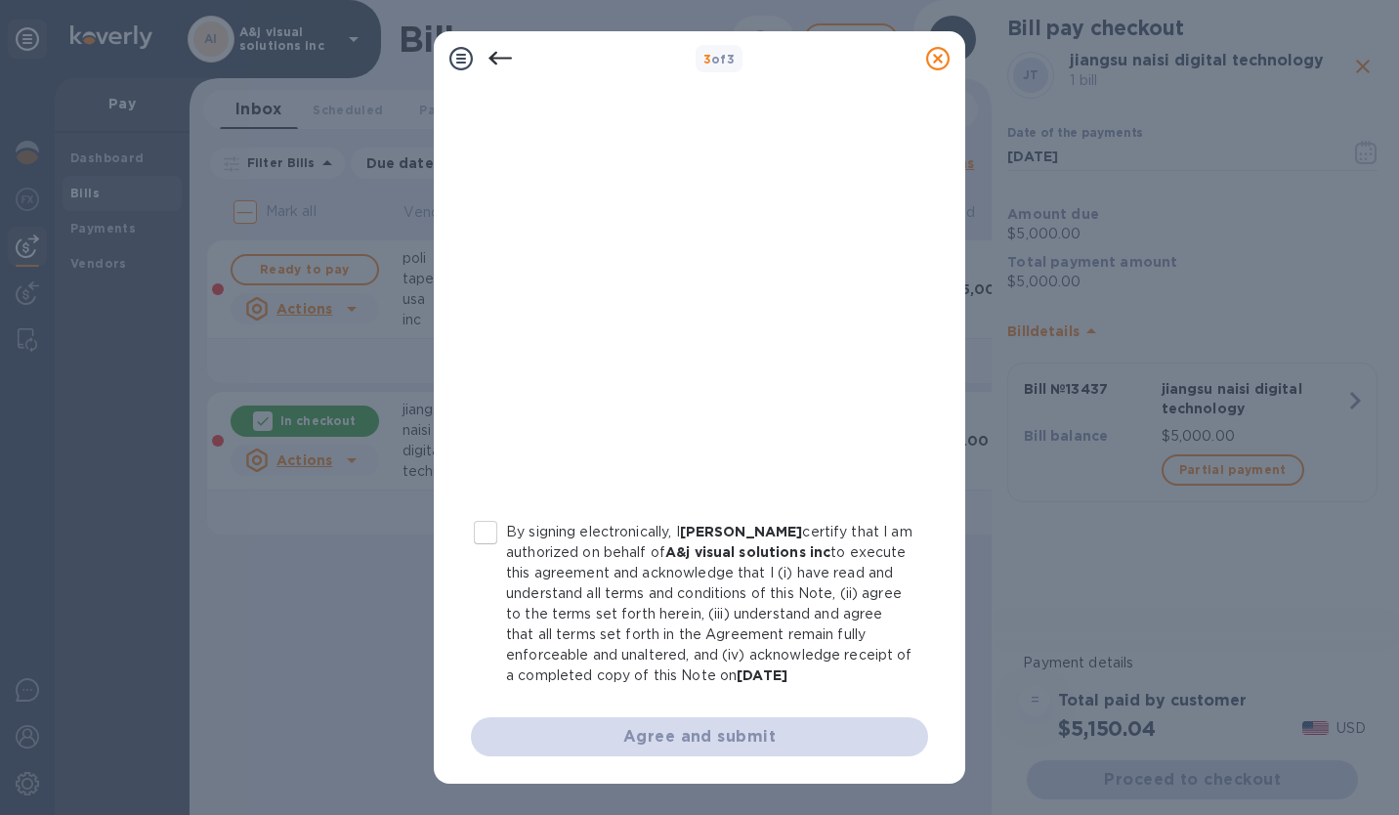
click at [490, 512] on input "By signing electronically, I [PERSON_NAME] certify that I am authorized on beha…" at bounding box center [485, 532] width 41 height 41
checkbox input "true"
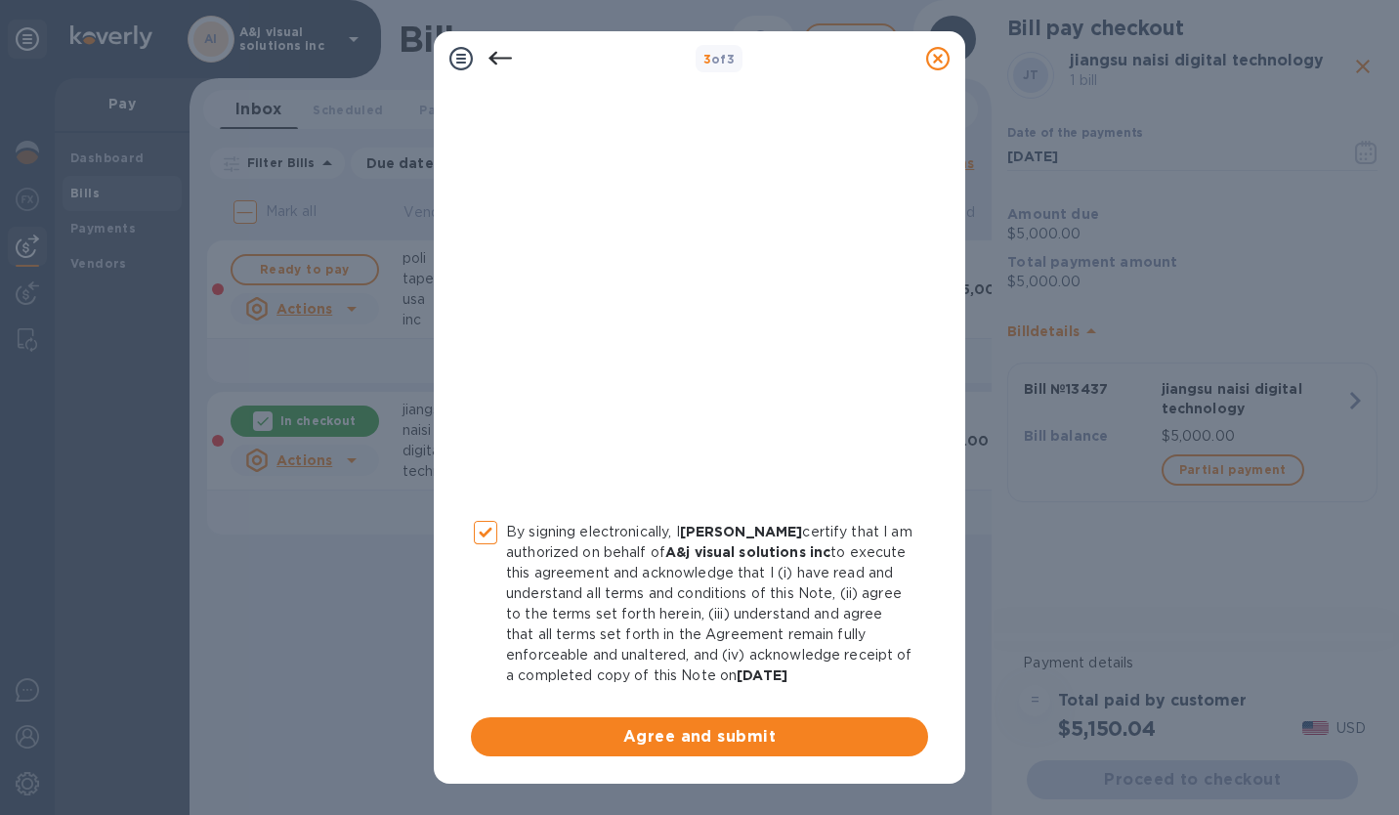
click at [608, 740] on span "Agree and submit" at bounding box center [700, 736] width 426 height 23
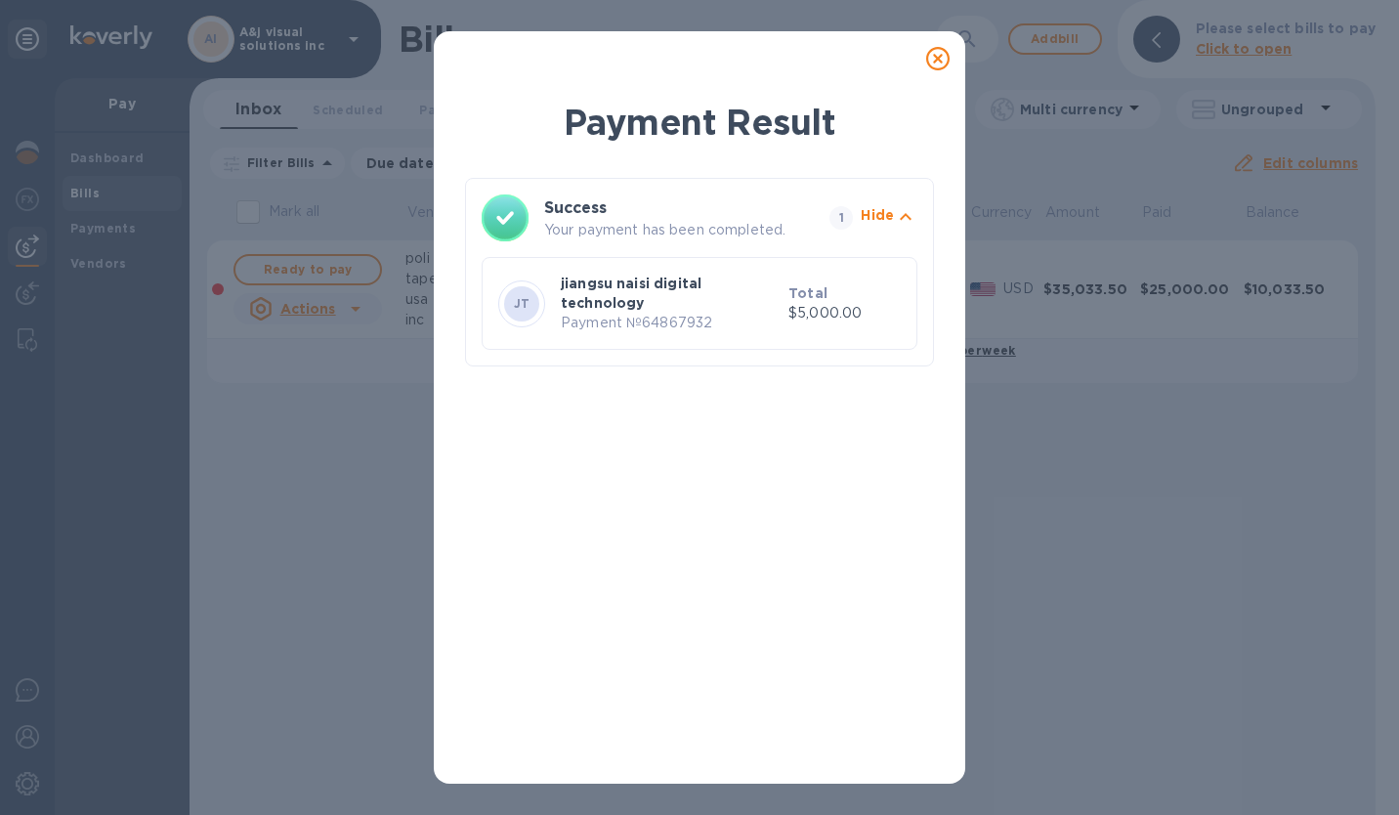
click at [932, 53] on icon at bounding box center [937, 58] width 23 height 23
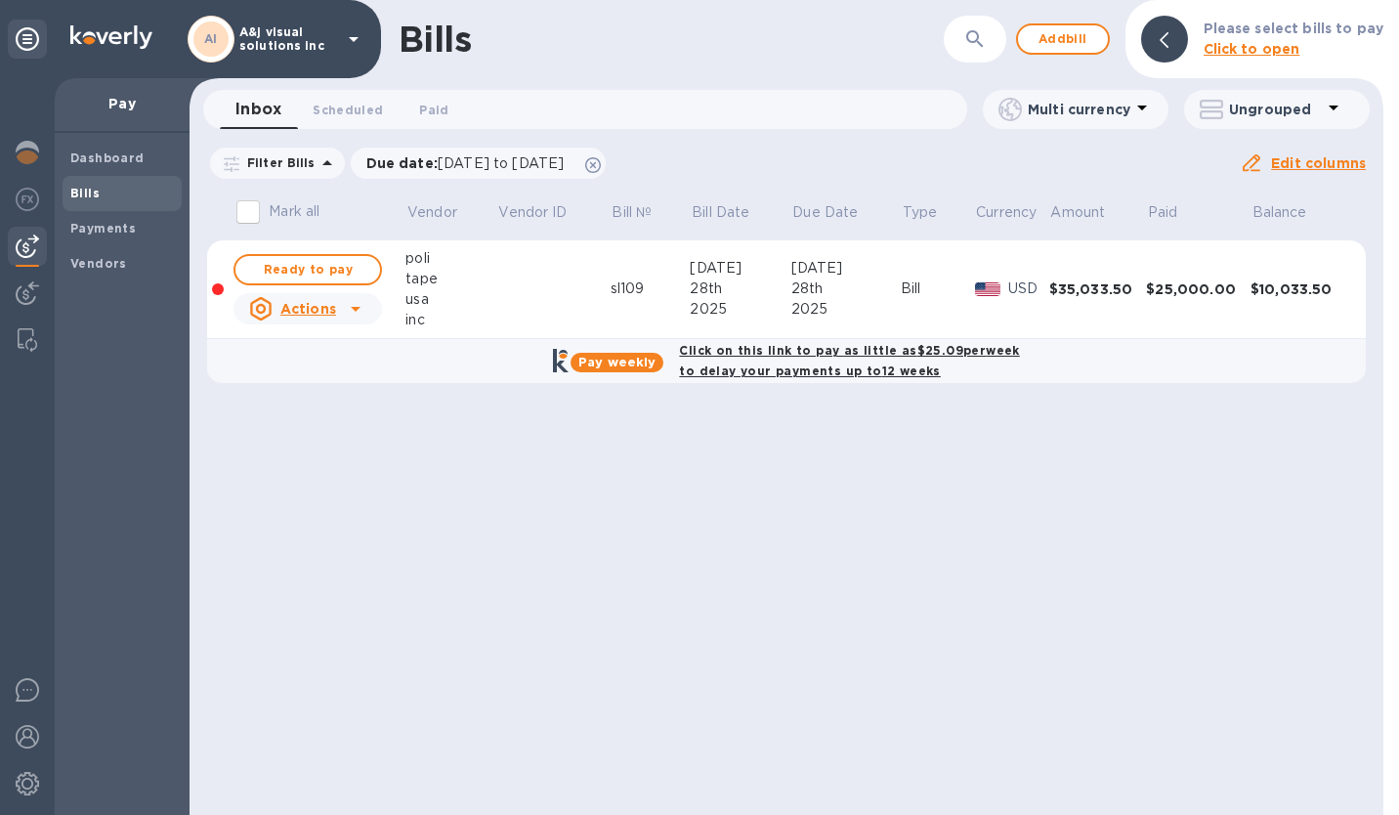
click at [354, 309] on icon at bounding box center [356, 309] width 10 height 5
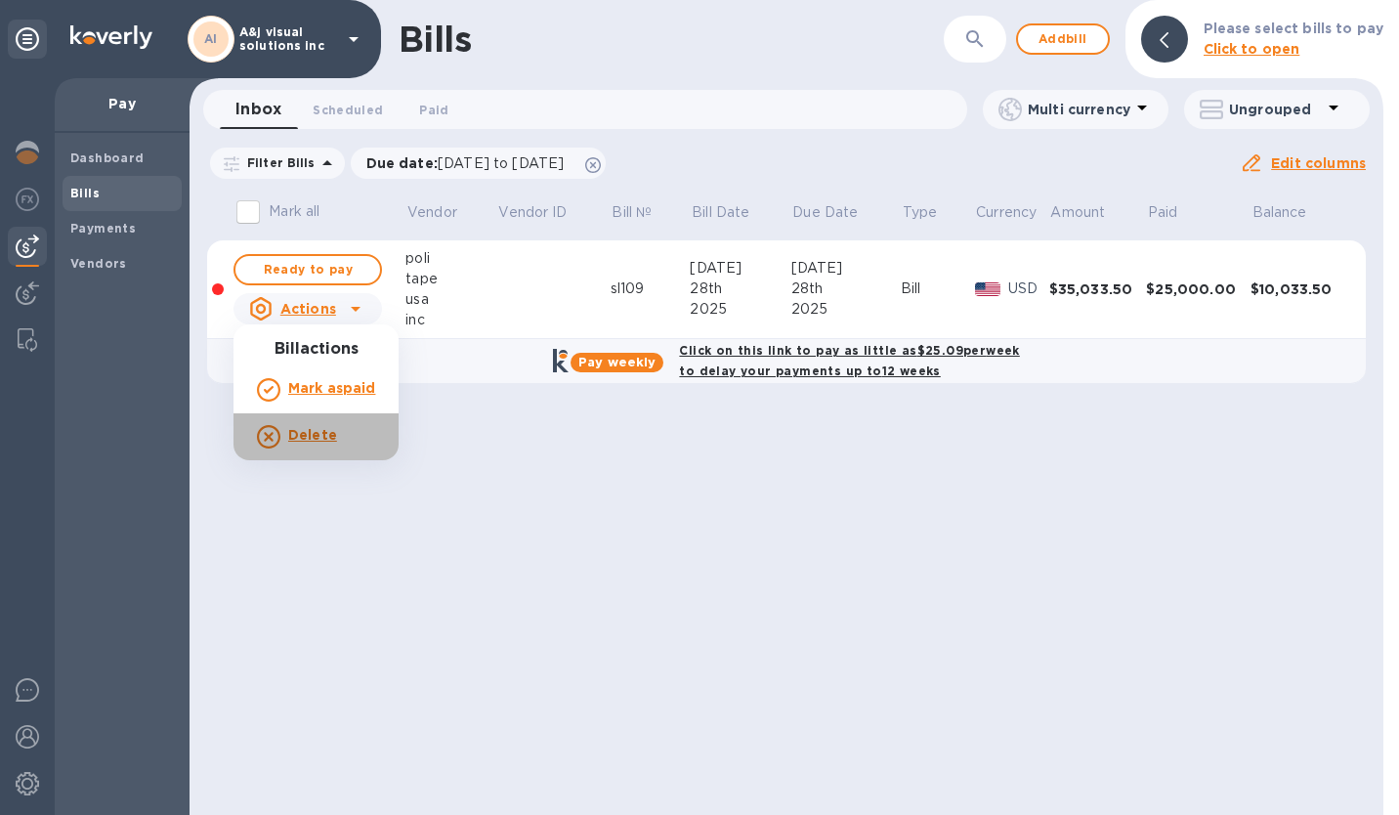
click at [320, 433] on b "Delete" at bounding box center [312, 435] width 49 height 16
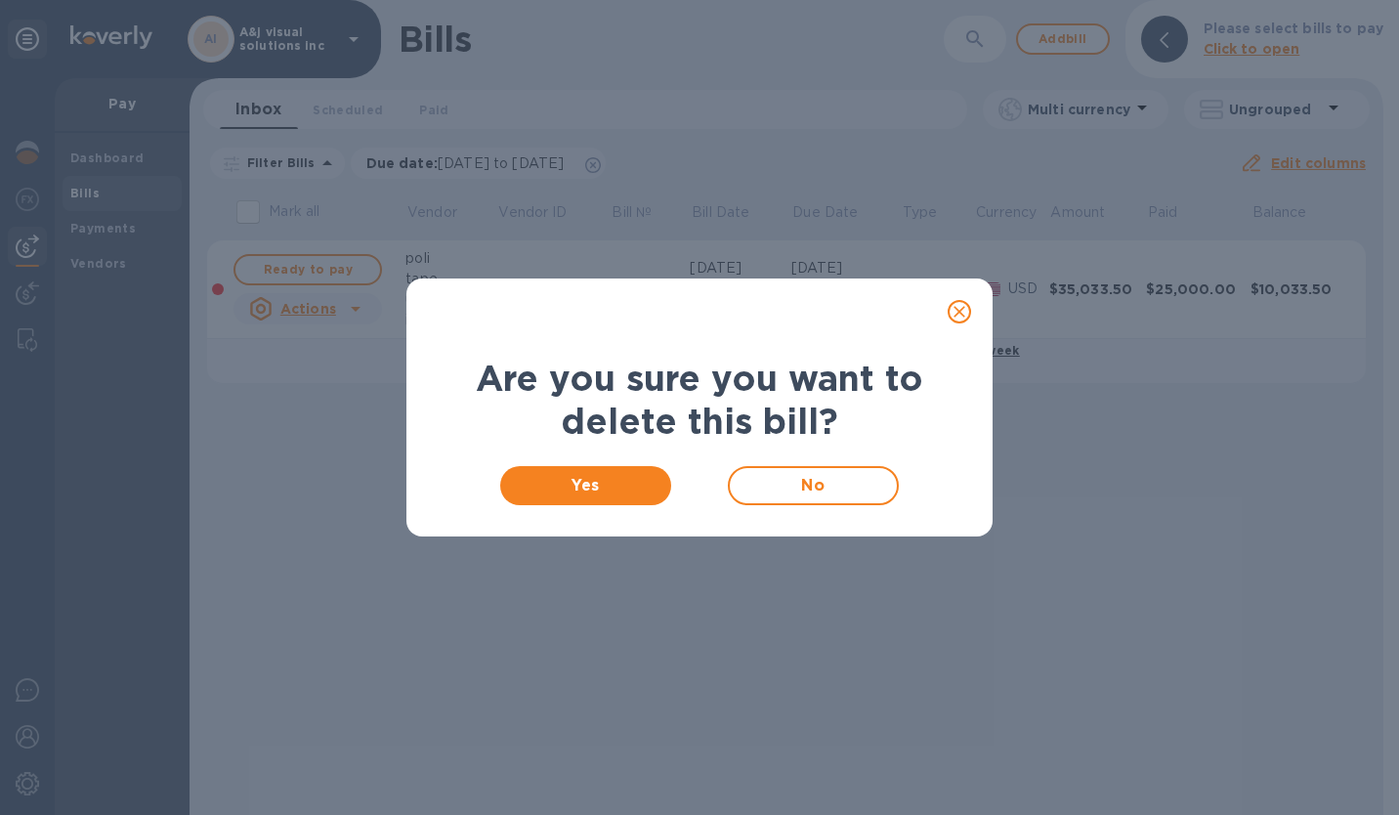
click at [634, 482] on span "Yes" at bounding box center [586, 485] width 140 height 23
